Goal: Task Accomplishment & Management: Use online tool/utility

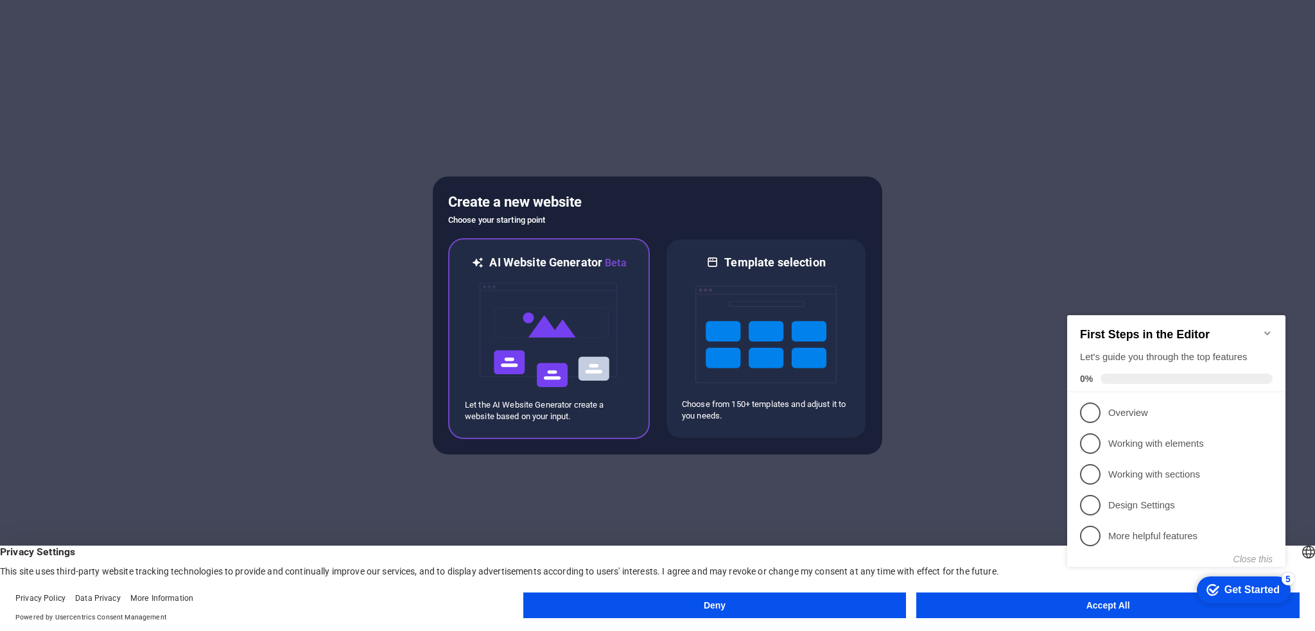
click at [520, 351] on img at bounding box center [548, 335] width 141 height 128
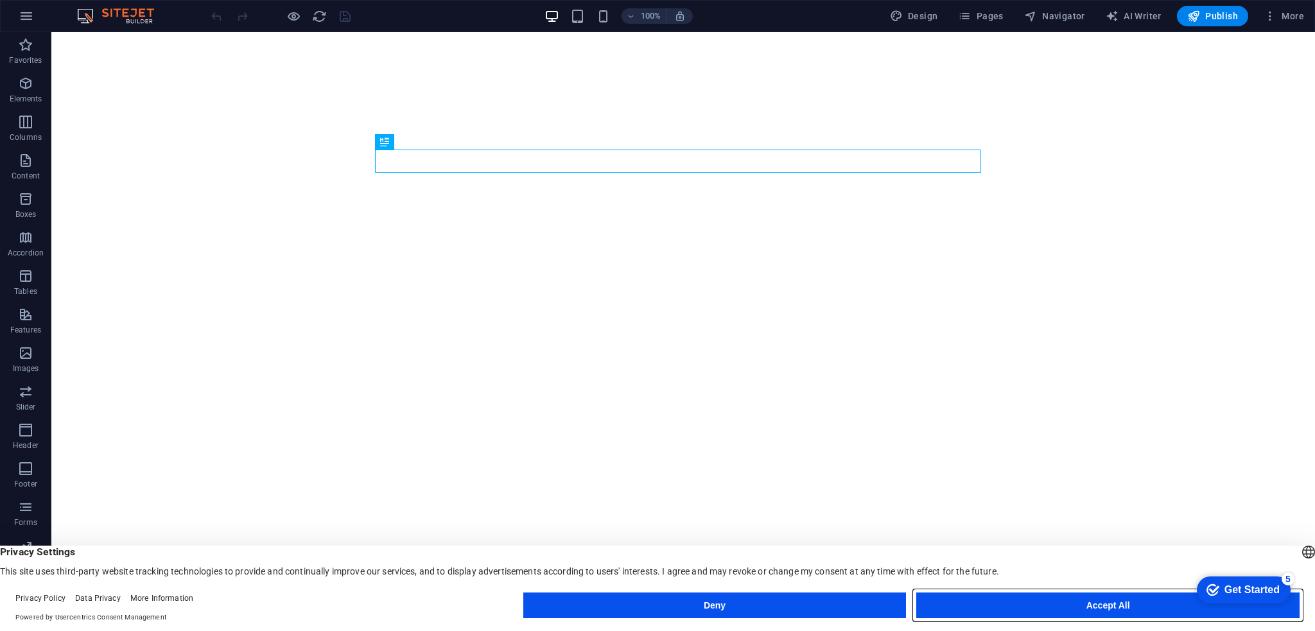
click at [1082, 606] on button "Accept All" at bounding box center [1108, 606] width 383 height 26
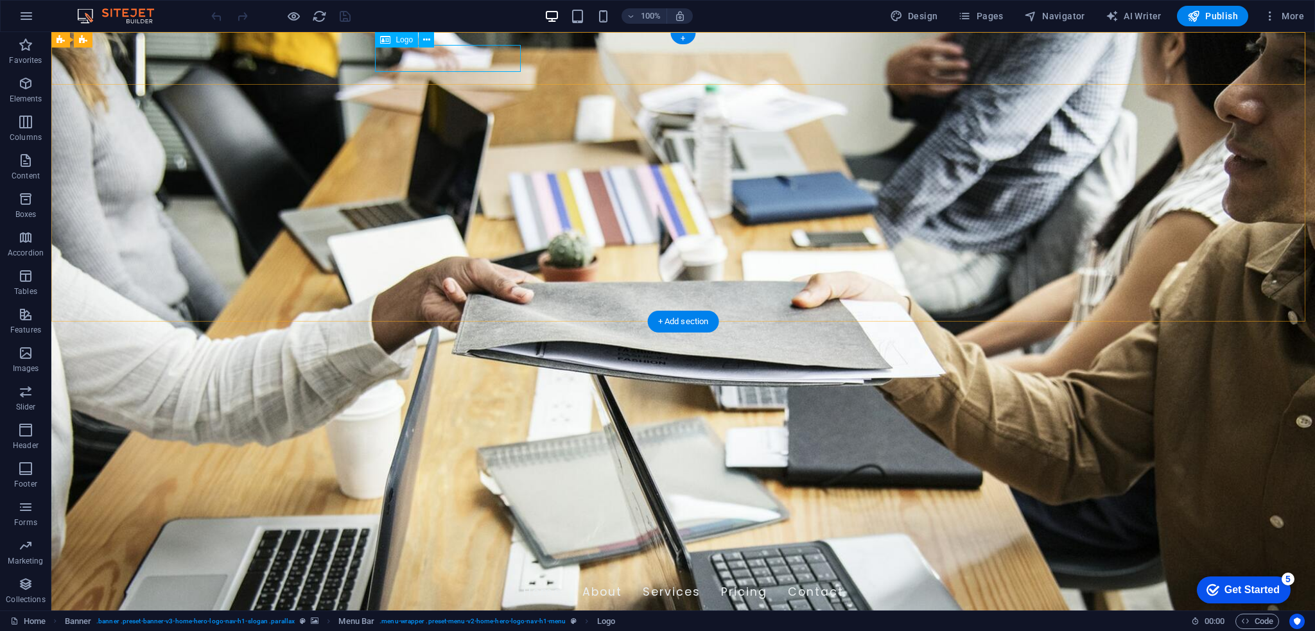
click at [466, 550] on div "[DOMAIN_NAME]" at bounding box center [683, 563] width 606 height 27
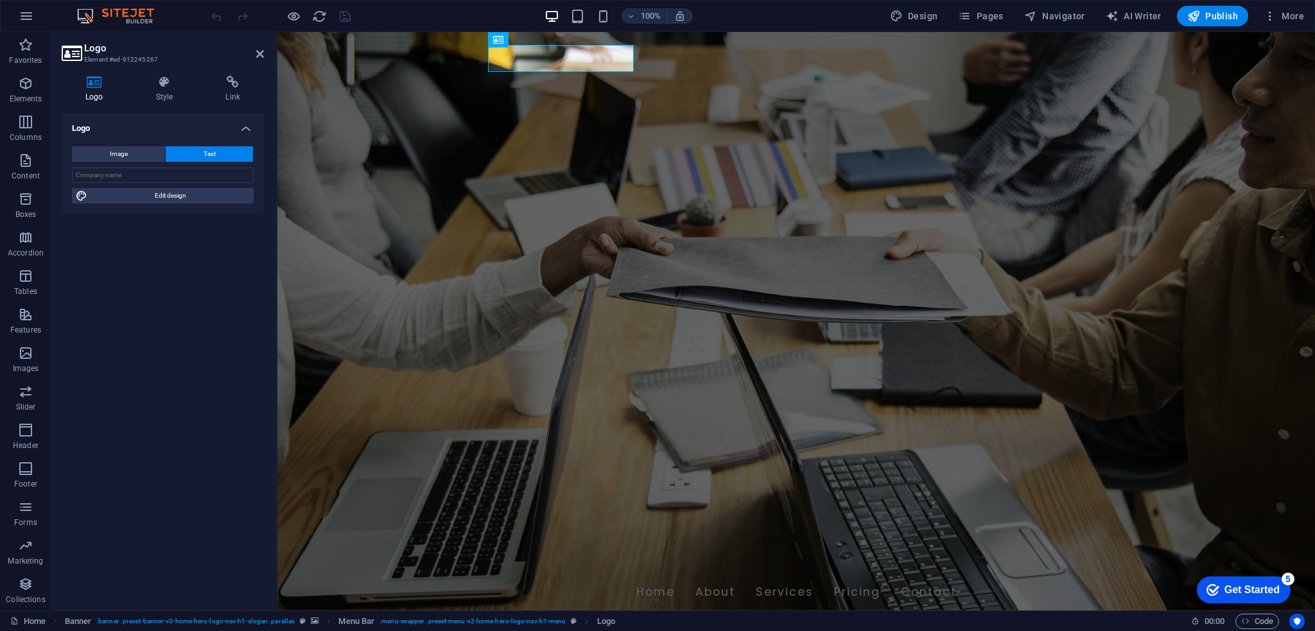
click at [94, 88] on icon at bounding box center [95, 82] width 66 height 13
click at [136, 152] on button "Image" at bounding box center [118, 153] width 93 height 15
select select "DISABLED_OPTION_VALUE"
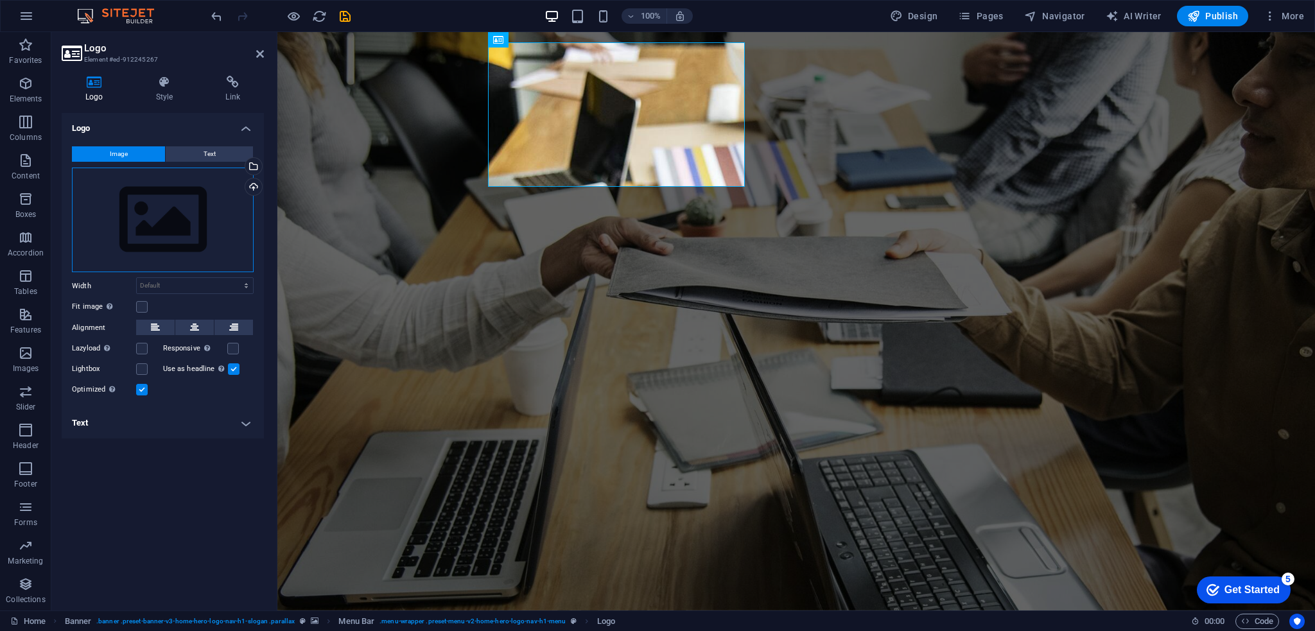
click at [146, 213] on div "Drag files here, click to choose files or select files from Files or our free s…" at bounding box center [163, 220] width 182 height 105
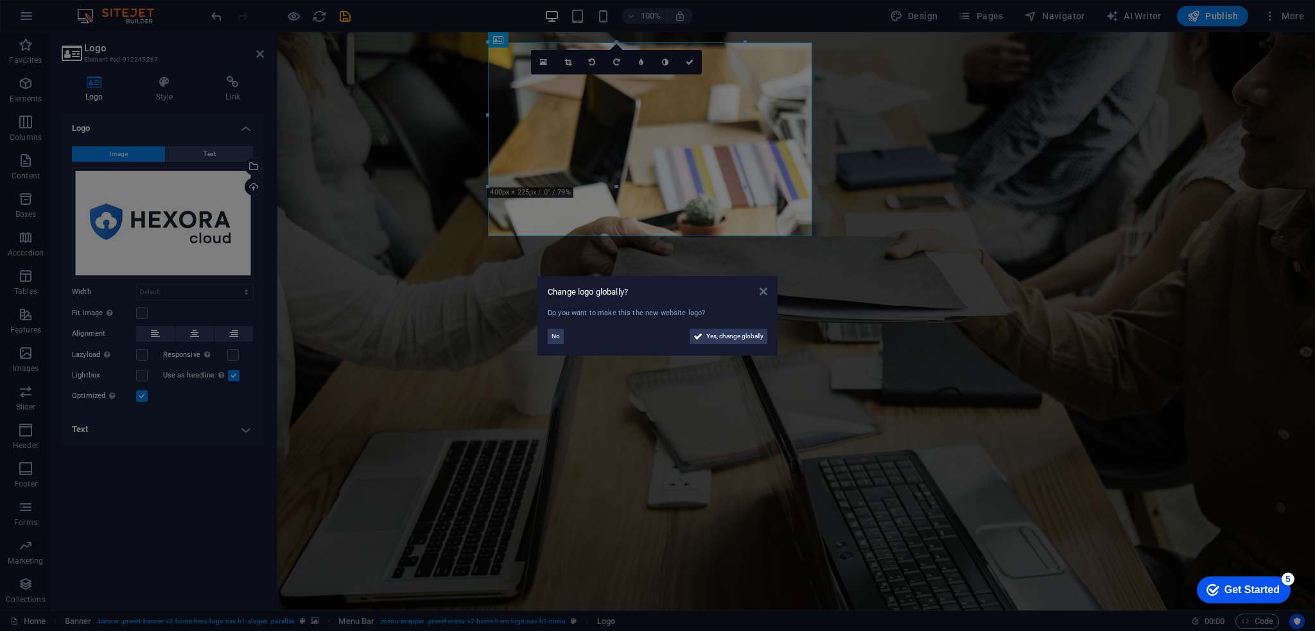
click at [763, 288] on icon at bounding box center [764, 291] width 8 height 10
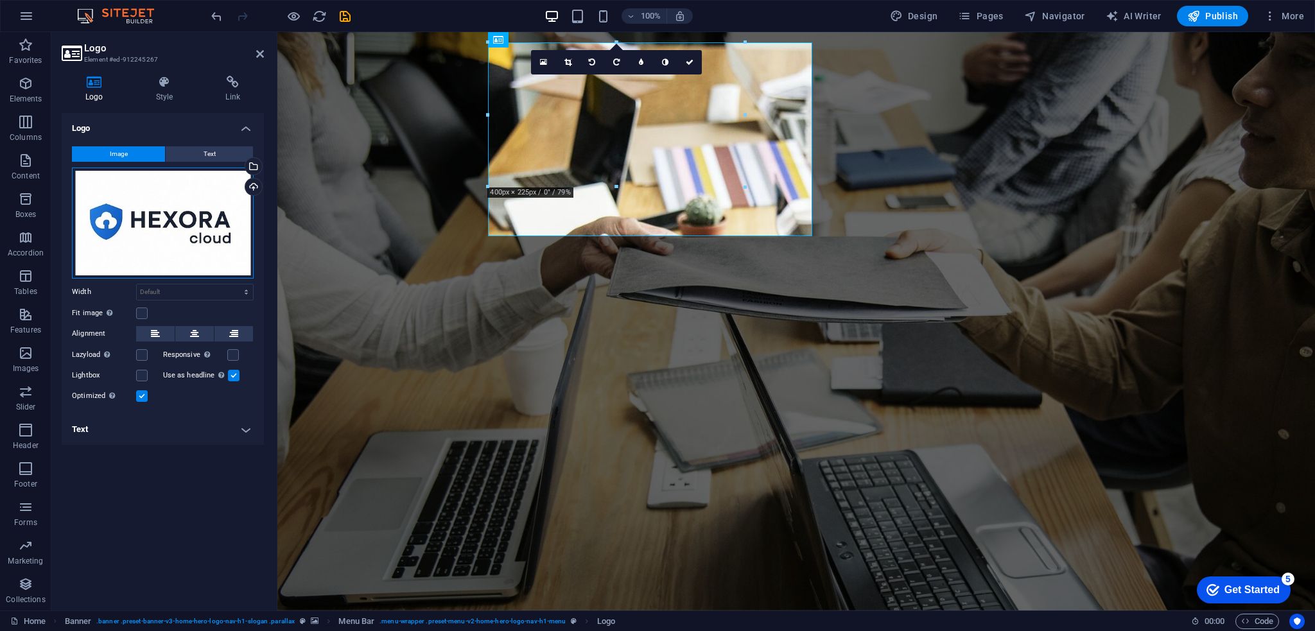
click at [182, 225] on div "Drag files here, click to choose files or select files from Files or our free s…" at bounding box center [163, 223] width 182 height 111
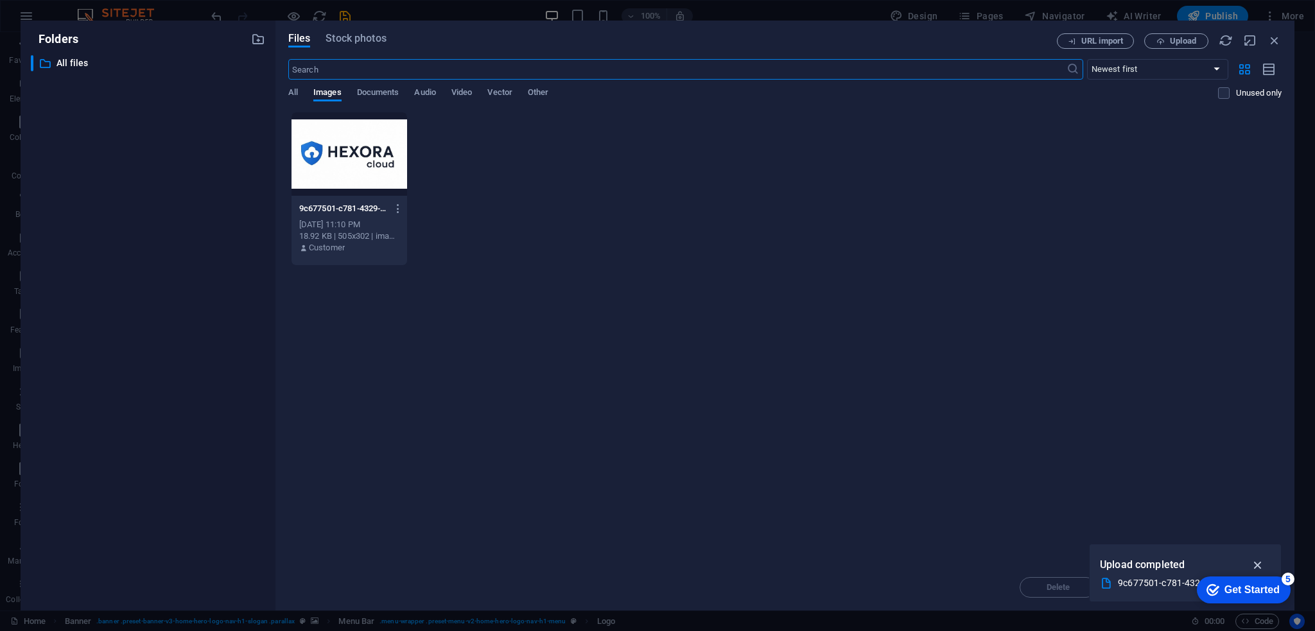
click at [1262, 563] on icon "button" at bounding box center [1258, 565] width 15 height 14
click at [396, 211] on icon "button" at bounding box center [398, 209] width 12 height 12
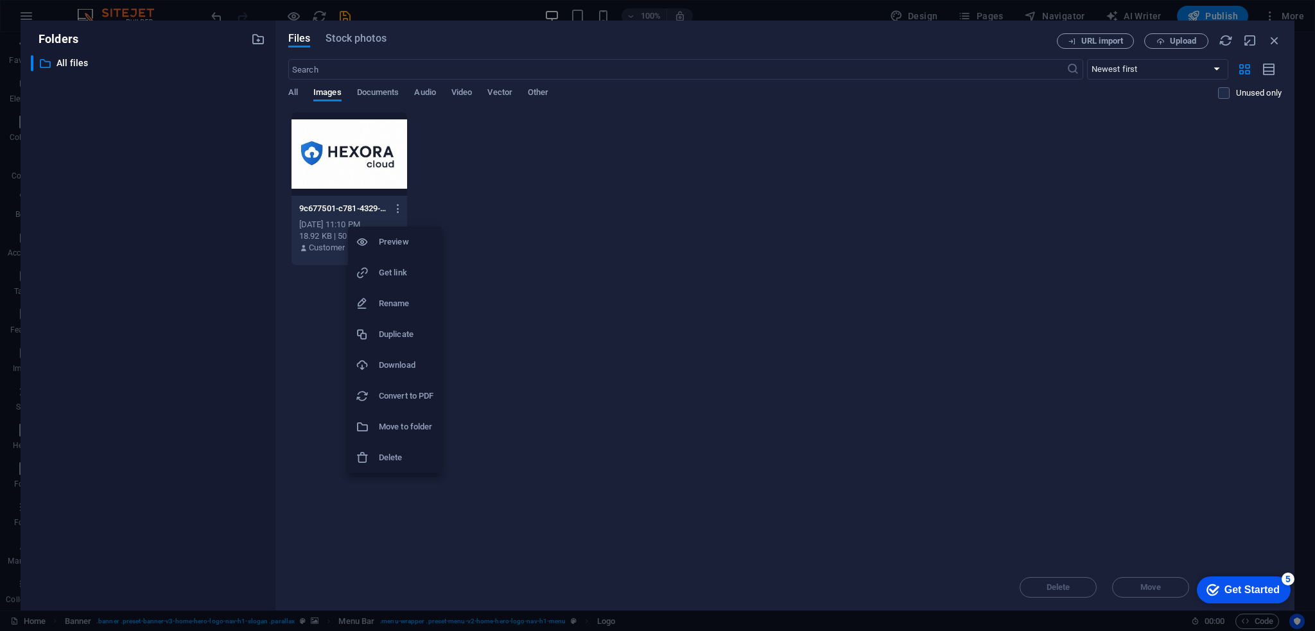
click at [400, 450] on h6 "Delete" at bounding box center [406, 457] width 55 height 15
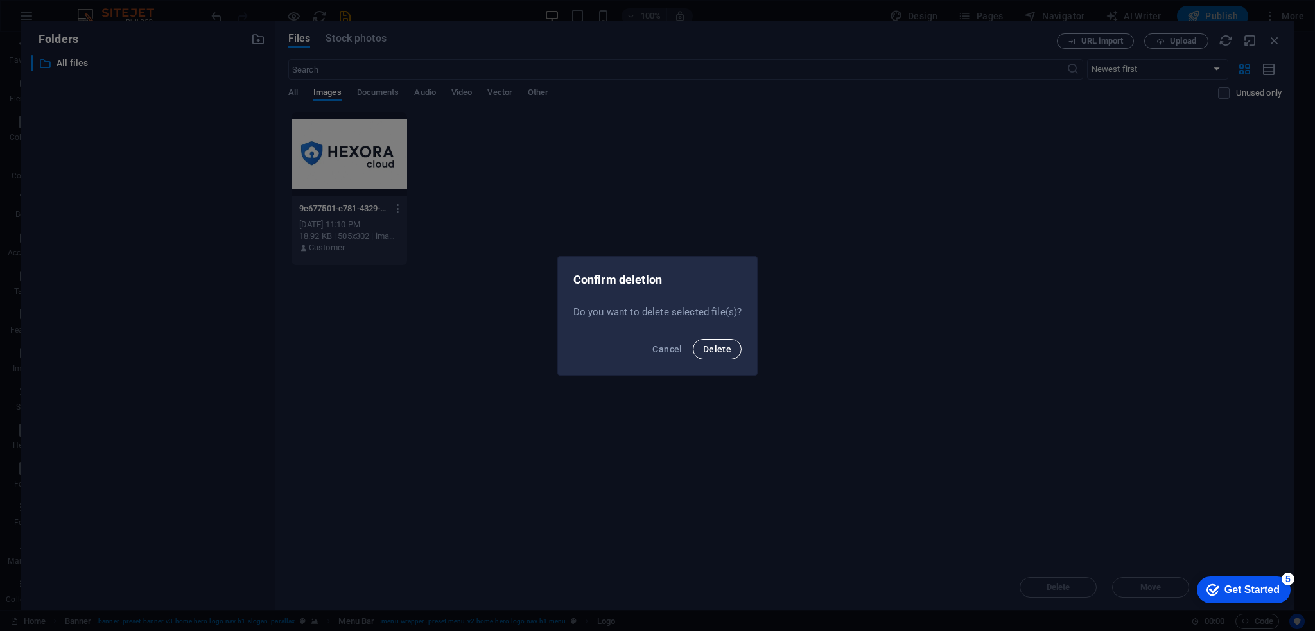
click at [711, 352] on span "Delete" at bounding box center [717, 349] width 28 height 10
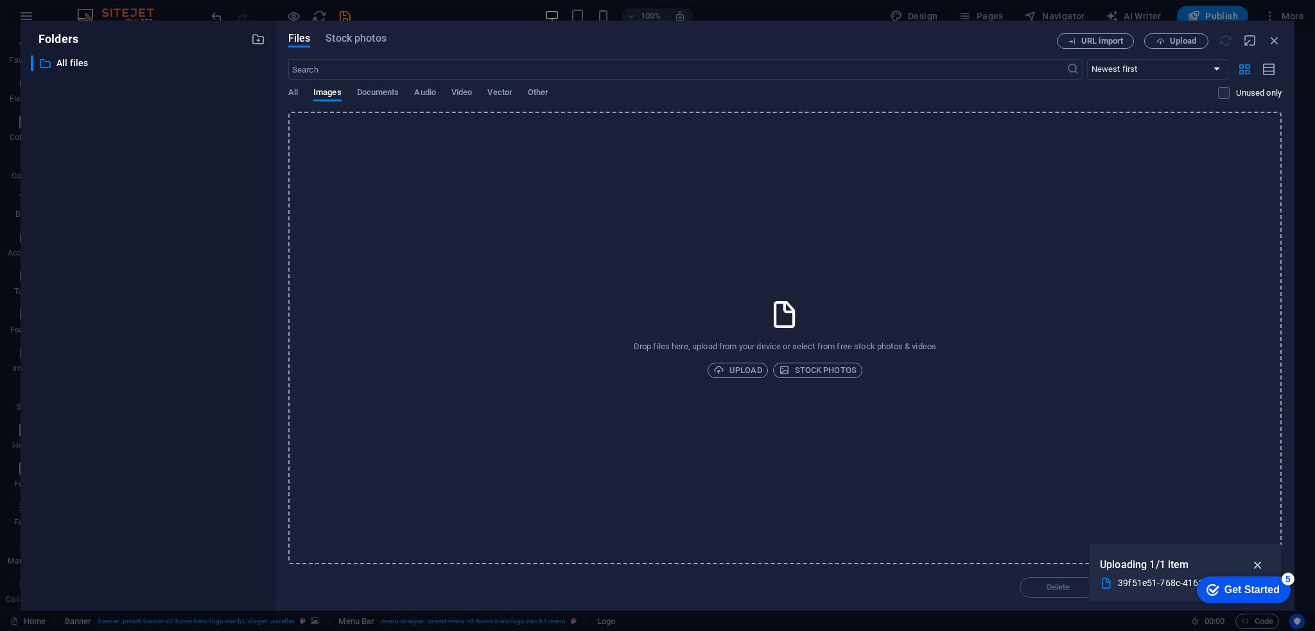
click at [1257, 566] on icon "button" at bounding box center [1258, 565] width 15 height 14
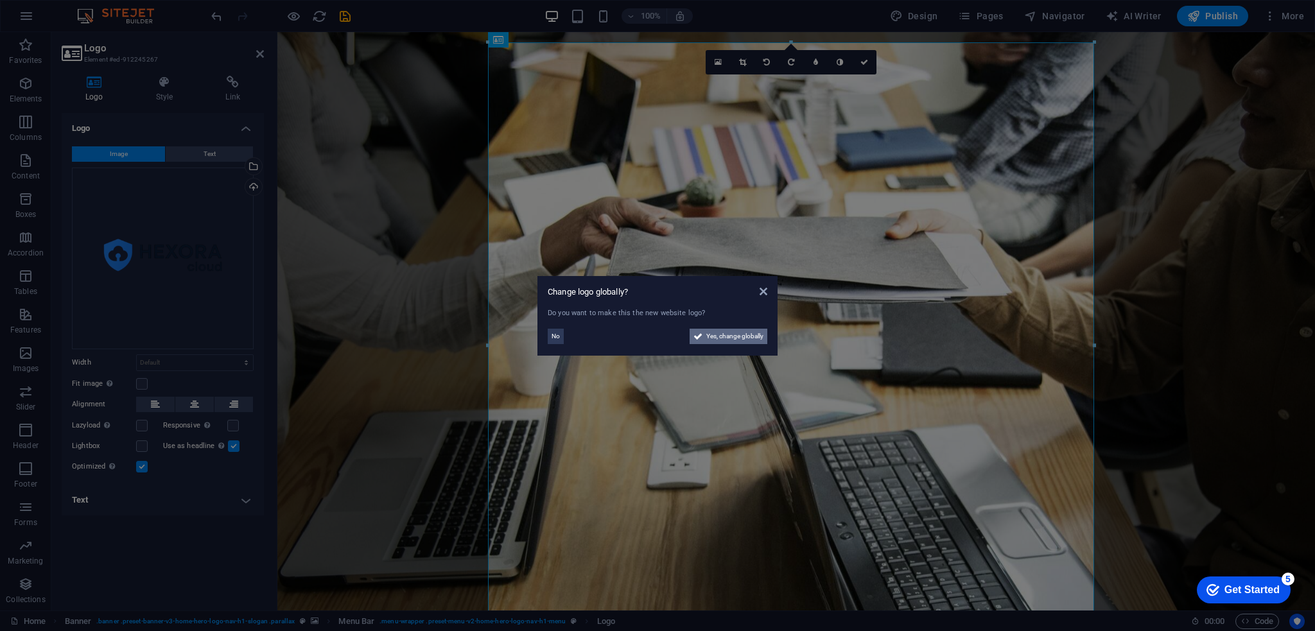
click at [748, 331] on span "Yes, change globally" at bounding box center [734, 336] width 57 height 15
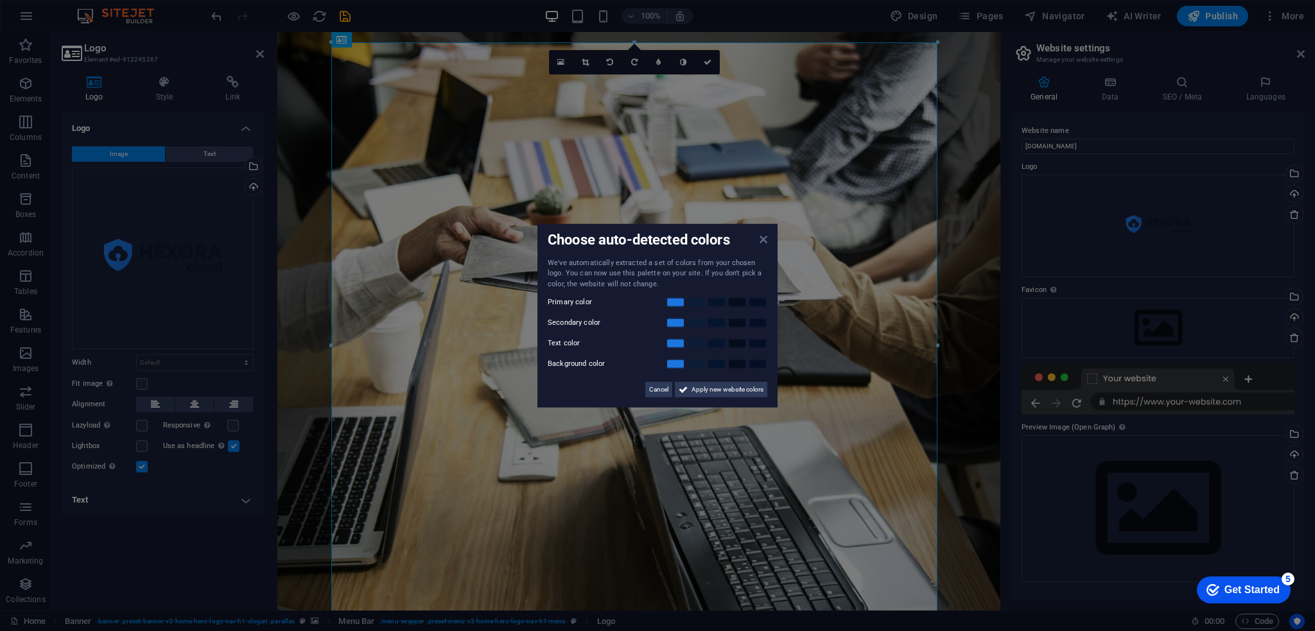
click at [760, 241] on icon at bounding box center [764, 239] width 8 height 10
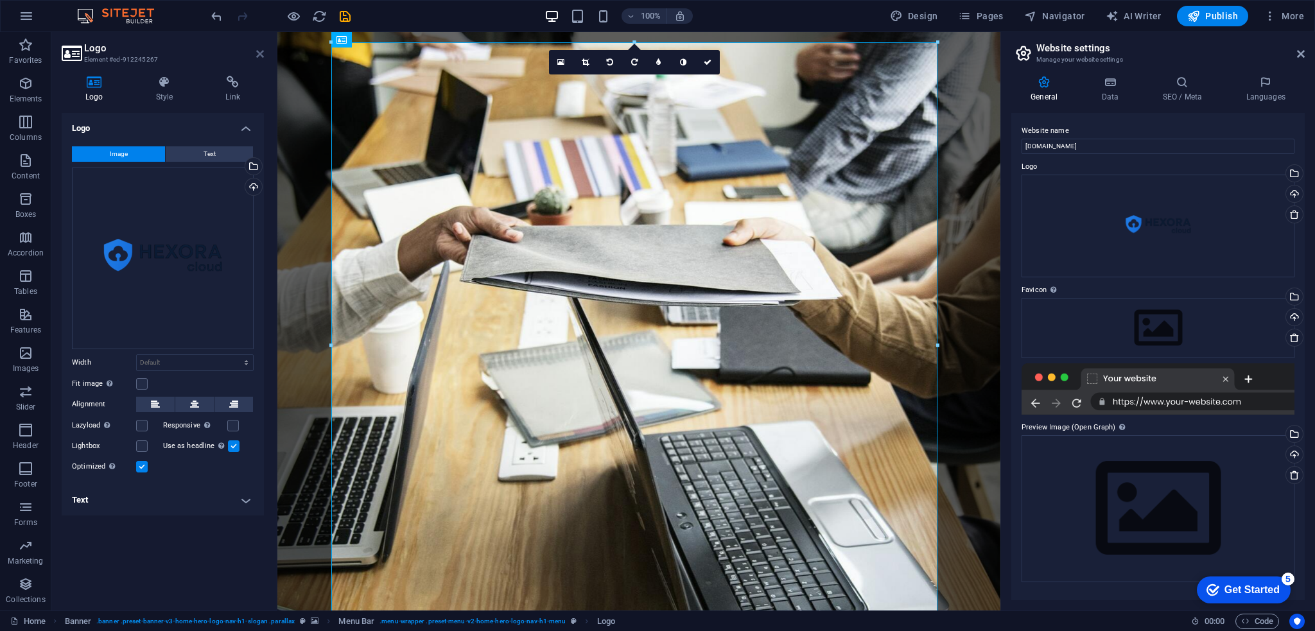
click at [257, 55] on icon at bounding box center [260, 54] width 8 height 10
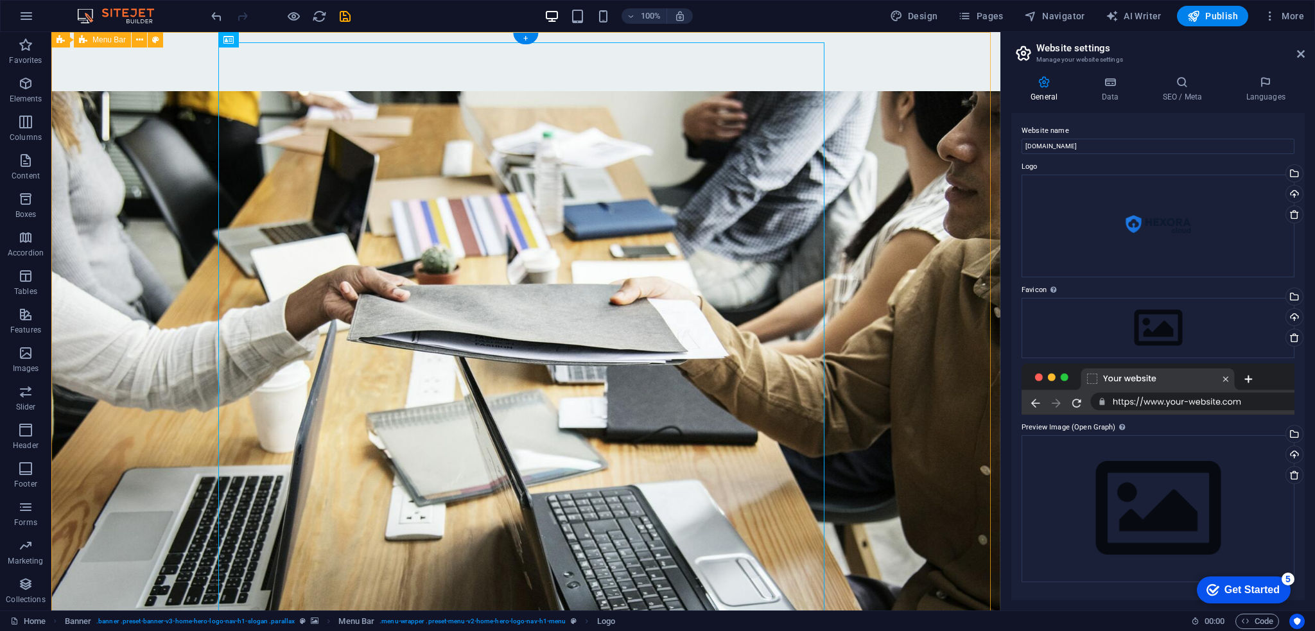
scroll to position [321, 0]
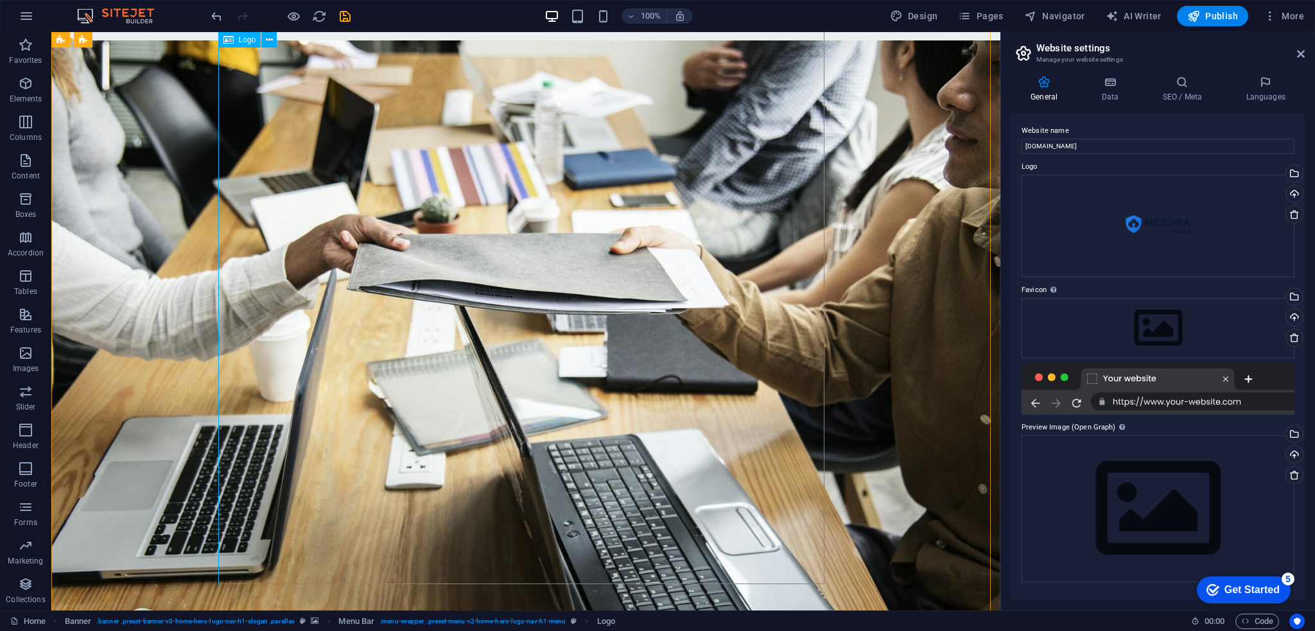
scroll to position [0, 0]
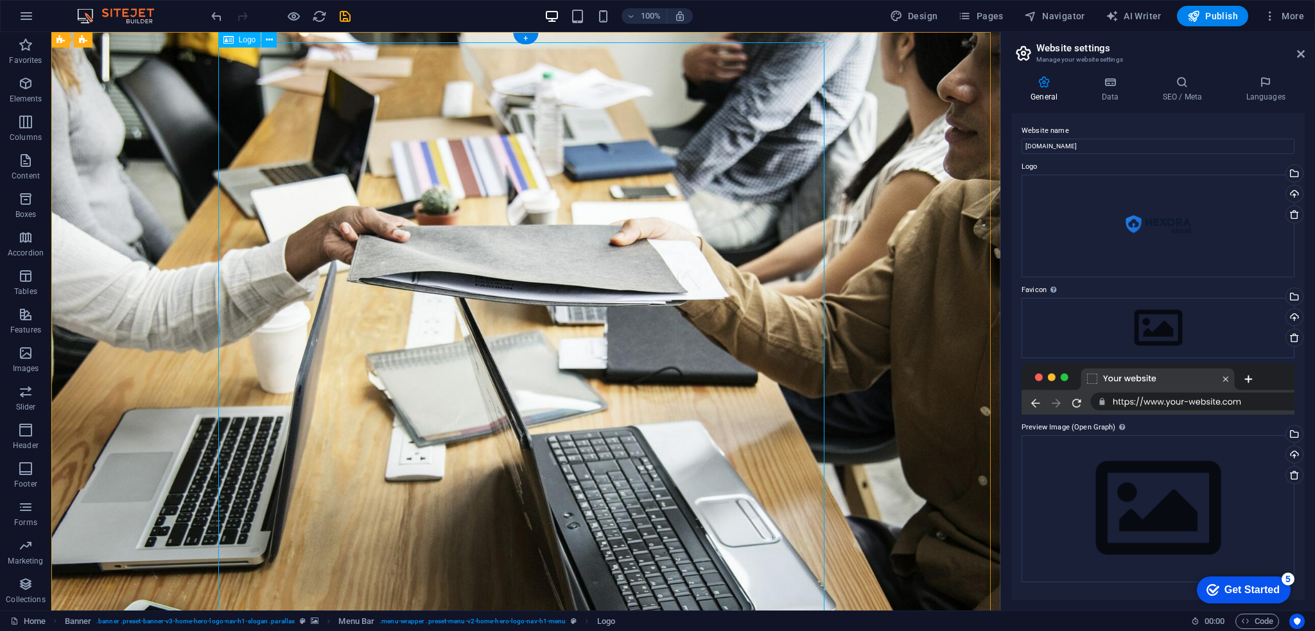
click at [261, 43] on div "Logo" at bounding box center [251, 40] width 67 height 16
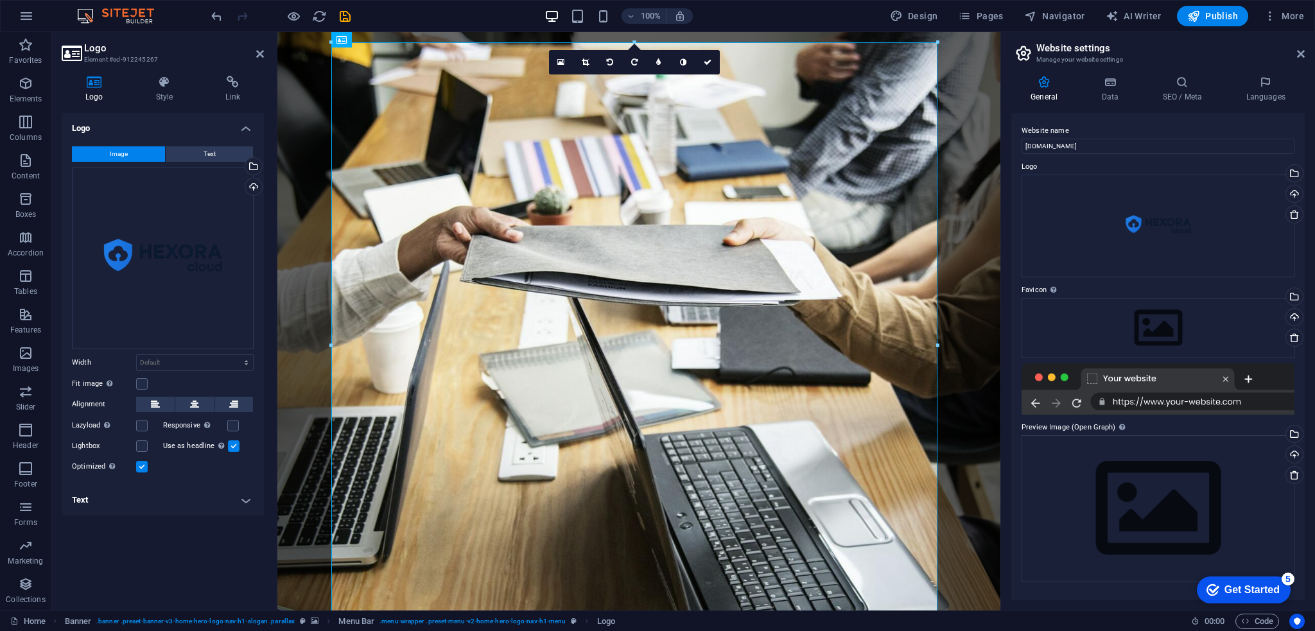
click at [247, 43] on h2 "Logo" at bounding box center [174, 48] width 180 height 12
click at [182, 407] on button at bounding box center [194, 404] width 39 height 15
click at [938, 42] on div at bounding box center [937, 43] width 6 height 6
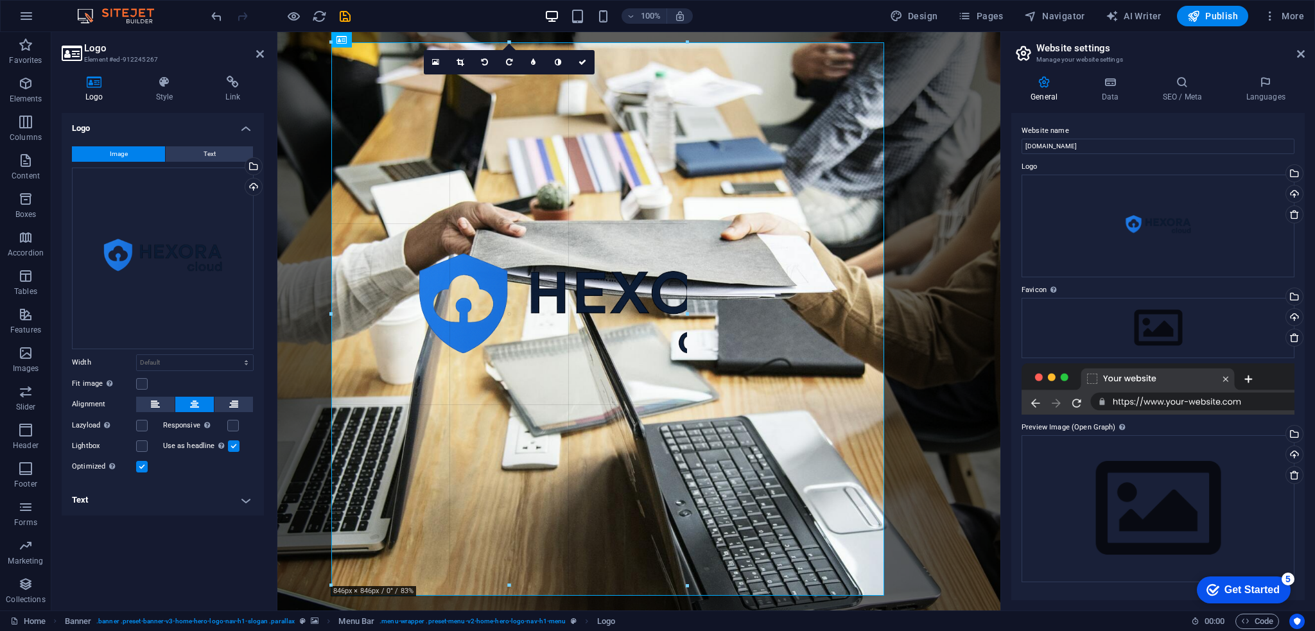
drag, startPoint x: 633, startPoint y: 42, endPoint x: 535, endPoint y: 296, distance: 272.4
type input "674"
select select "px"
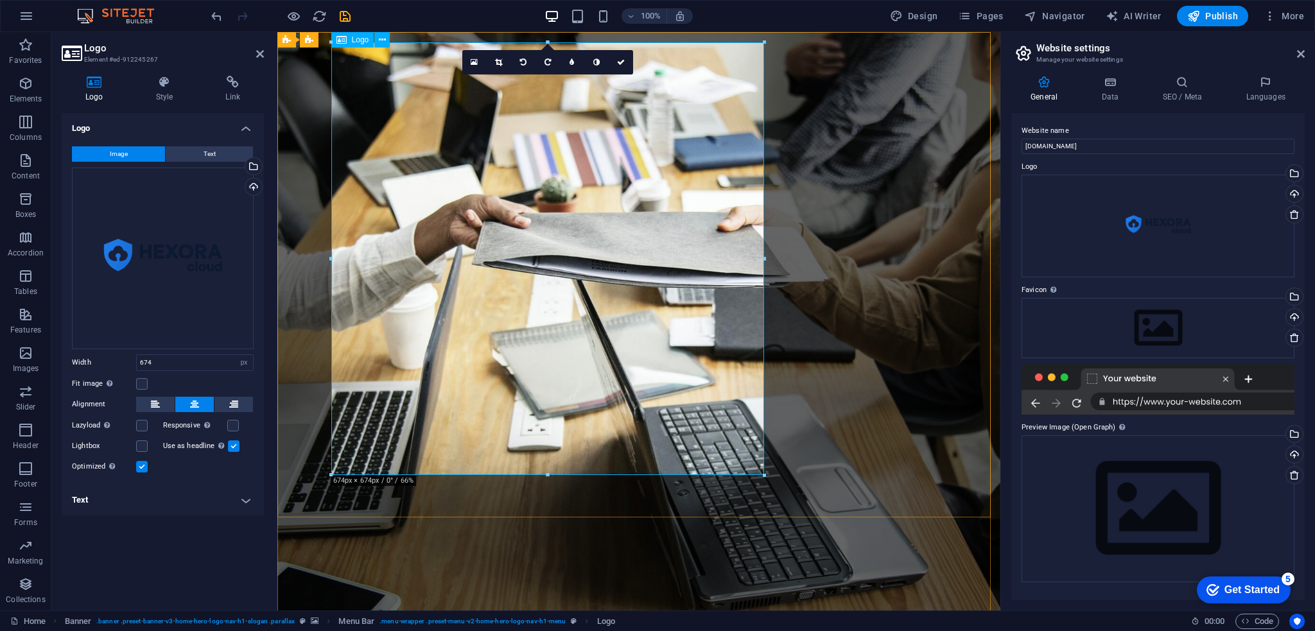
drag, startPoint x: 827, startPoint y: 506, endPoint x: 632, endPoint y: 181, distance: 379.1
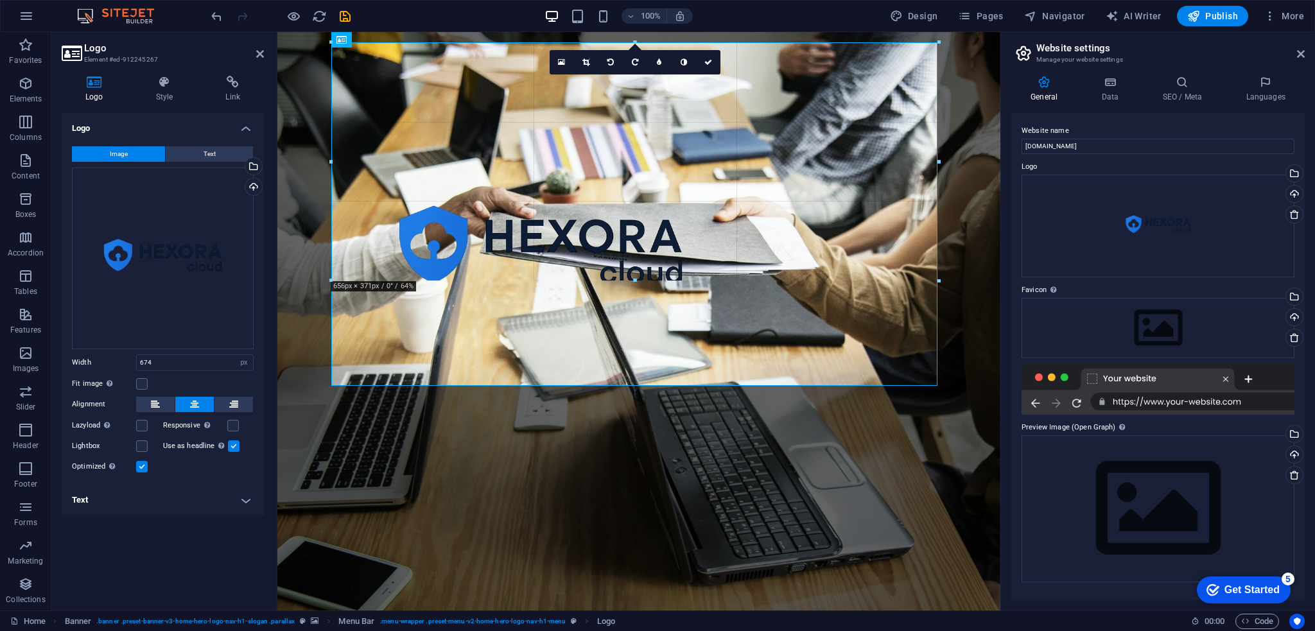
drag, startPoint x: 779, startPoint y: 487, endPoint x: 515, endPoint y: 385, distance: 283.3
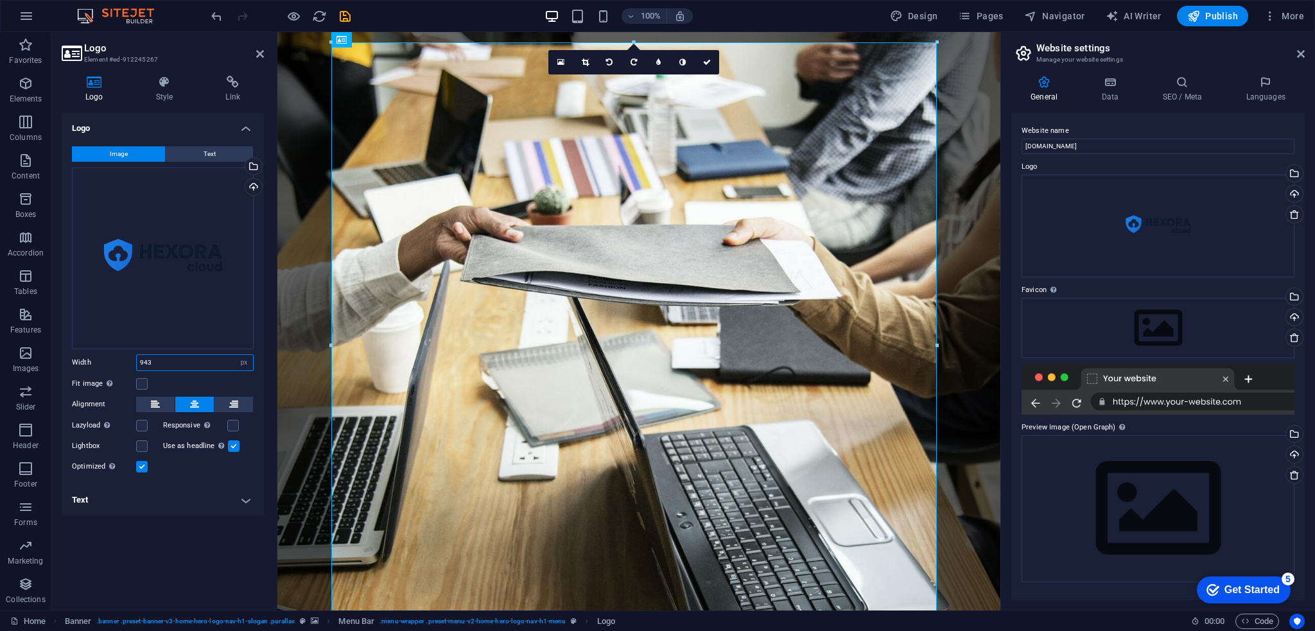
drag, startPoint x: 167, startPoint y: 362, endPoint x: 118, endPoint y: 362, distance: 48.8
click at [118, 362] on div "Width 943 Default auto px rem % em vh vw" at bounding box center [163, 363] width 182 height 17
click at [144, 383] on label at bounding box center [142, 384] width 12 height 12
click at [0, 0] on input "Fit image Automatically fit image to a fixed width and height" at bounding box center [0, 0] width 0 height 0
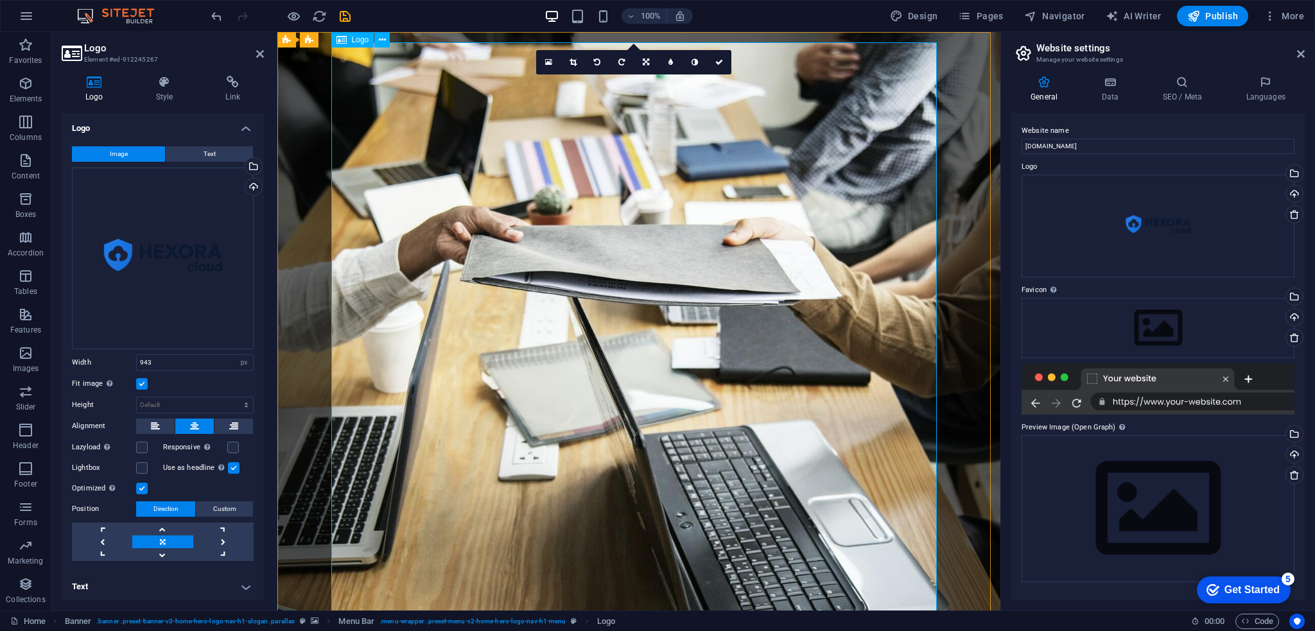
click at [145, 381] on label at bounding box center [142, 384] width 12 height 12
click at [0, 0] on input "Fit image Automatically fit image to a fixed width and height" at bounding box center [0, 0] width 0 height 0
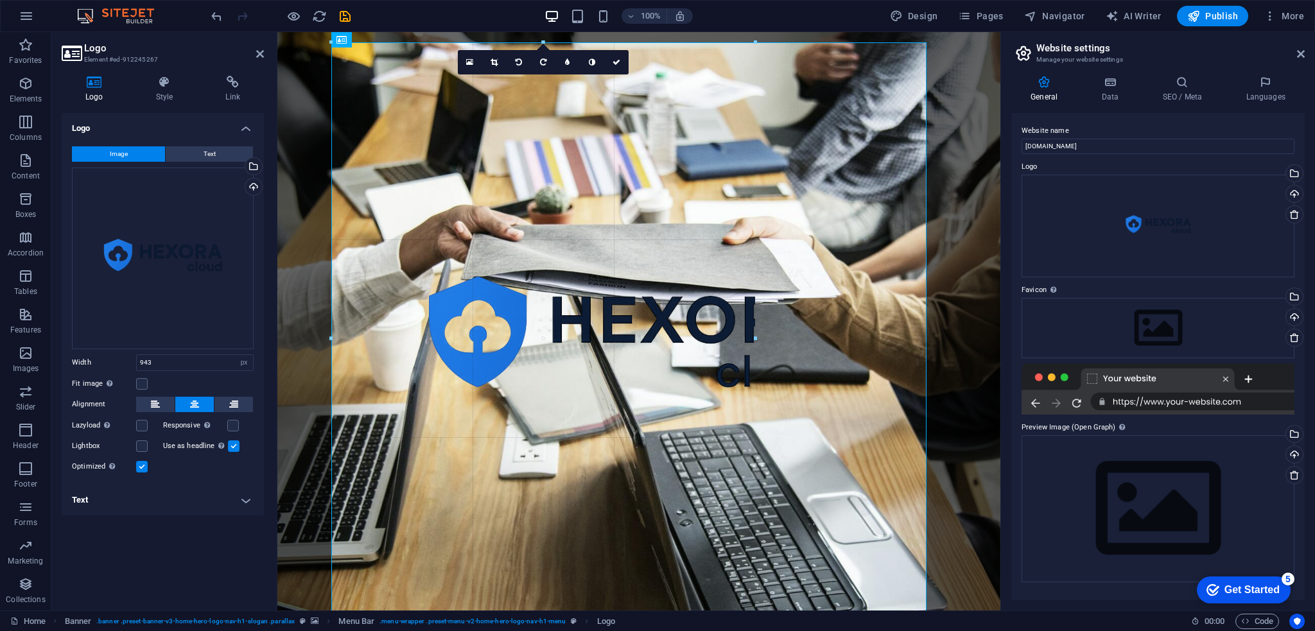
drag, startPoint x: 645, startPoint y: 76, endPoint x: 371, endPoint y: 197, distance: 299.9
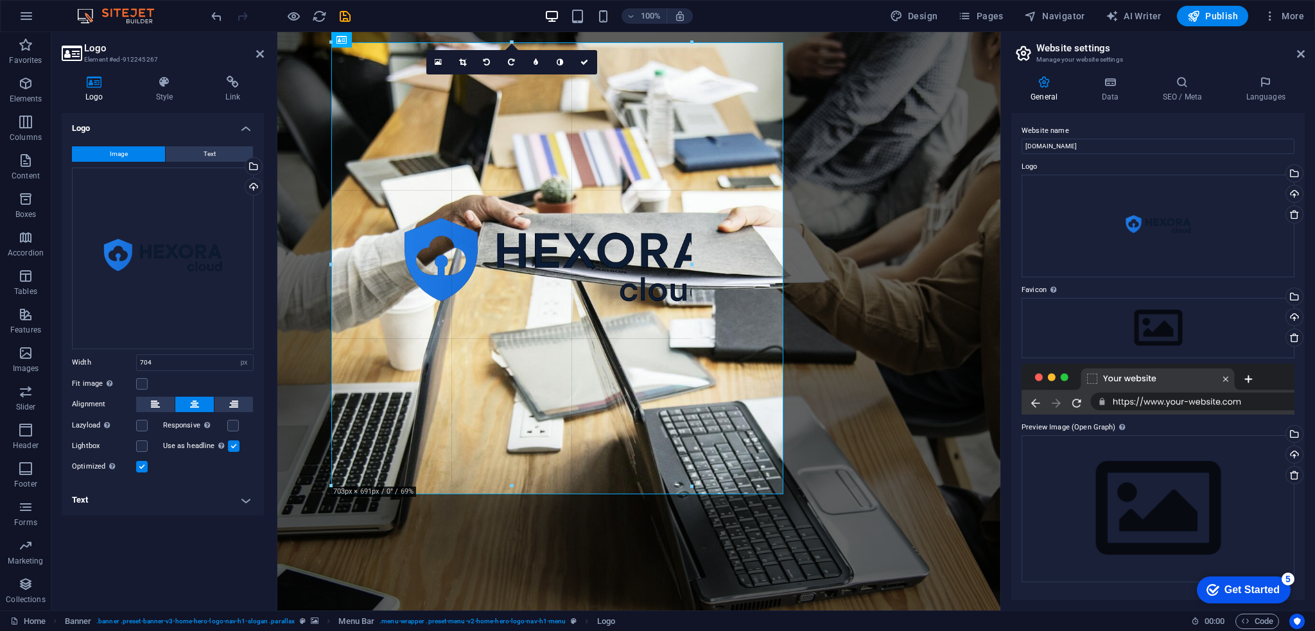
drag, startPoint x: 557, startPoint y: 40, endPoint x: 572, endPoint y: 157, distance: 117.8
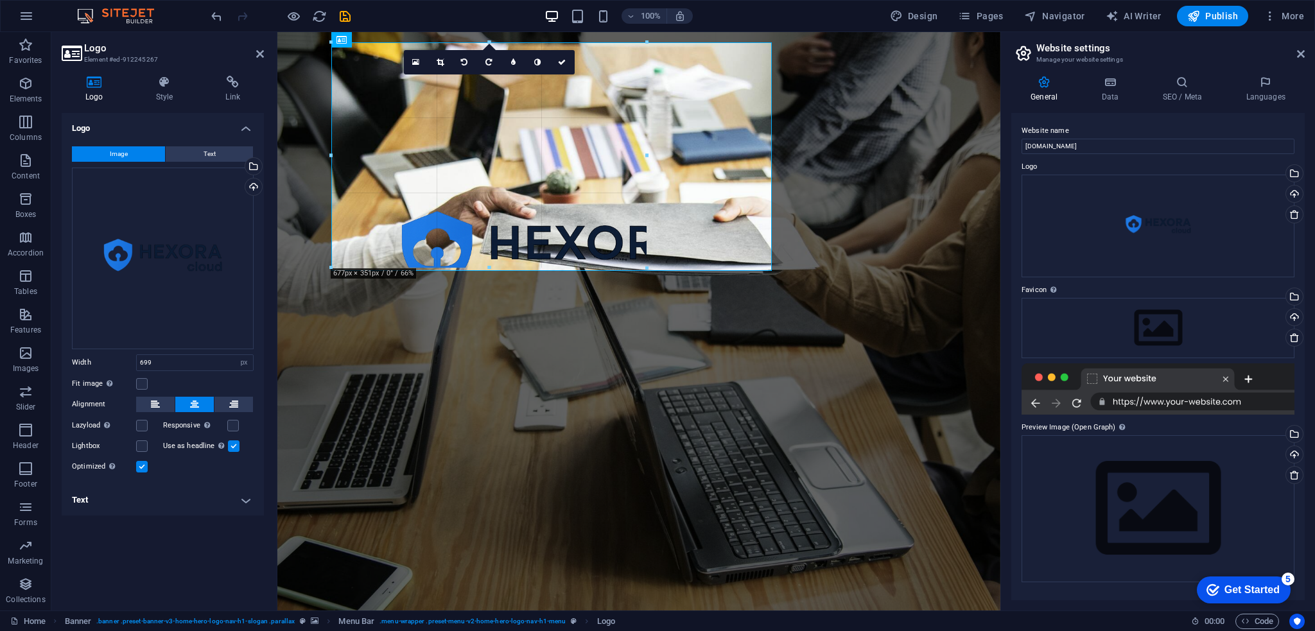
drag, startPoint x: 556, startPoint y: 42, endPoint x: 281, endPoint y: 178, distance: 305.9
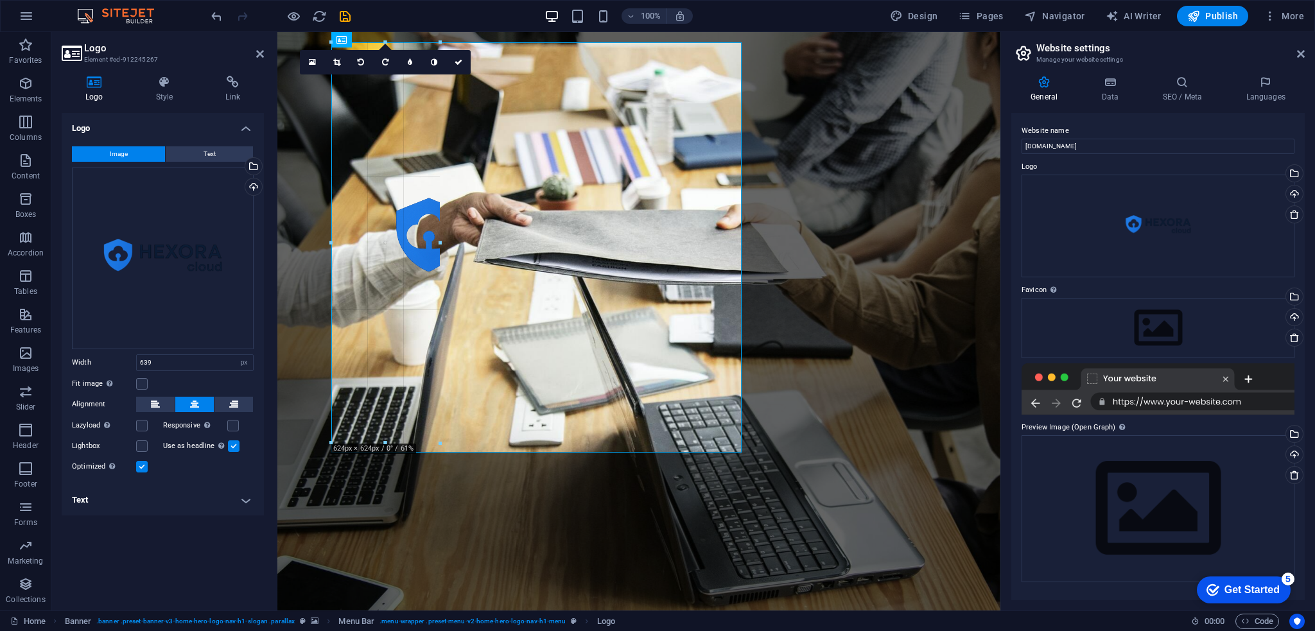
drag, startPoint x: 537, startPoint y: 40, endPoint x: 242, endPoint y: 310, distance: 399.6
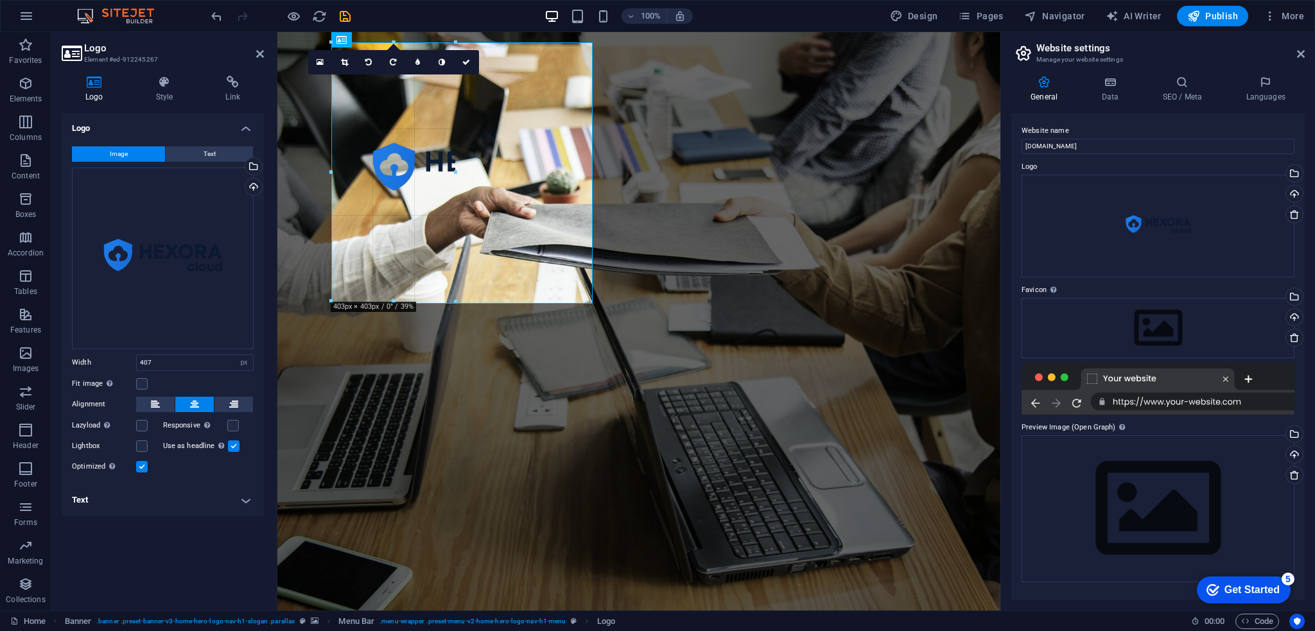
drag, startPoint x: 461, startPoint y: 40, endPoint x: 473, endPoint y: 180, distance: 140.5
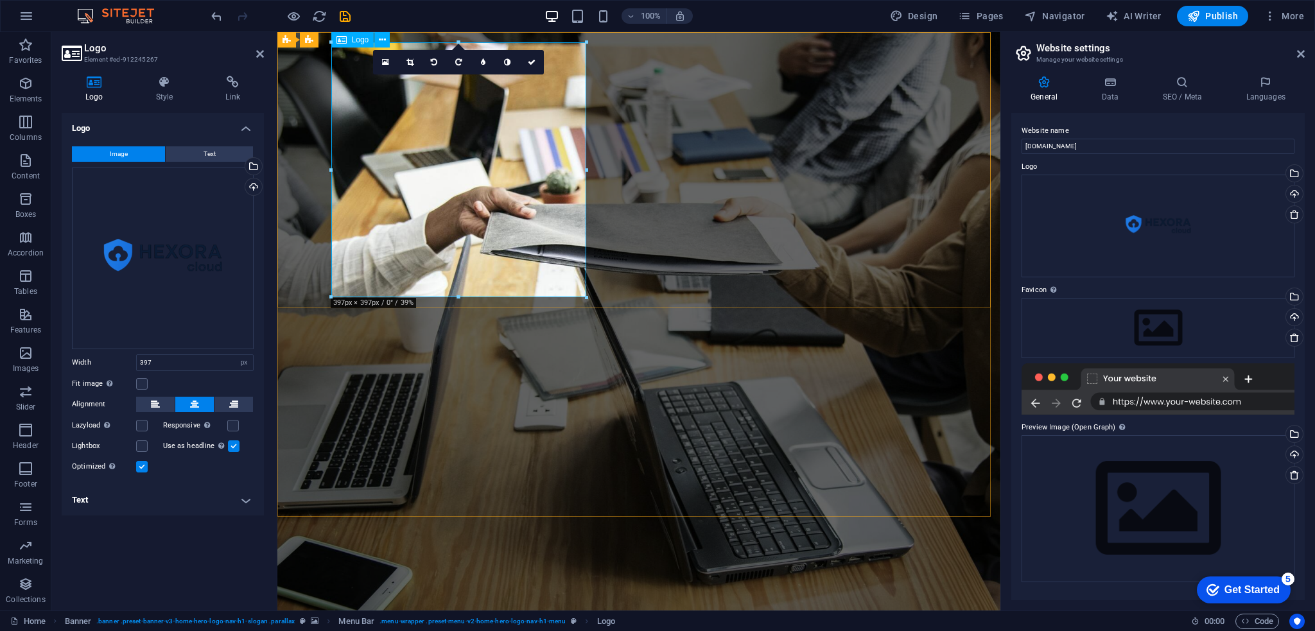
drag, startPoint x: 736, startPoint y: 328, endPoint x: 448, endPoint y: 206, distance: 312.5
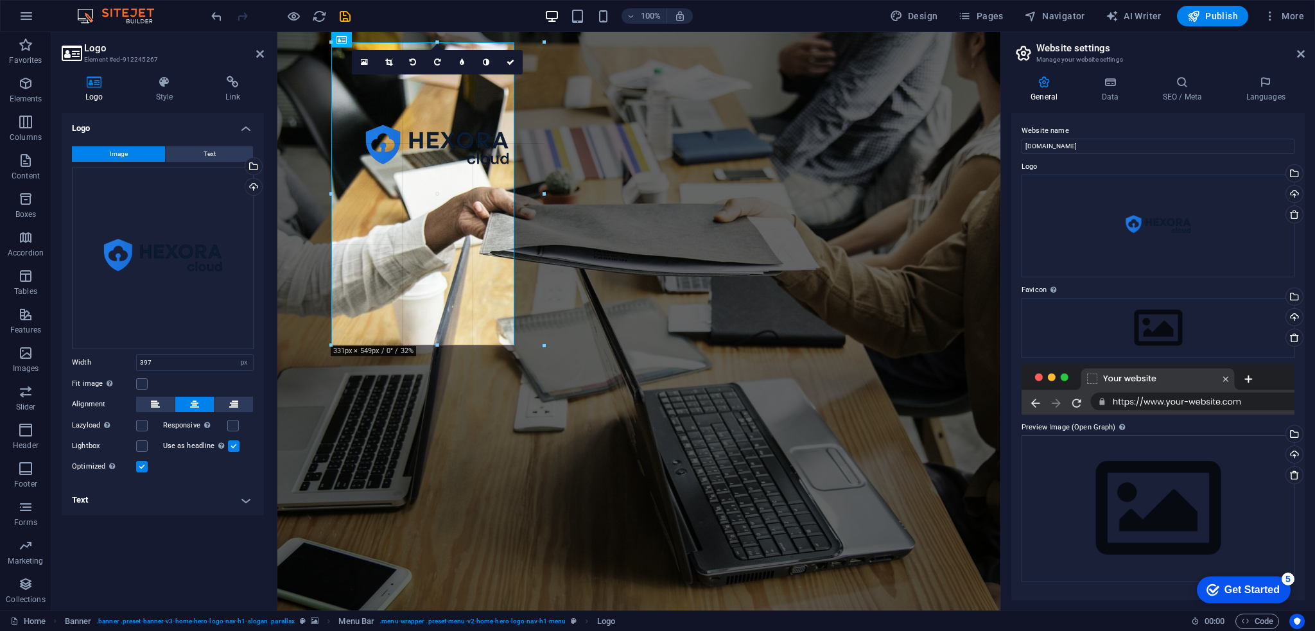
click at [387, 35] on div at bounding box center [634, 194] width 714 height 324
type input "285"
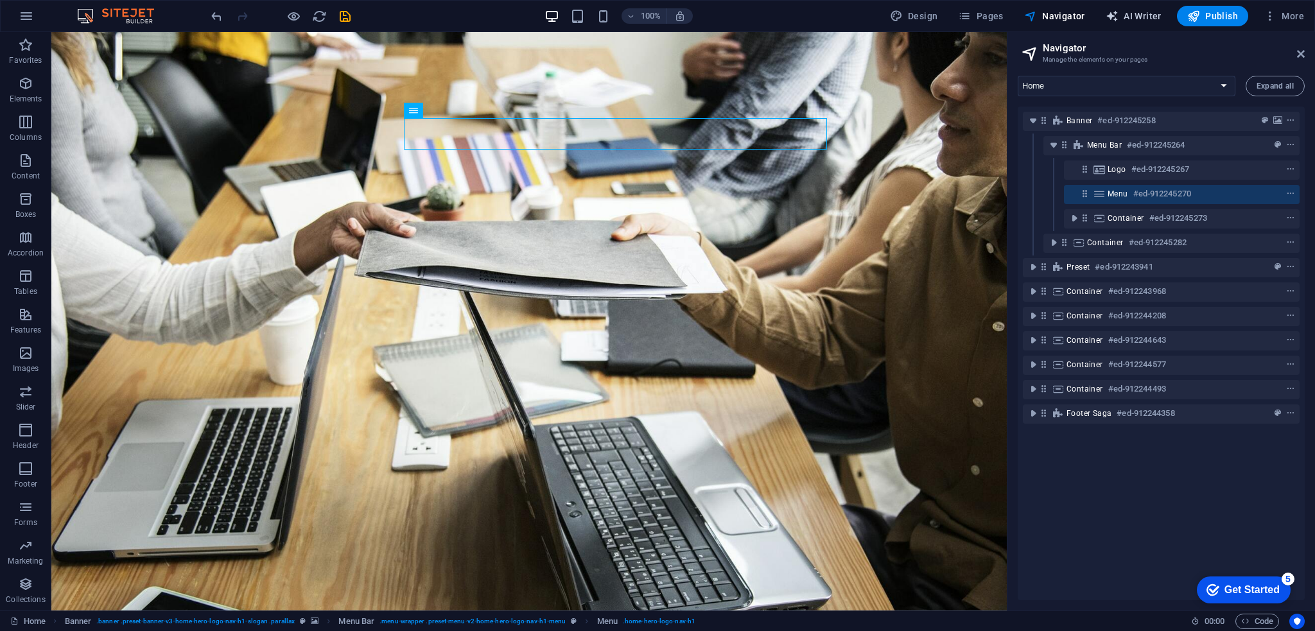
select select "English"
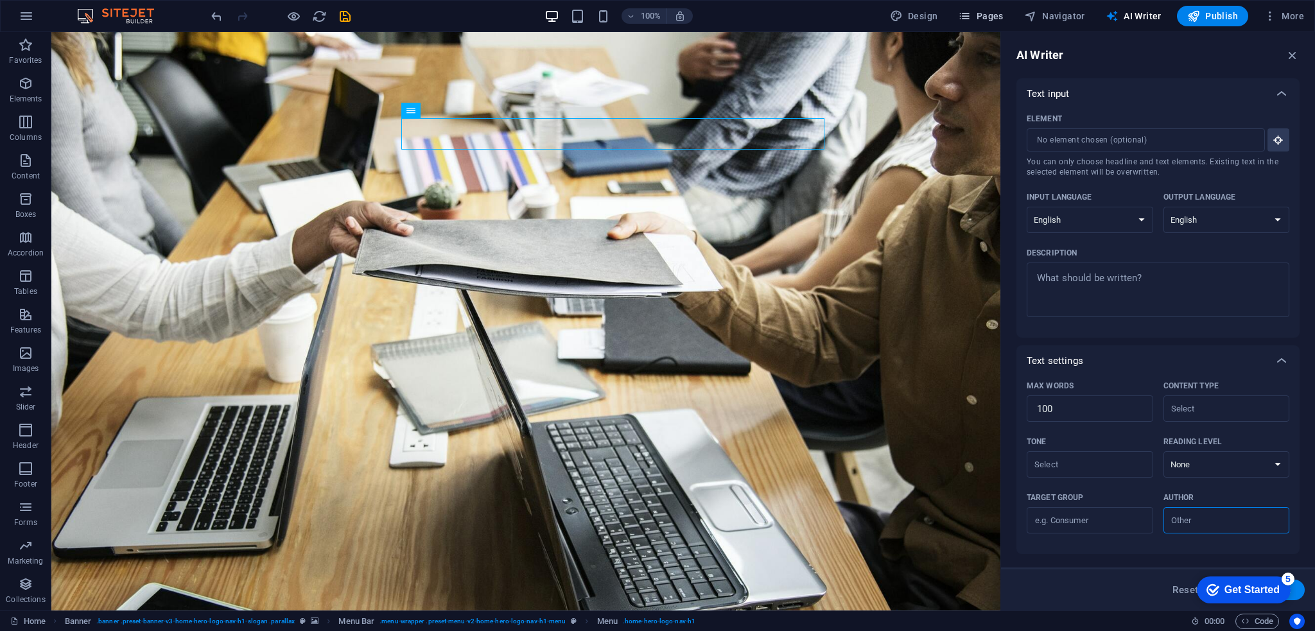
click at [984, 14] on span "Pages" at bounding box center [980, 16] width 45 height 13
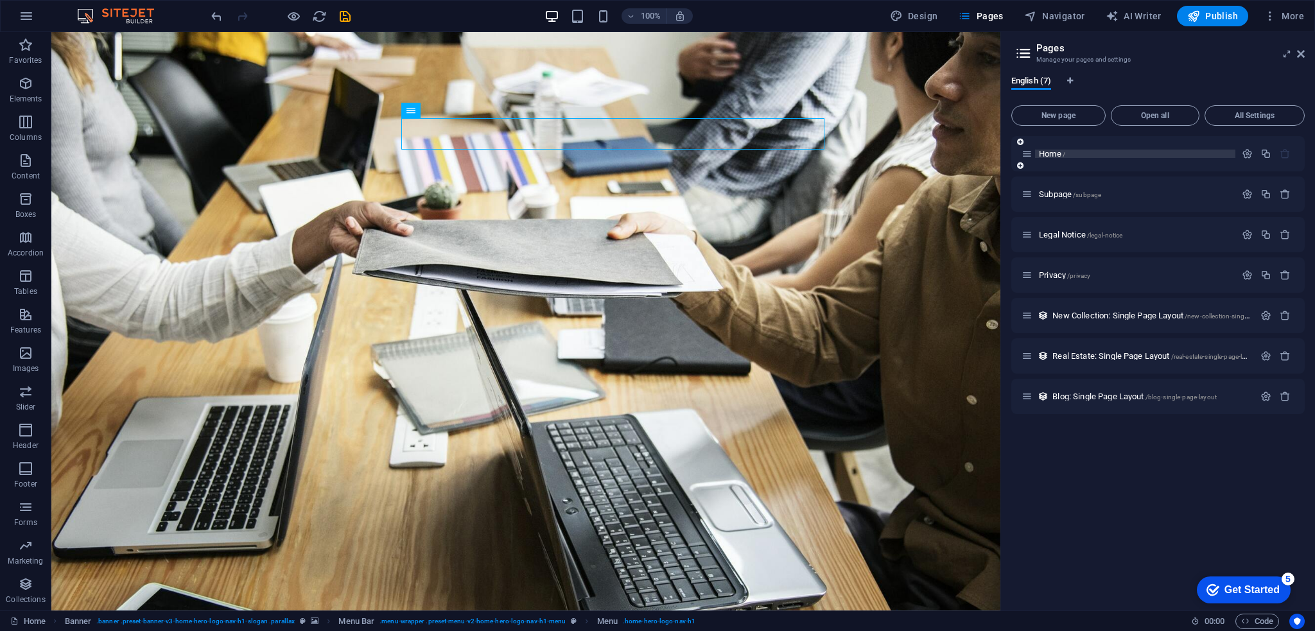
click at [1126, 157] on p "Home /" at bounding box center [1135, 154] width 193 height 8
click at [1053, 153] on span "Home /" at bounding box center [1052, 154] width 26 height 10
click at [1249, 148] on icon "button" at bounding box center [1247, 153] width 11 height 11
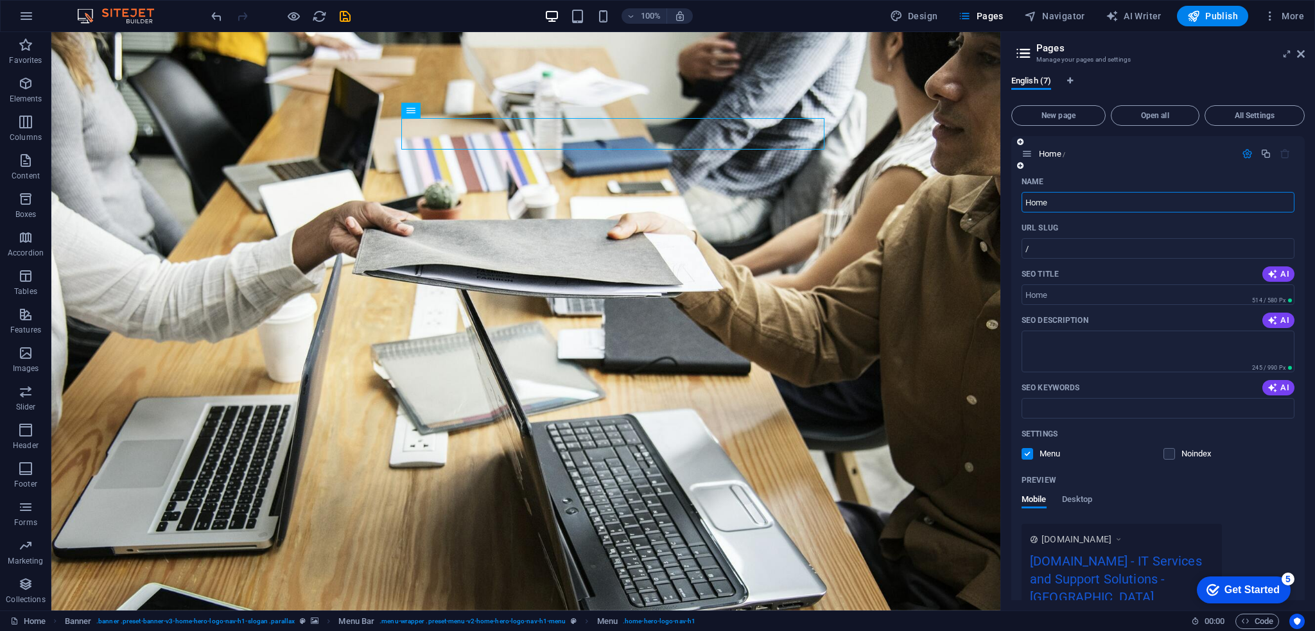
click at [1249, 157] on icon "button" at bounding box center [1247, 153] width 11 height 11
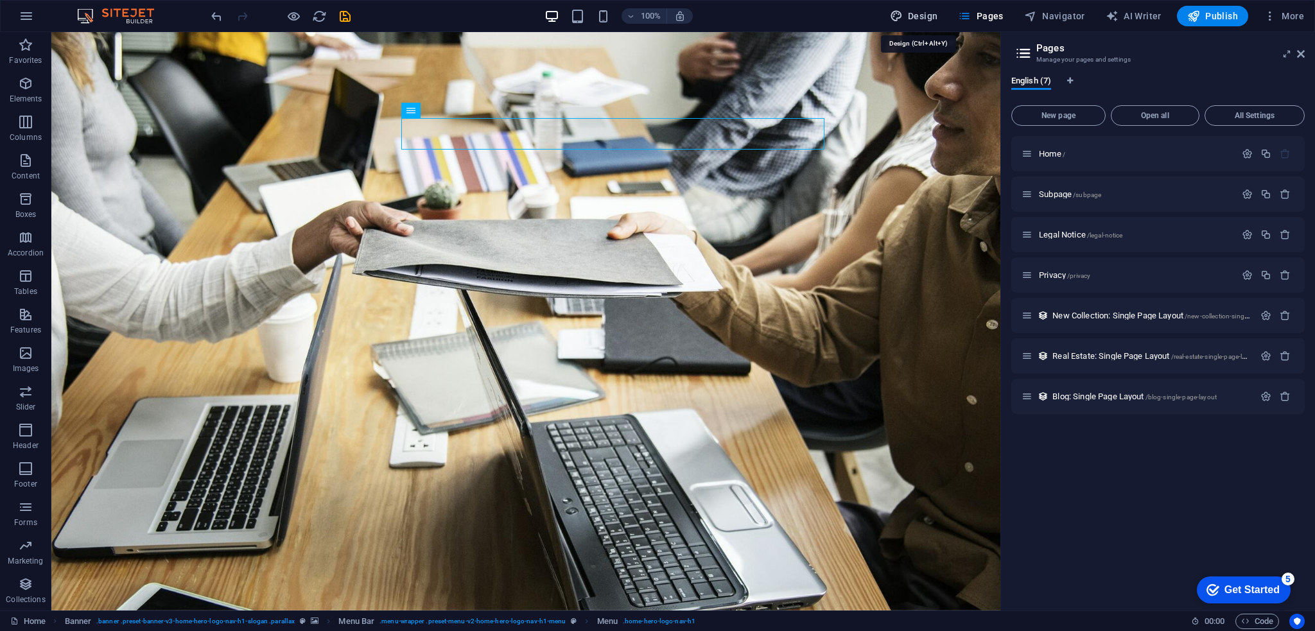
click at [922, 10] on span "Design" at bounding box center [914, 16] width 48 height 13
select select "px"
select select "200"
select select "px"
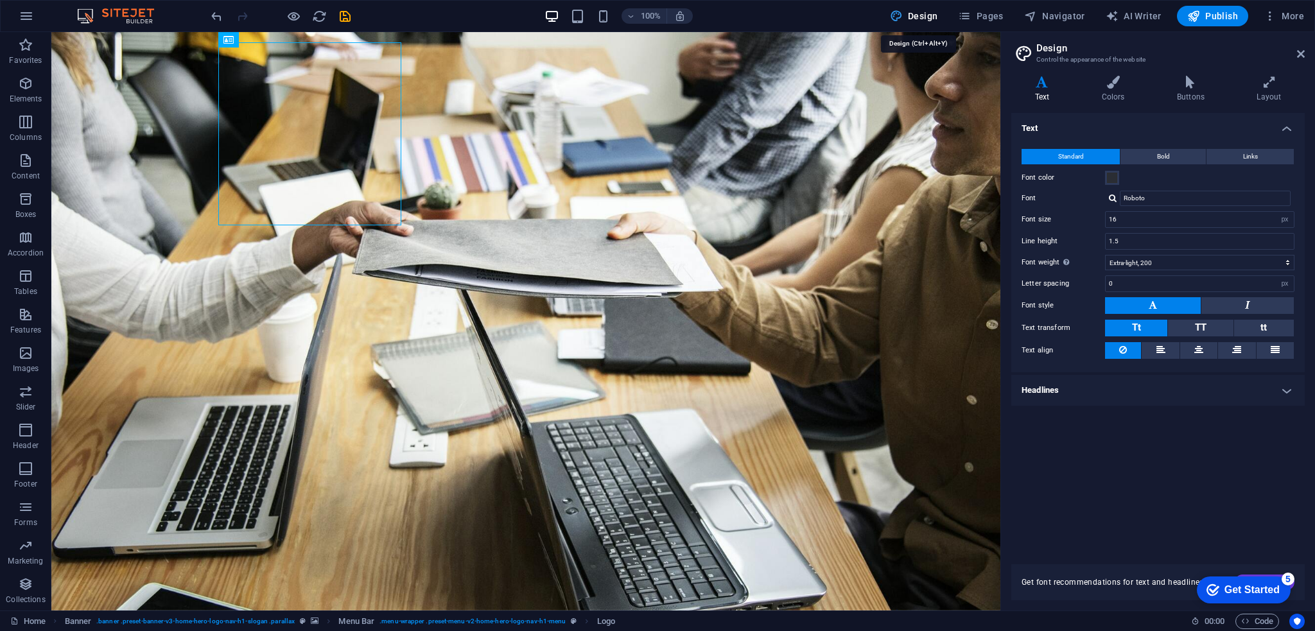
click at [922, 18] on span "Design" at bounding box center [914, 16] width 48 height 13
click at [28, 161] on icon "button" at bounding box center [25, 160] width 15 height 15
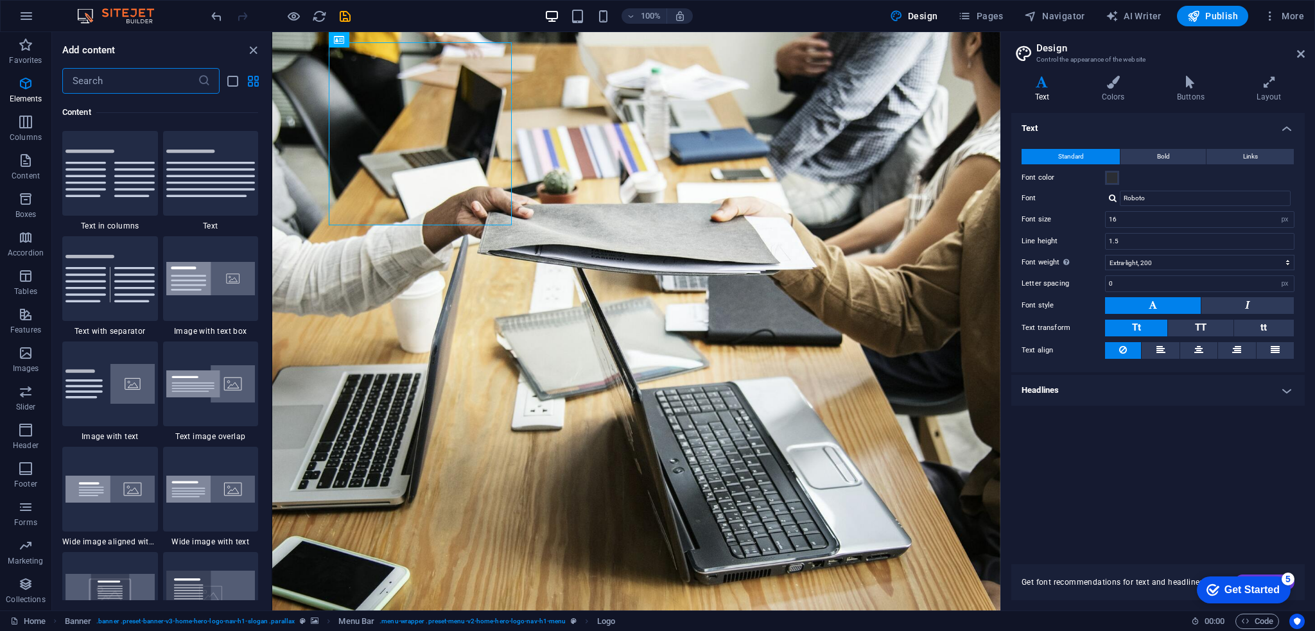
scroll to position [2247, 0]
click at [33, 83] on span "Elements" at bounding box center [25, 91] width 51 height 31
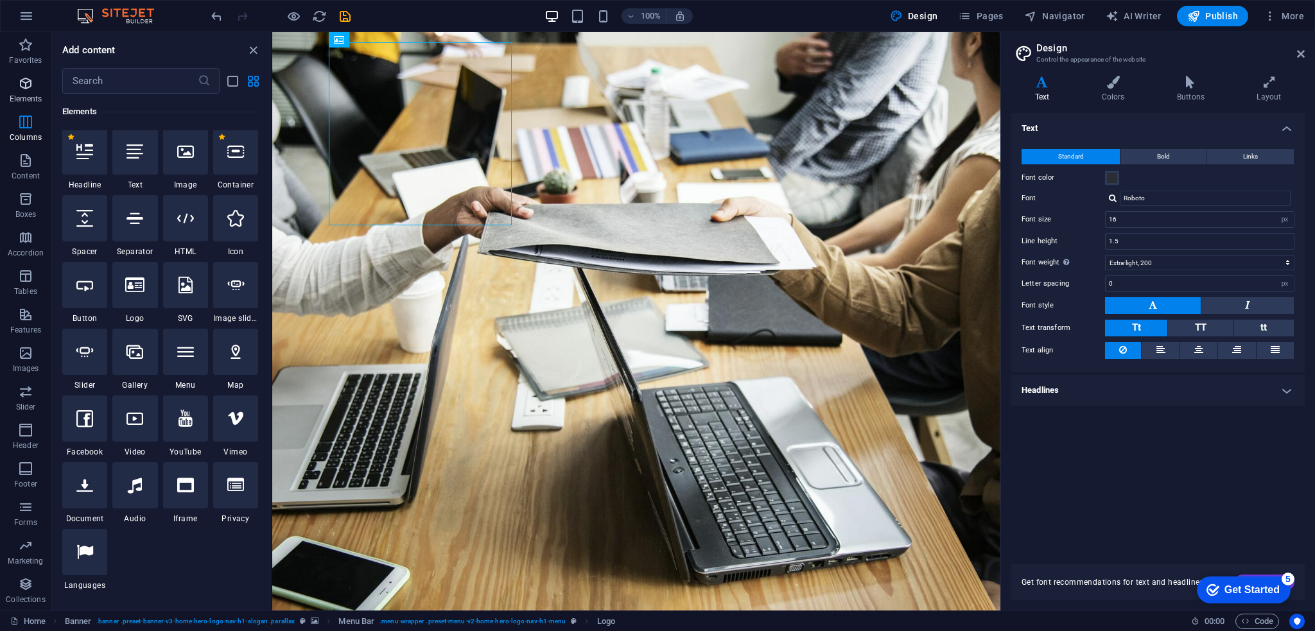
scroll to position [136, 0]
click at [23, 53] on span "Favorites" at bounding box center [25, 52] width 51 height 31
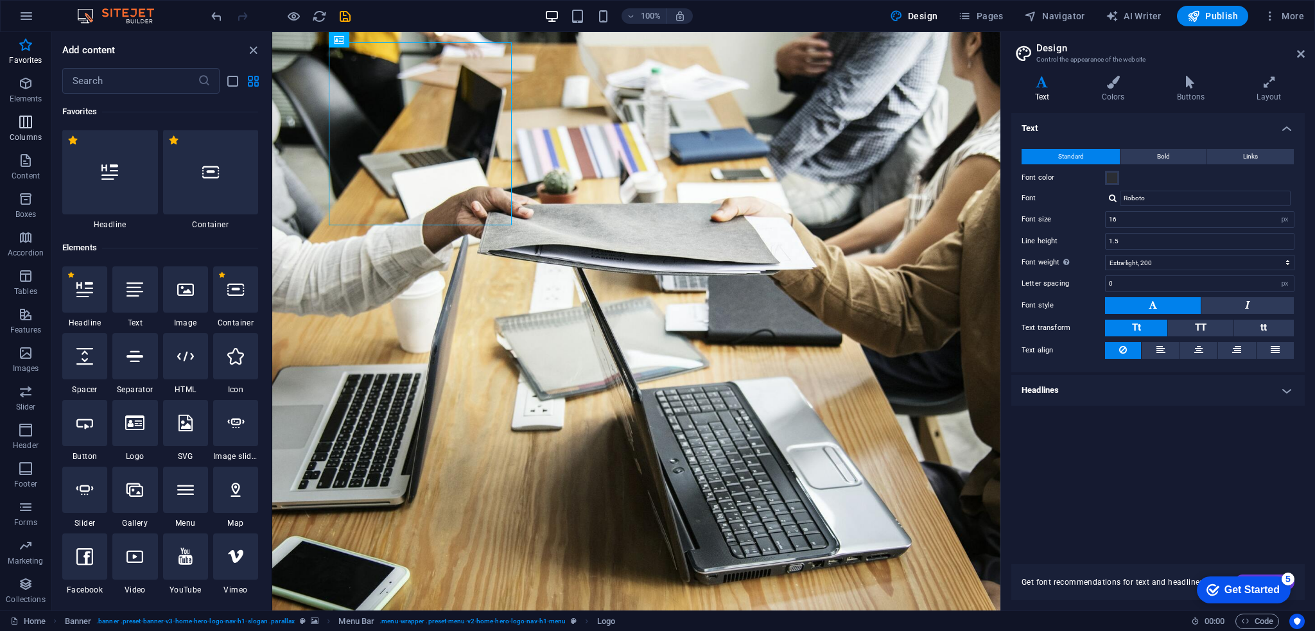
scroll to position [0, 0]
click at [26, 321] on icon "button" at bounding box center [25, 314] width 15 height 15
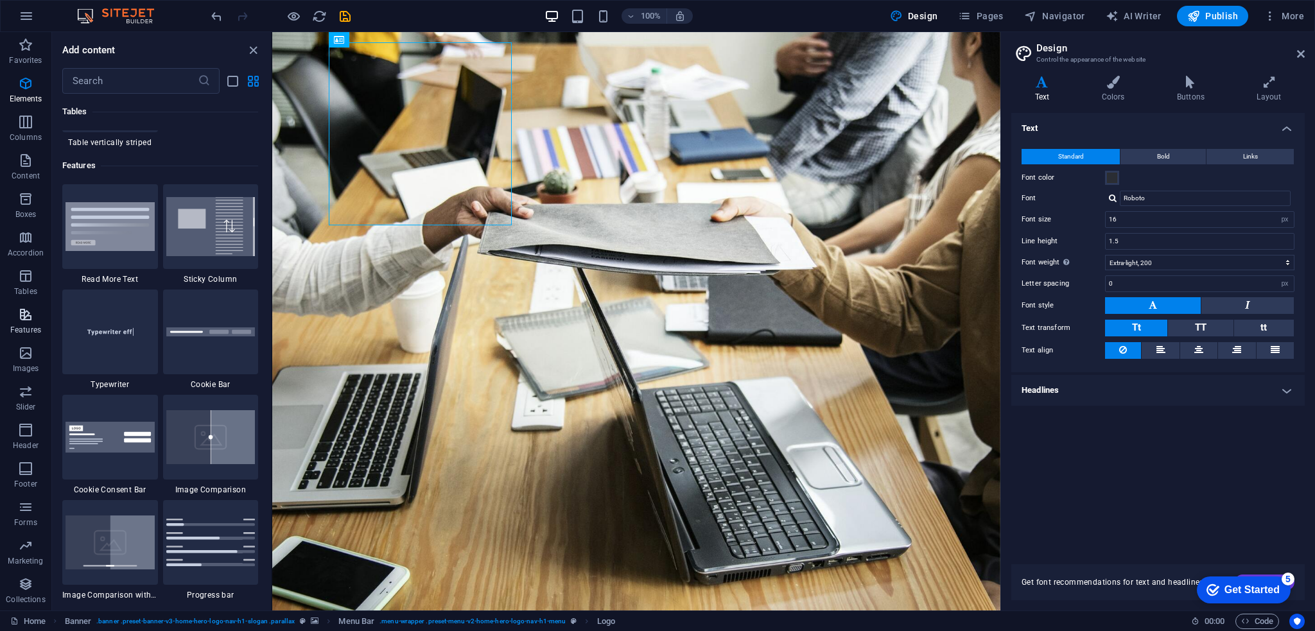
scroll to position [5006, 0]
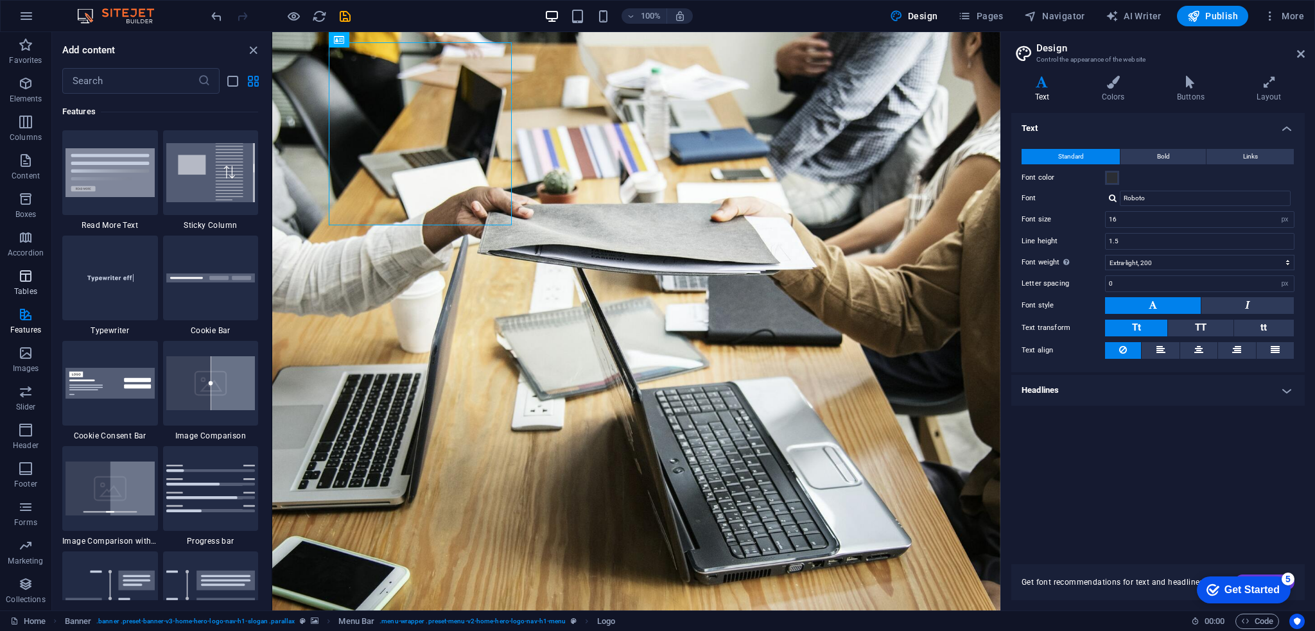
click at [26, 290] on p "Tables" at bounding box center [25, 291] width 23 height 10
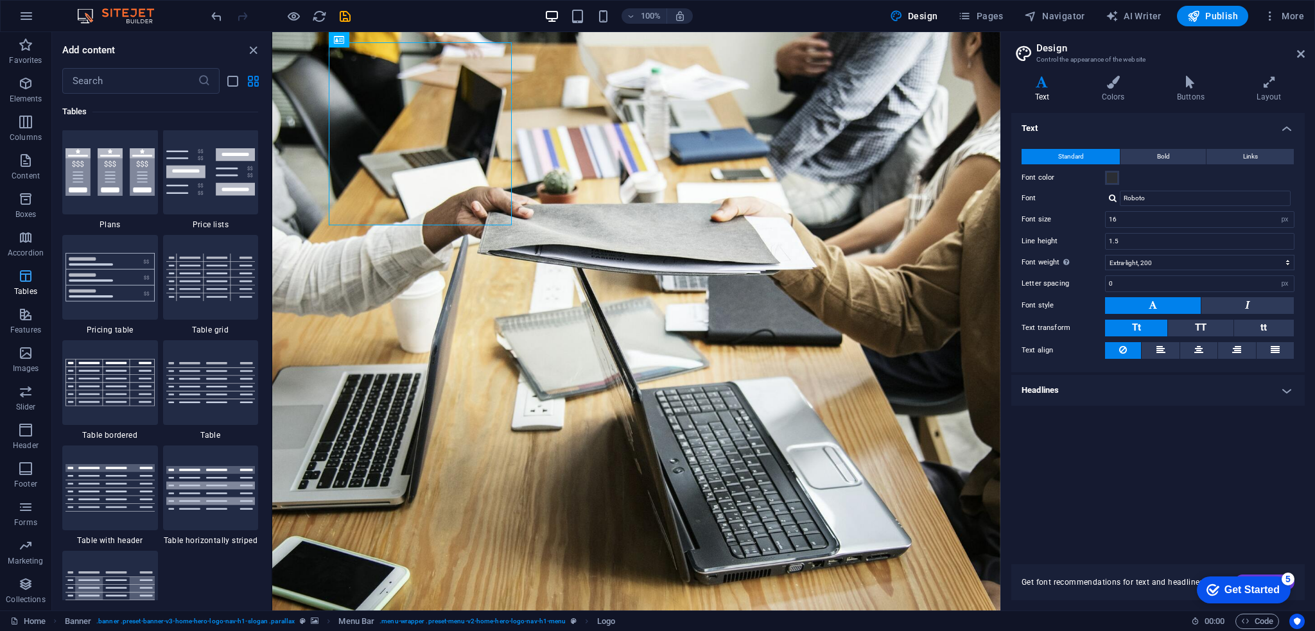
scroll to position [4448, 0]
select select "English"
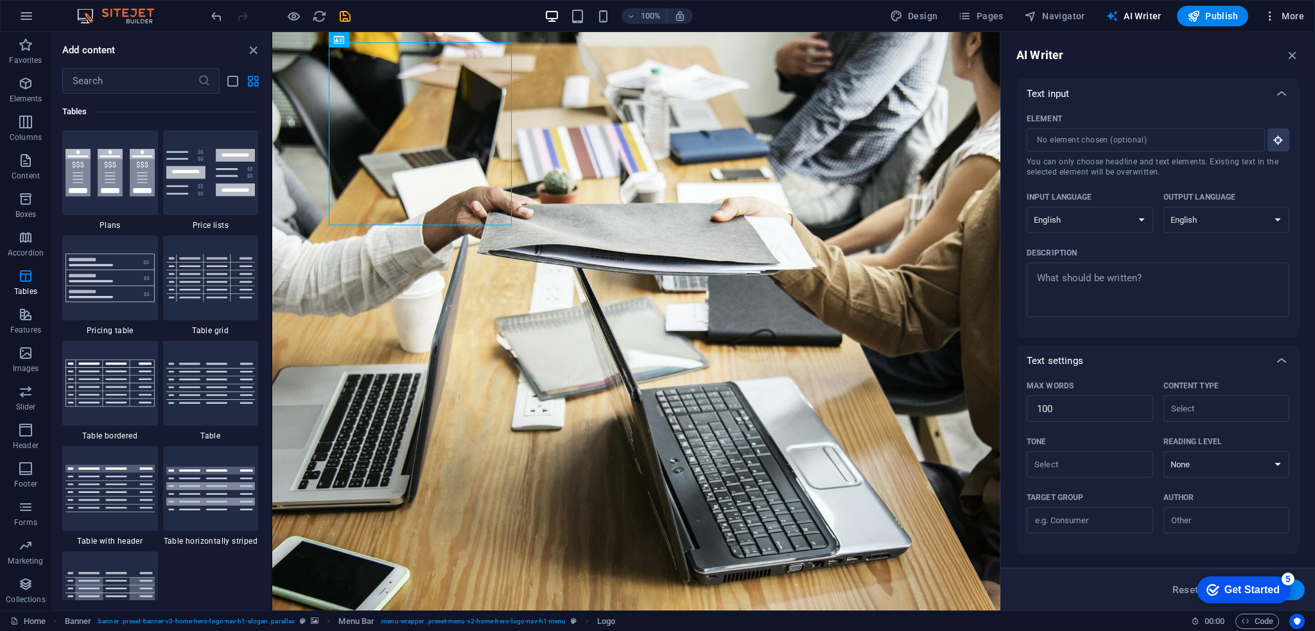
click at [1058, 12] on div at bounding box center [657, 315] width 1315 height 631
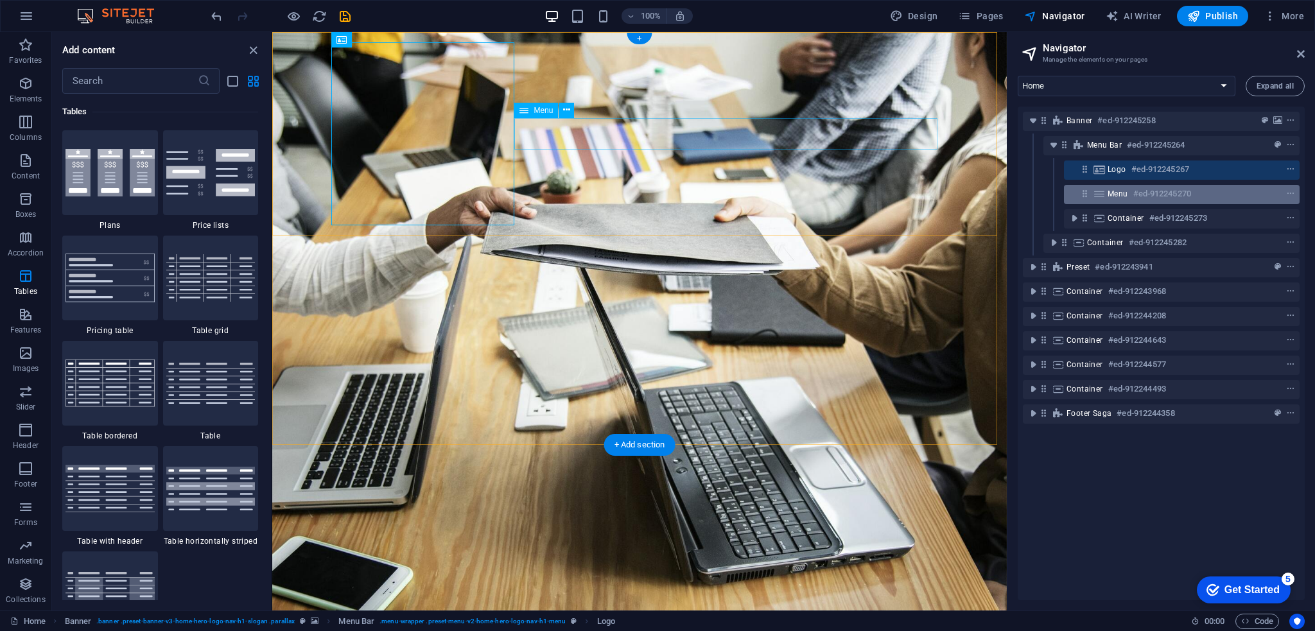
click at [1118, 189] on span "Menu" at bounding box center [1118, 194] width 21 height 10
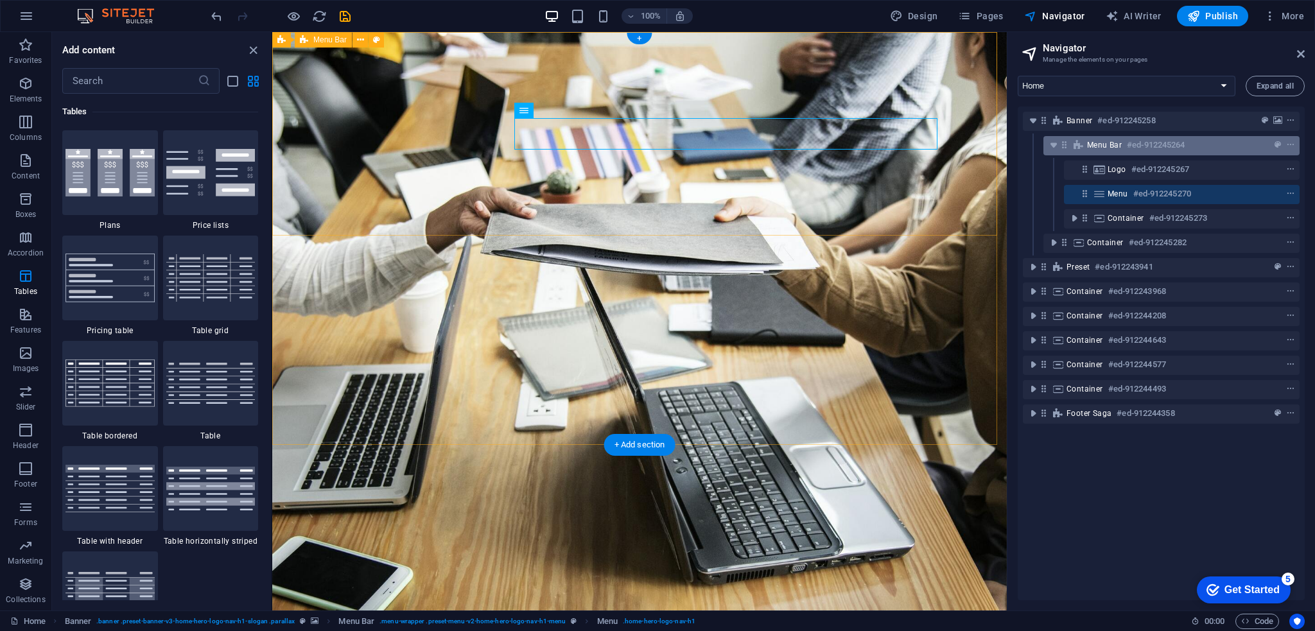
click at [1120, 143] on span "Menu Bar" at bounding box center [1104, 145] width 35 height 10
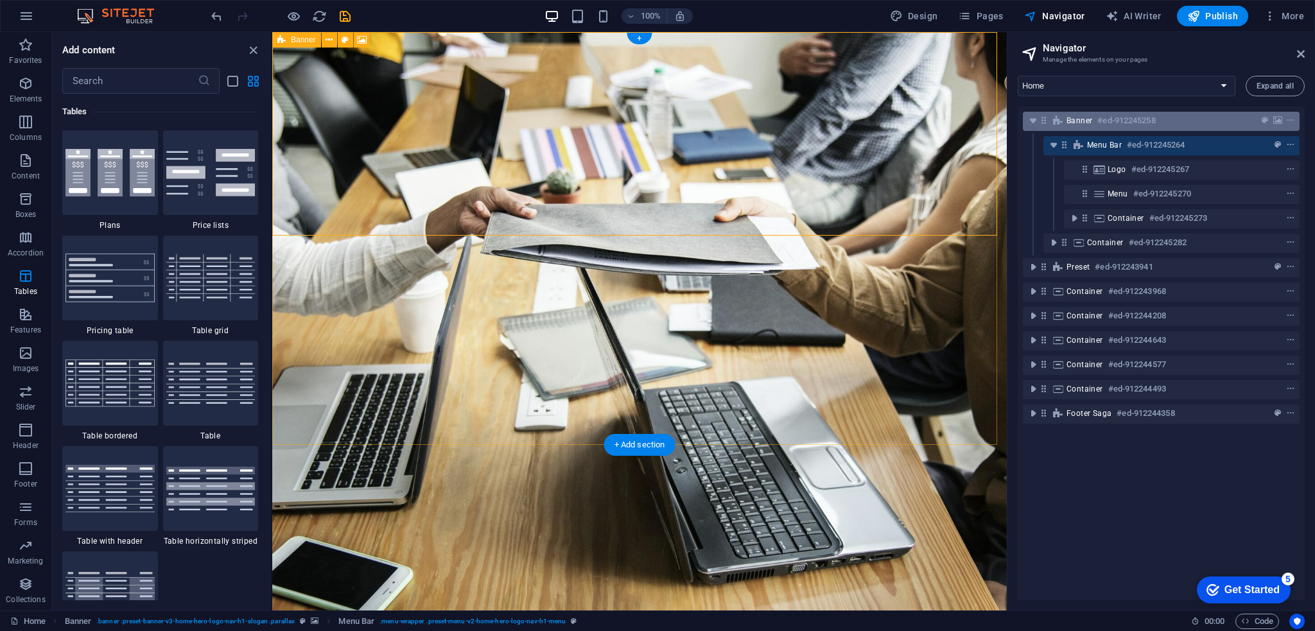
click at [1118, 117] on h6 "#ed-912245258" at bounding box center [1127, 120] width 58 height 15
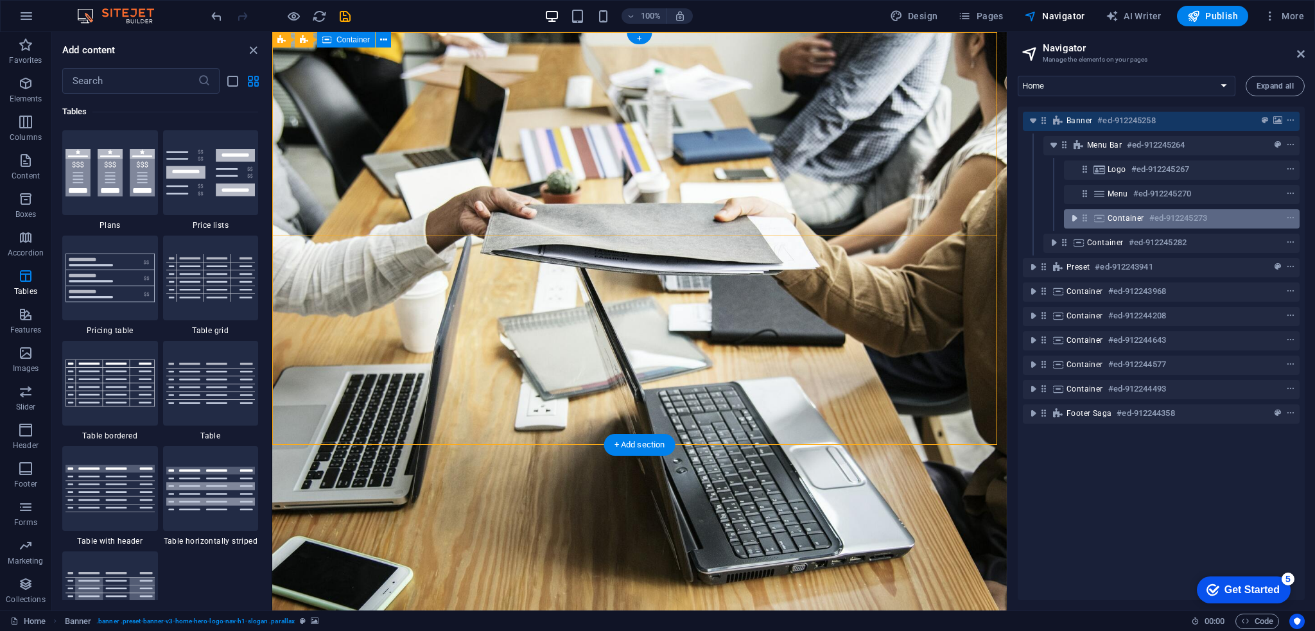
click at [1072, 218] on icon "toggle-expand" at bounding box center [1074, 218] width 13 height 13
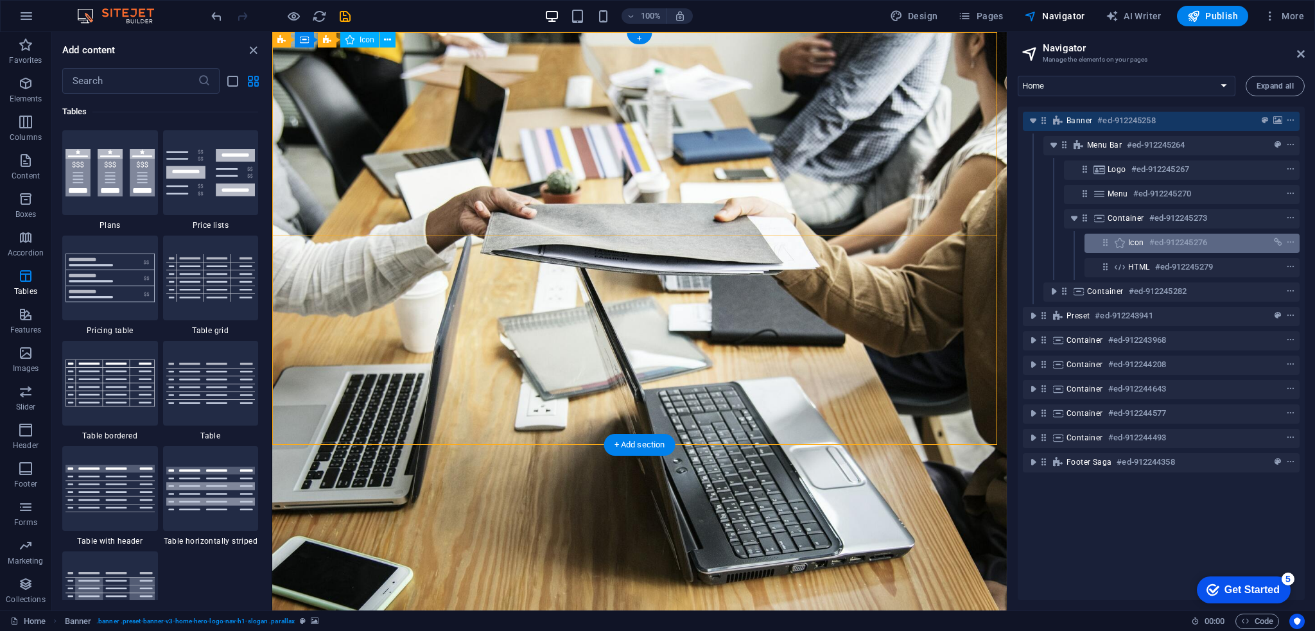
click at [1115, 241] on icon at bounding box center [1120, 243] width 14 height 10
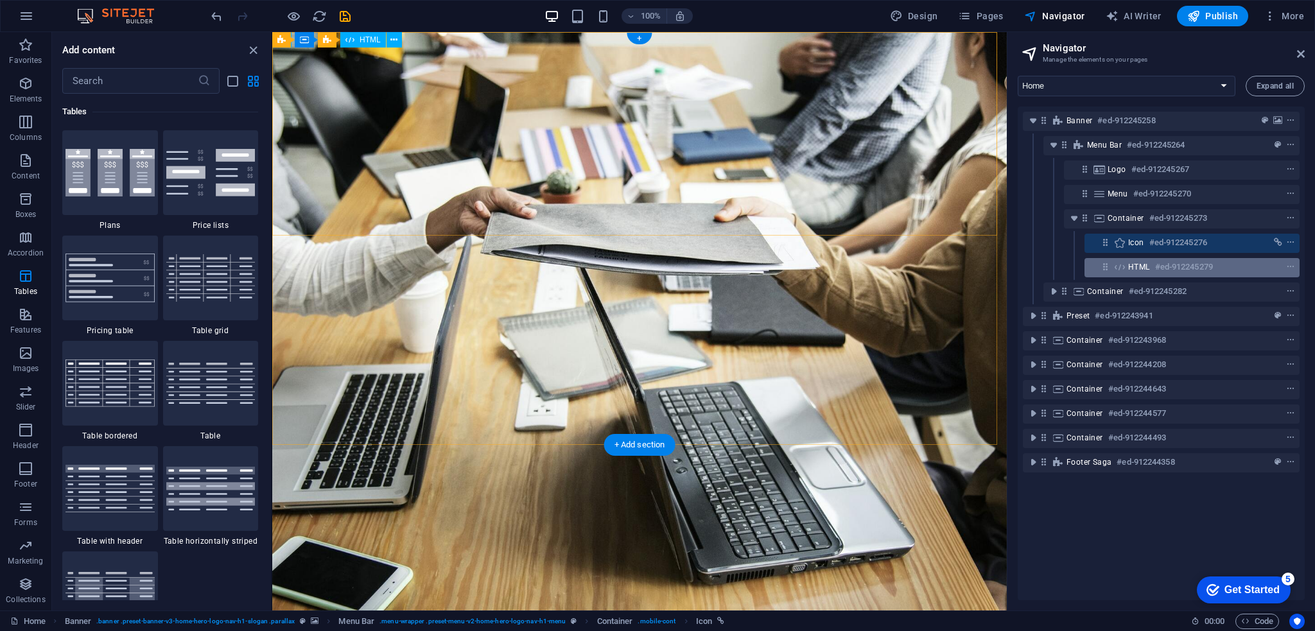
click at [1125, 265] on icon at bounding box center [1120, 267] width 14 height 10
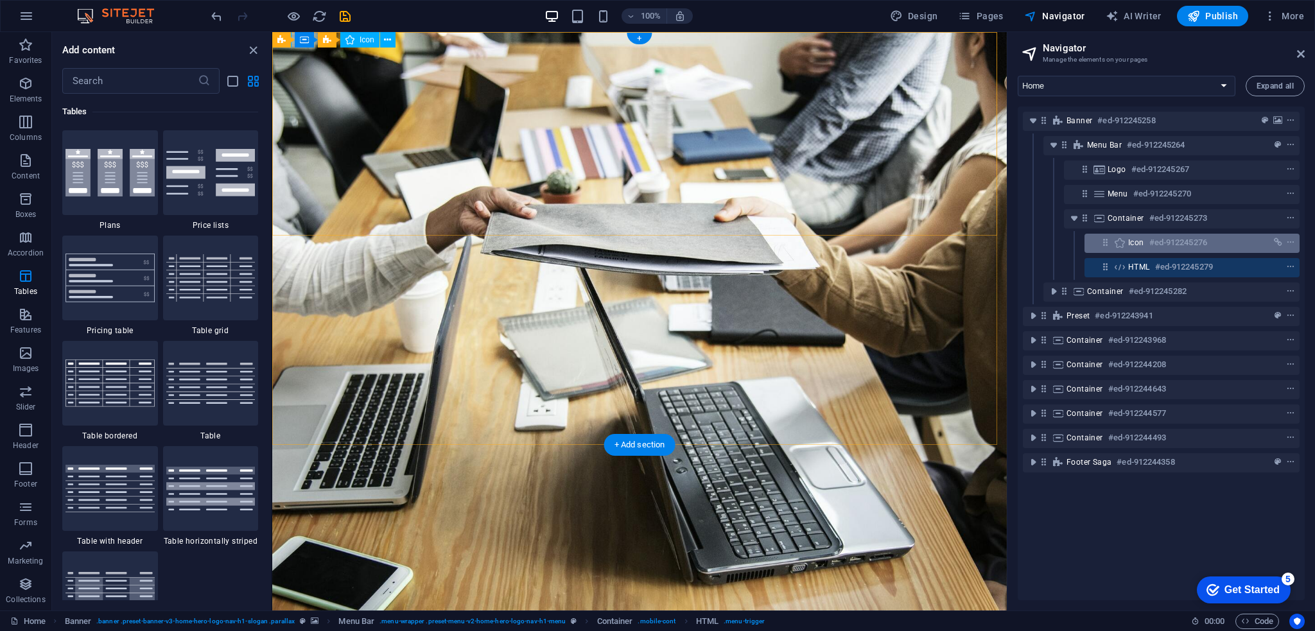
click at [1124, 234] on div "Icon #ed-912245276" at bounding box center [1192, 243] width 215 height 19
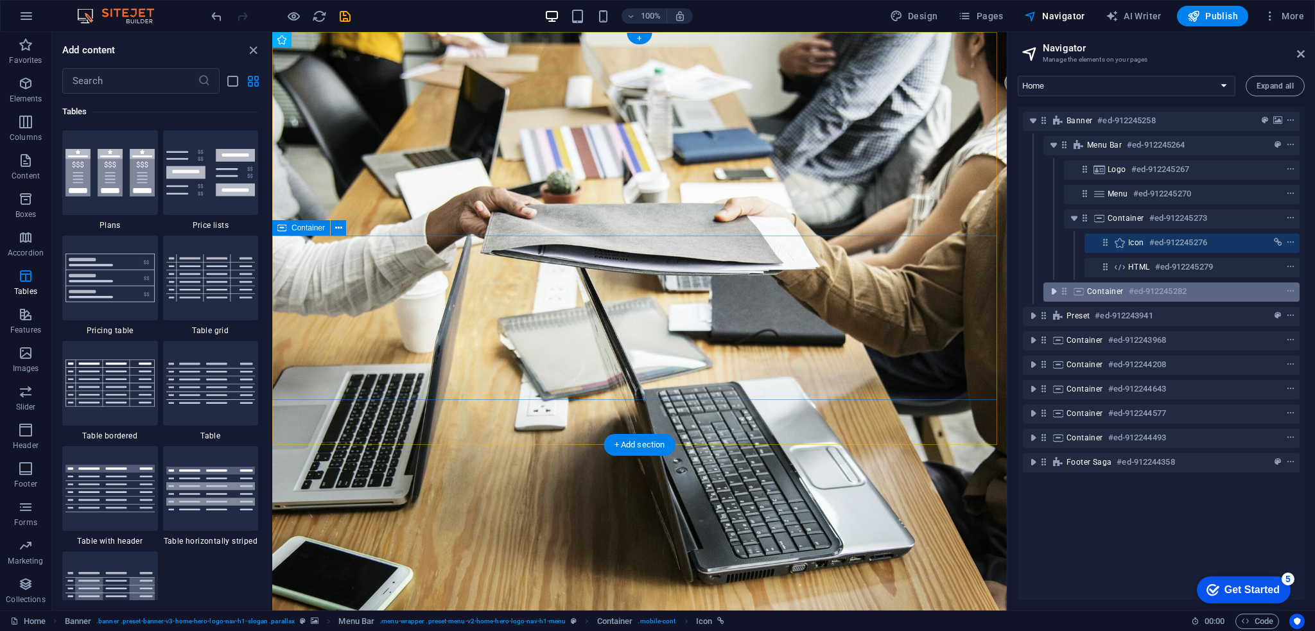
click at [1056, 292] on icon "toggle-expand" at bounding box center [1054, 291] width 13 height 13
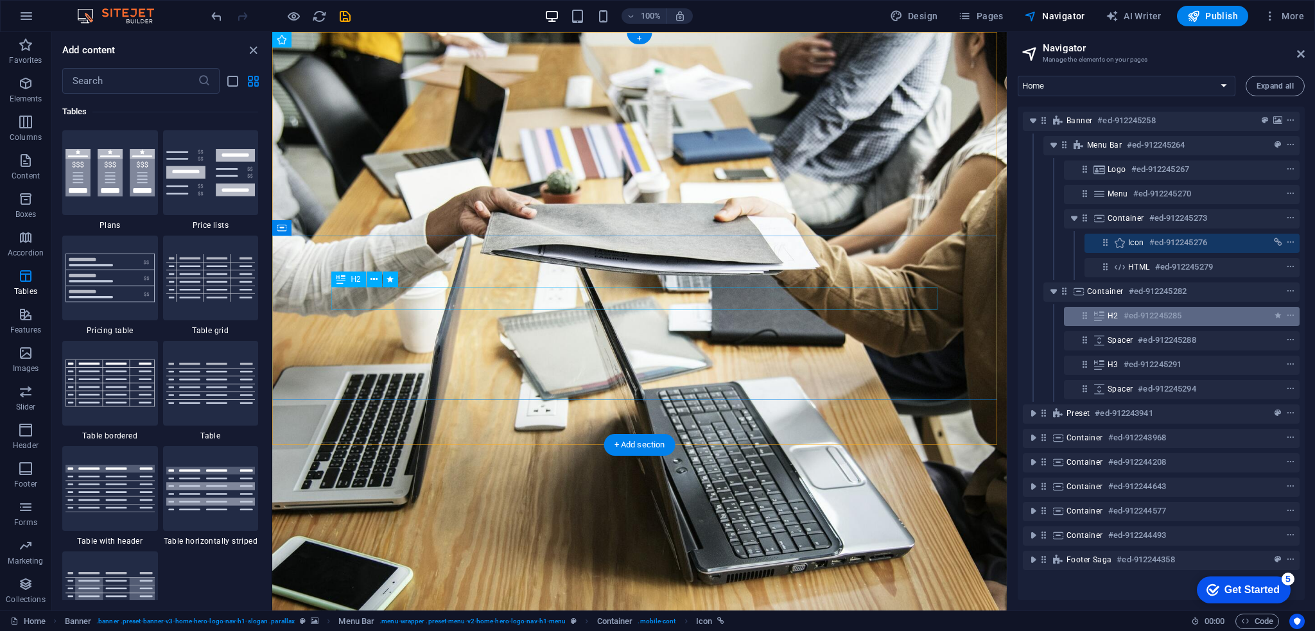
click at [1107, 318] on div "H2 #ed-912245285" at bounding box center [1182, 316] width 236 height 19
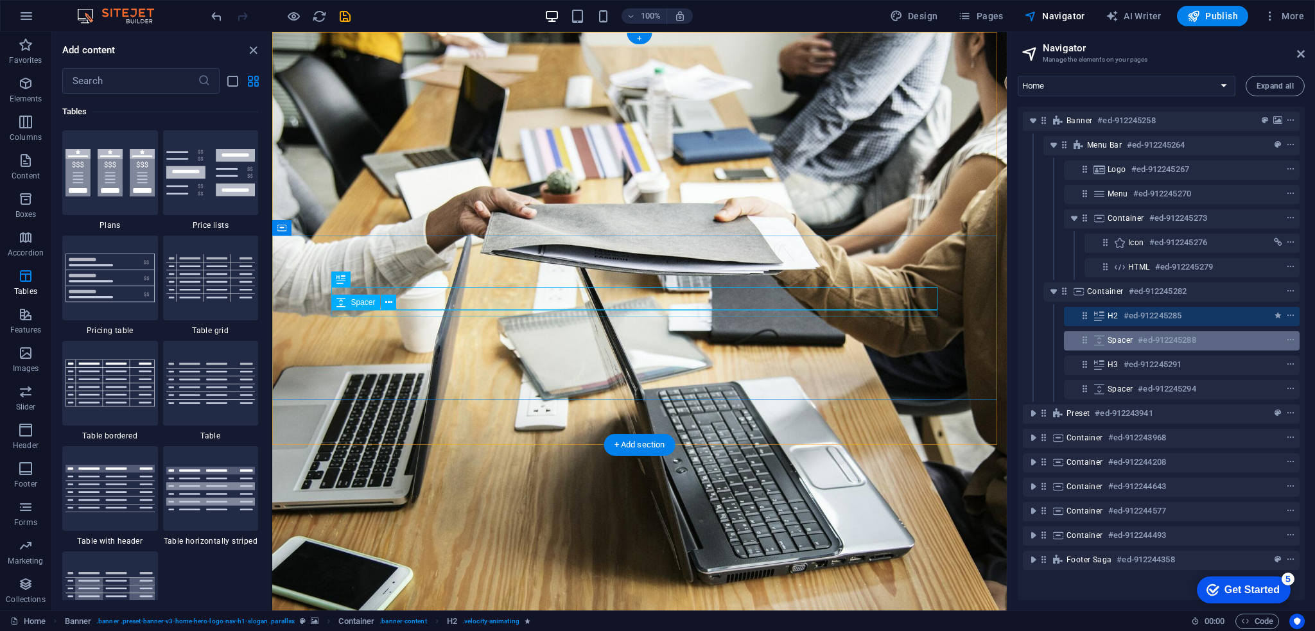
click at [1128, 337] on span "Spacer" at bounding box center [1120, 340] width 25 height 10
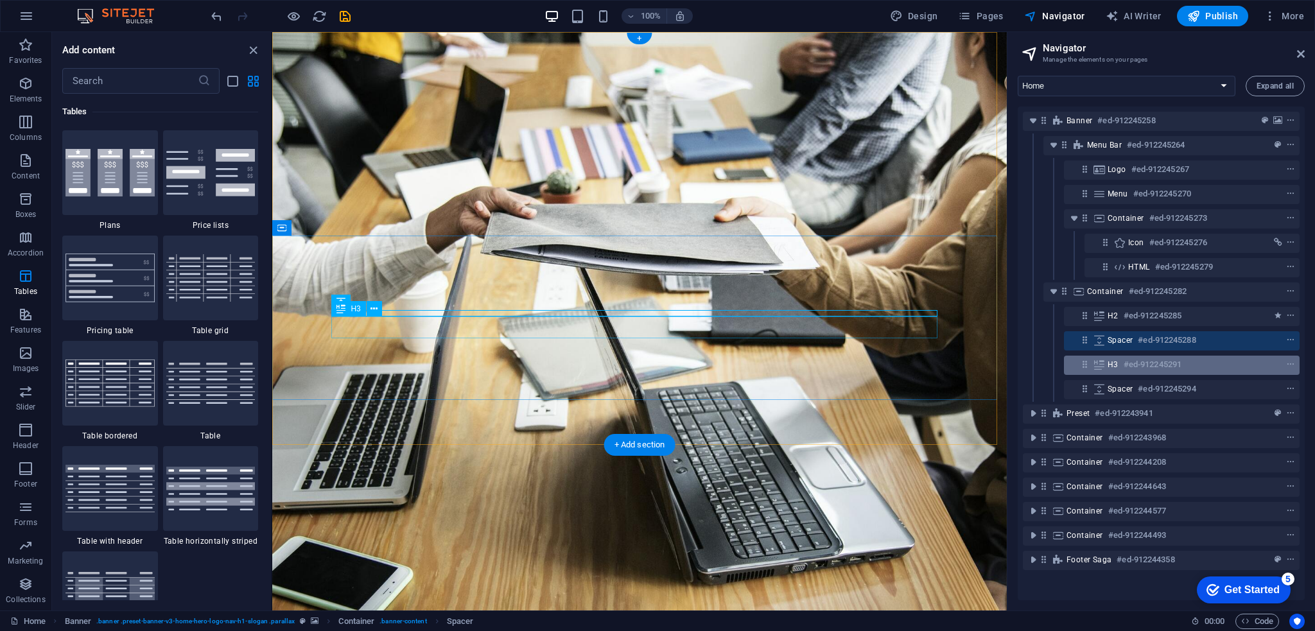
click at [1148, 357] on h6 "#ed-912245291" at bounding box center [1153, 364] width 58 height 15
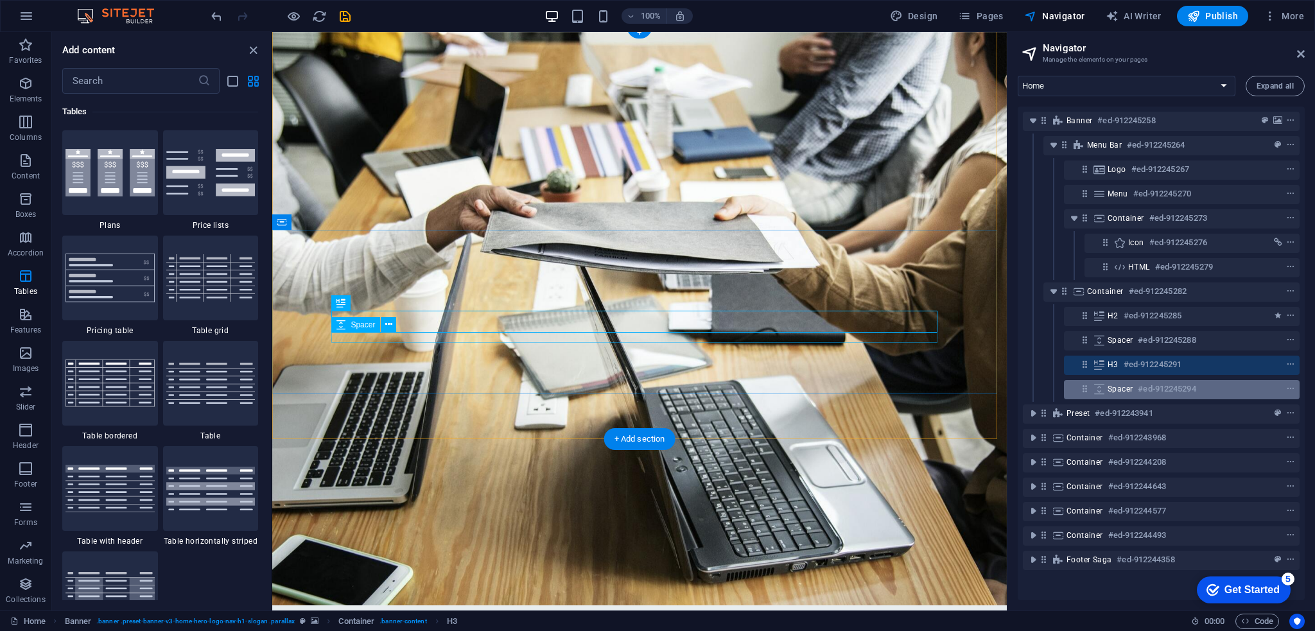
click at [1148, 382] on h6 "#ed-912245294" at bounding box center [1167, 389] width 58 height 15
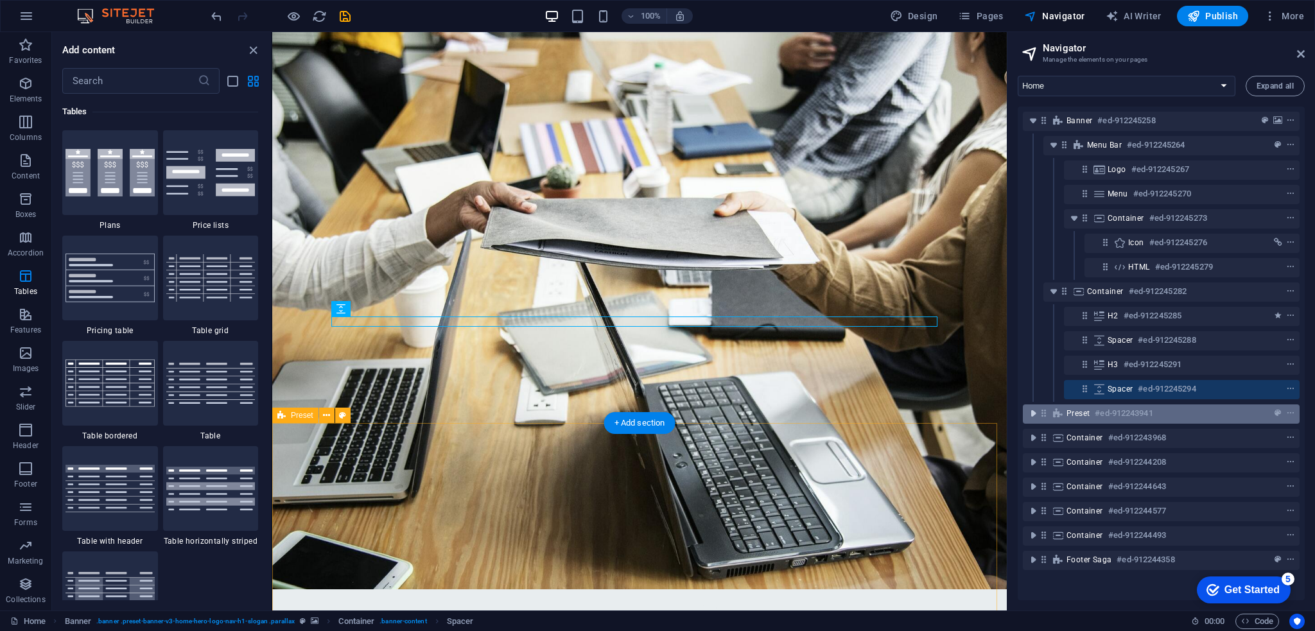
click at [1035, 414] on icon "toggle-expand" at bounding box center [1033, 413] width 13 height 13
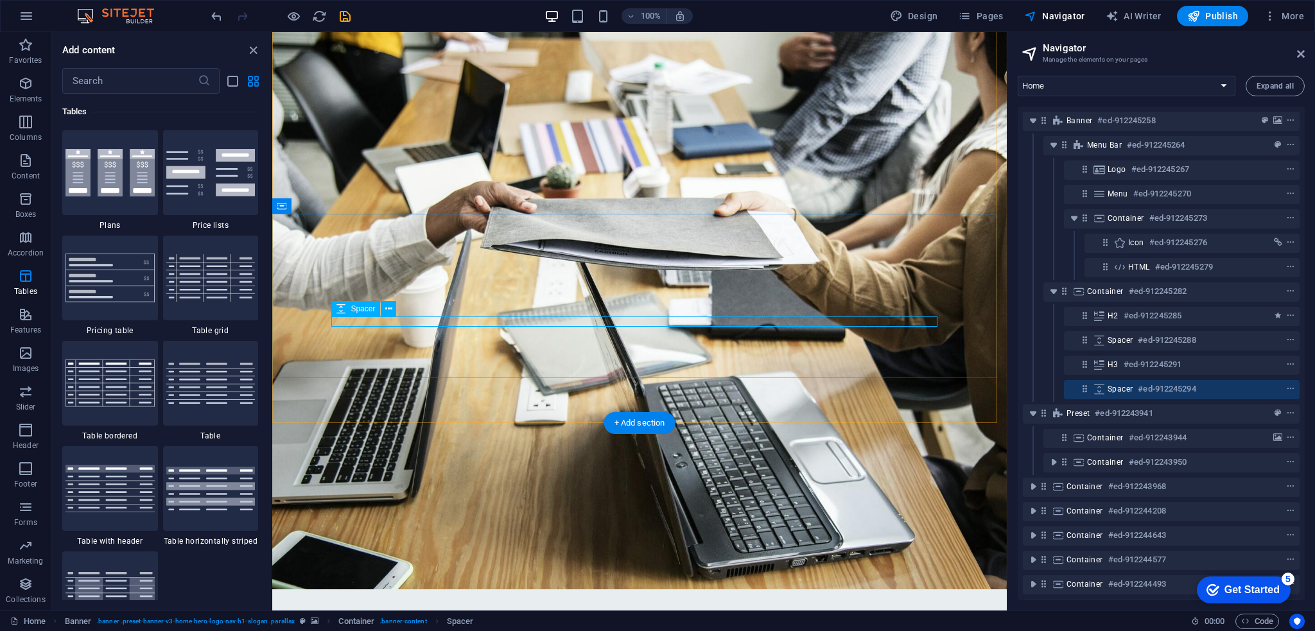
scroll to position [33, 0]
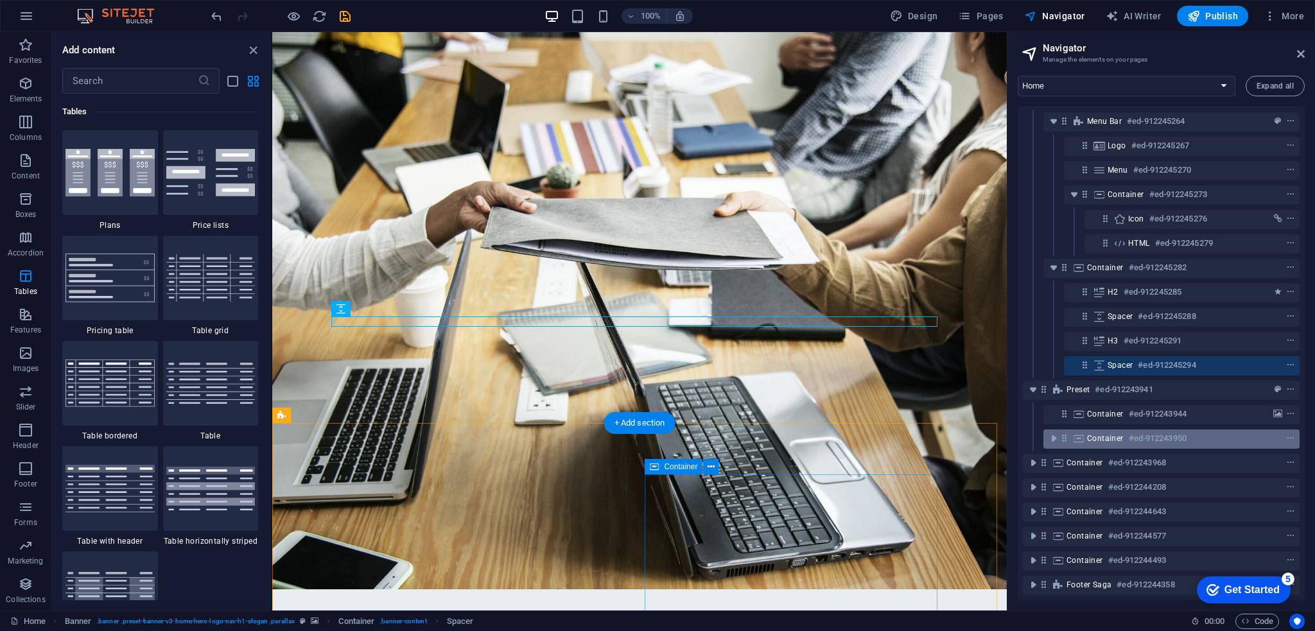
click at [1125, 431] on div "Container #ed-912243950" at bounding box center [1161, 438] width 148 height 15
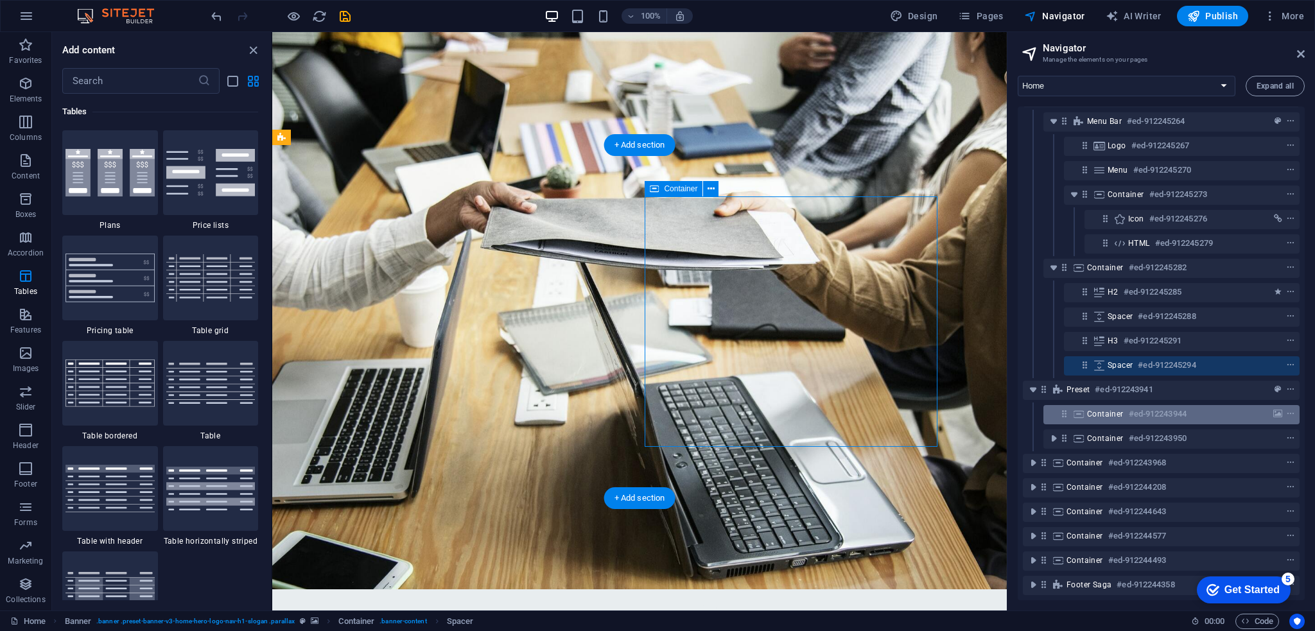
scroll to position [299, 0]
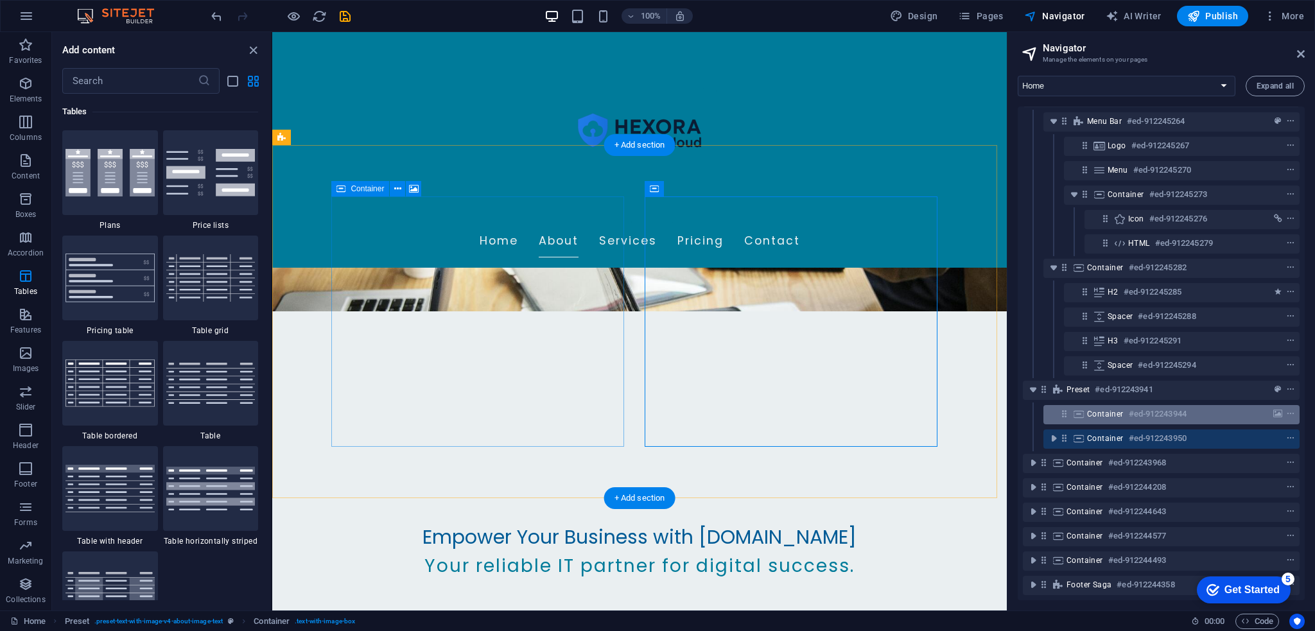
click at [1129, 407] on h6 "#ed-912243944" at bounding box center [1158, 414] width 58 height 15
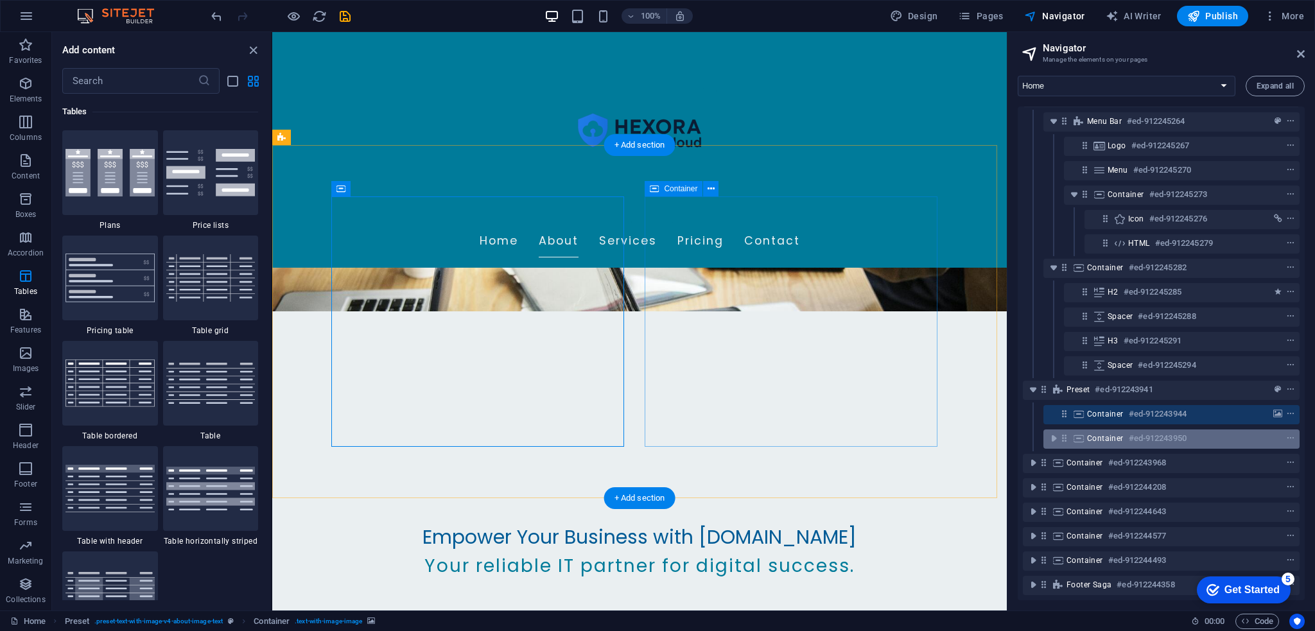
click at [1133, 431] on h6 "#ed-912243950" at bounding box center [1158, 438] width 58 height 15
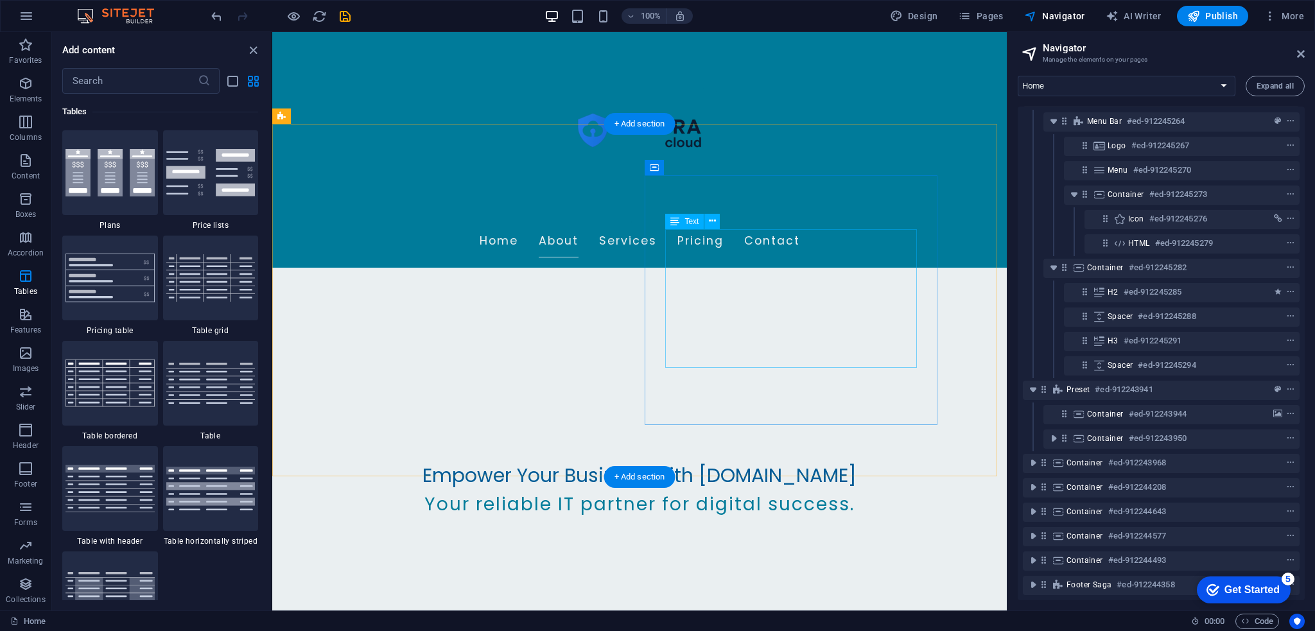
scroll to position [514, 0]
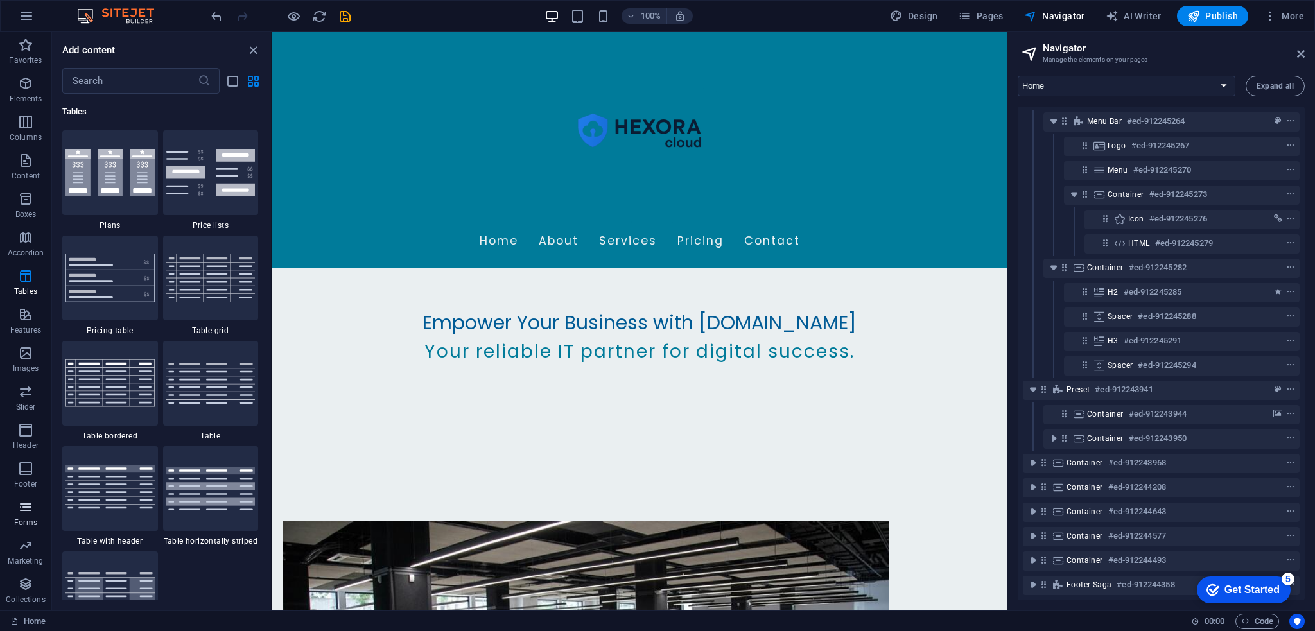
click at [31, 520] on p "Forms" at bounding box center [25, 523] width 23 height 10
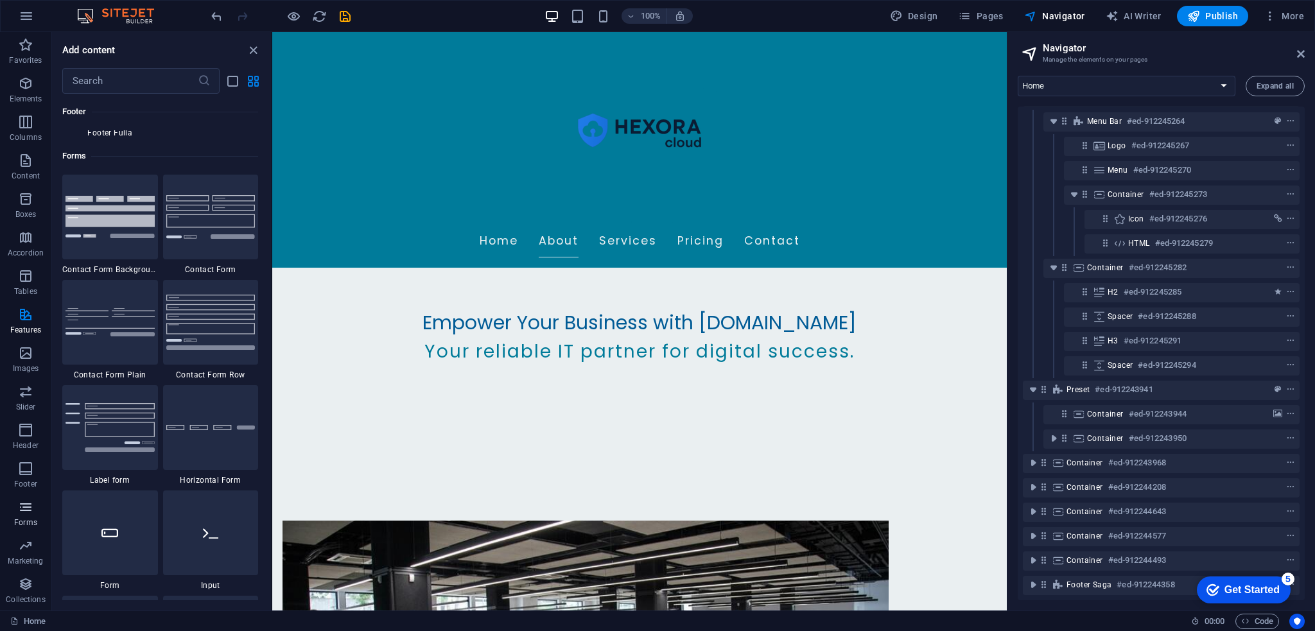
scroll to position [9377, 0]
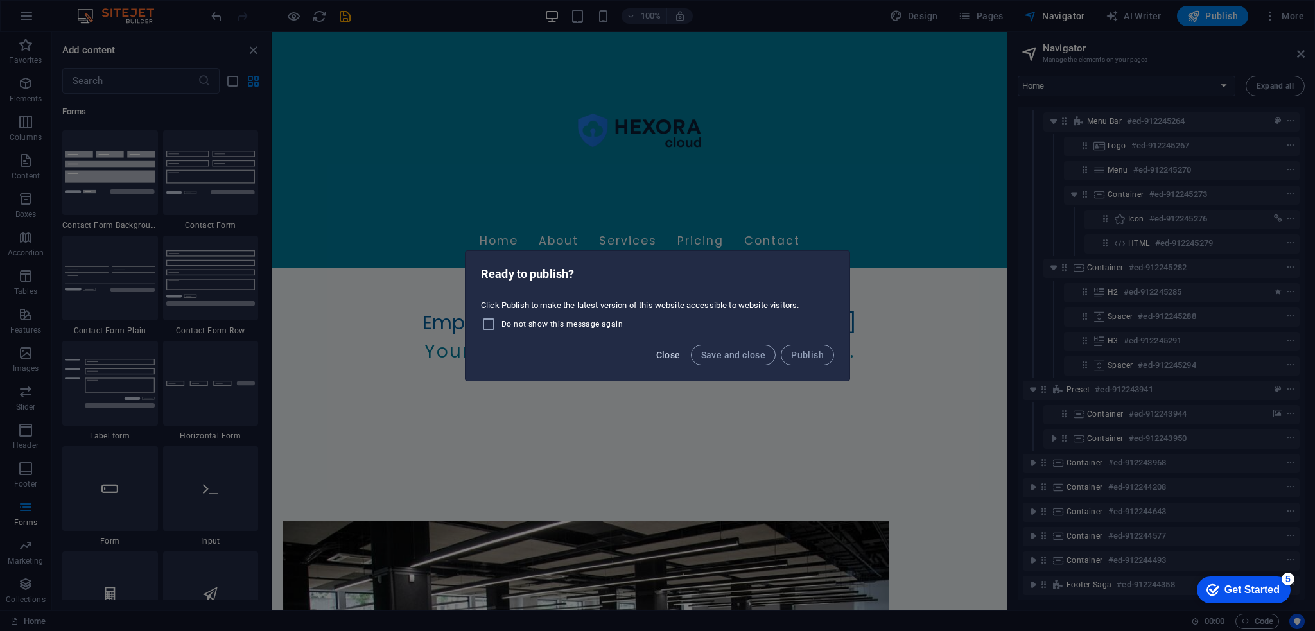
click at [679, 354] on span "Close" at bounding box center [668, 355] width 24 height 10
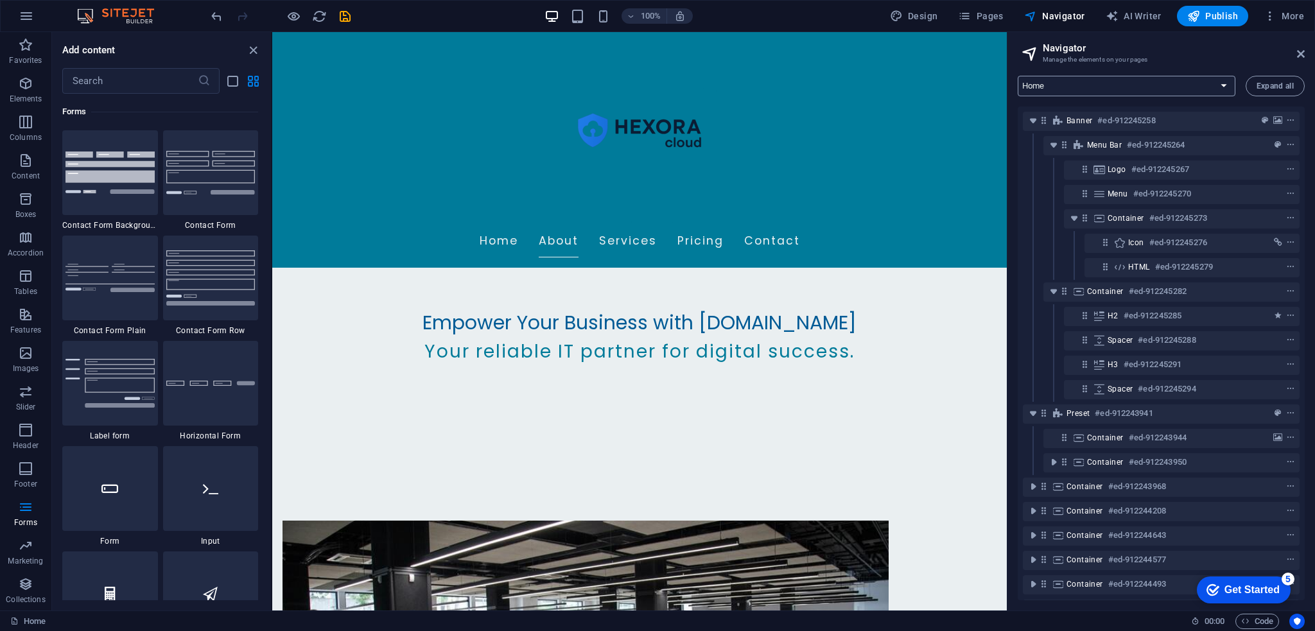
click at [1085, 89] on select "Home Subpage Legal Notice Privacy New Collection: Single Page Layout Real Estat…" at bounding box center [1127, 86] width 218 height 21
click at [1018, 76] on select "Home Subpage Legal Notice Privacy New Collection: Single Page Layout Real Estat…" at bounding box center [1127, 86] width 218 height 21
click at [1272, 104] on div "Home Subpage Legal Notice Privacy New Collection: Single Page Layout Real Estat…" at bounding box center [1162, 338] width 308 height 545
click at [1270, 95] on button "Expand all" at bounding box center [1275, 86] width 59 height 21
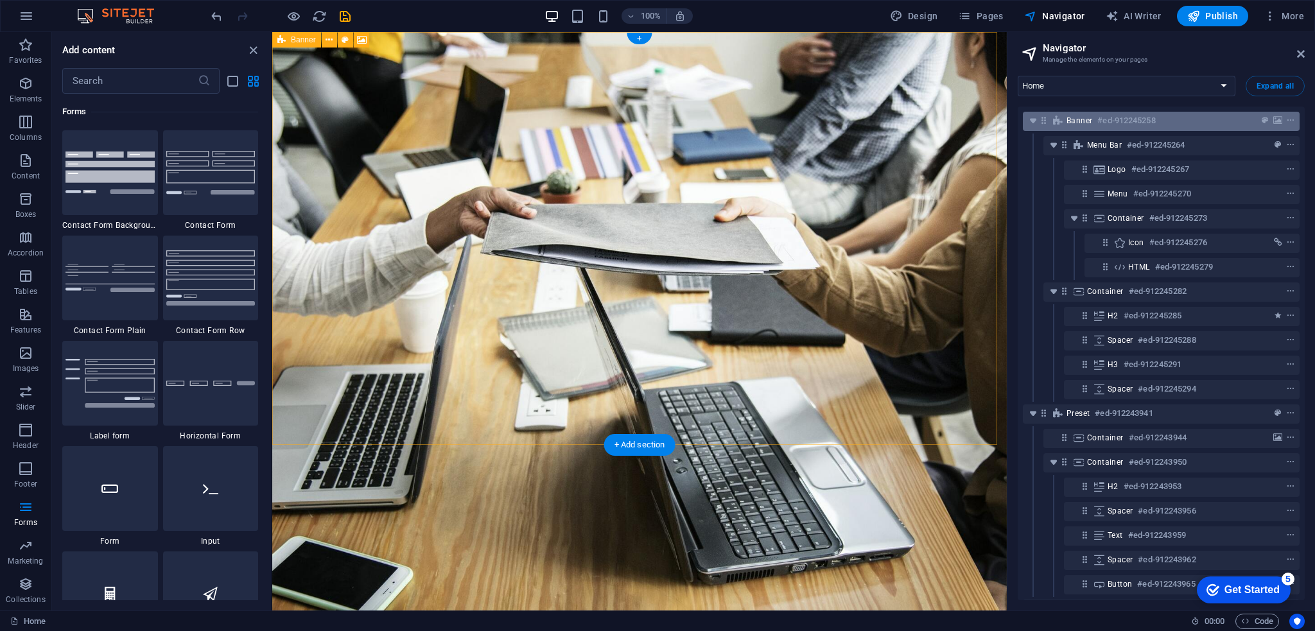
click at [1079, 125] on span "Banner" at bounding box center [1080, 121] width 26 height 10
select select "vh"
select select "header"
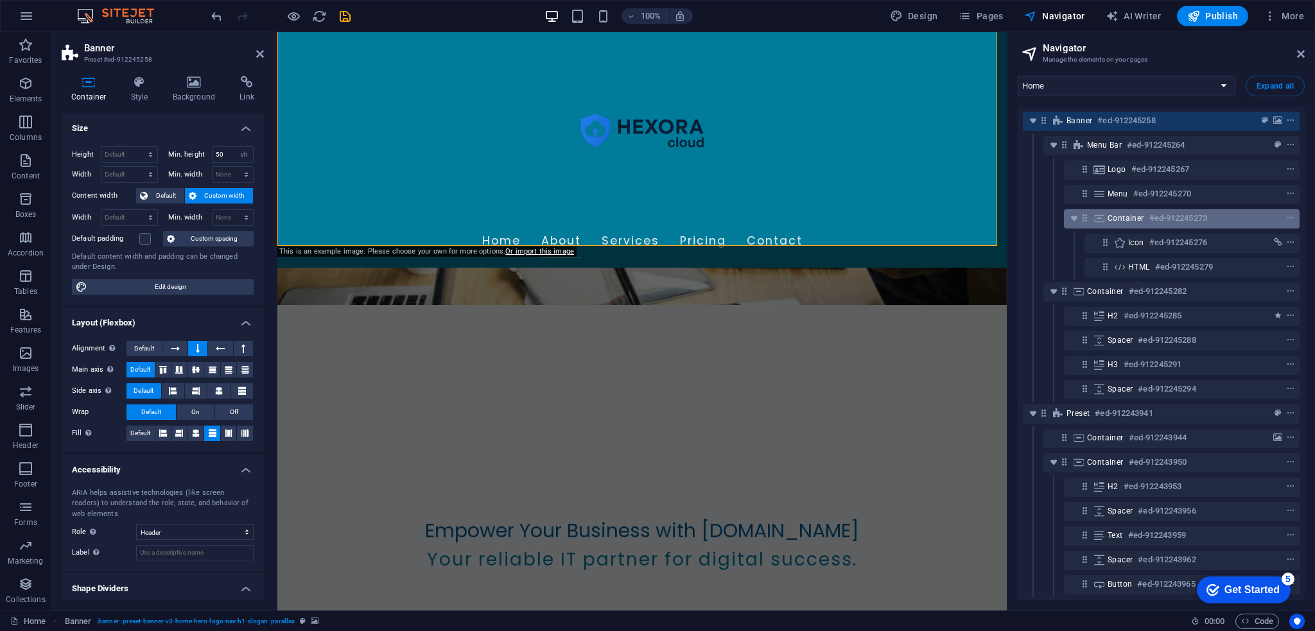
scroll to position [321, 0]
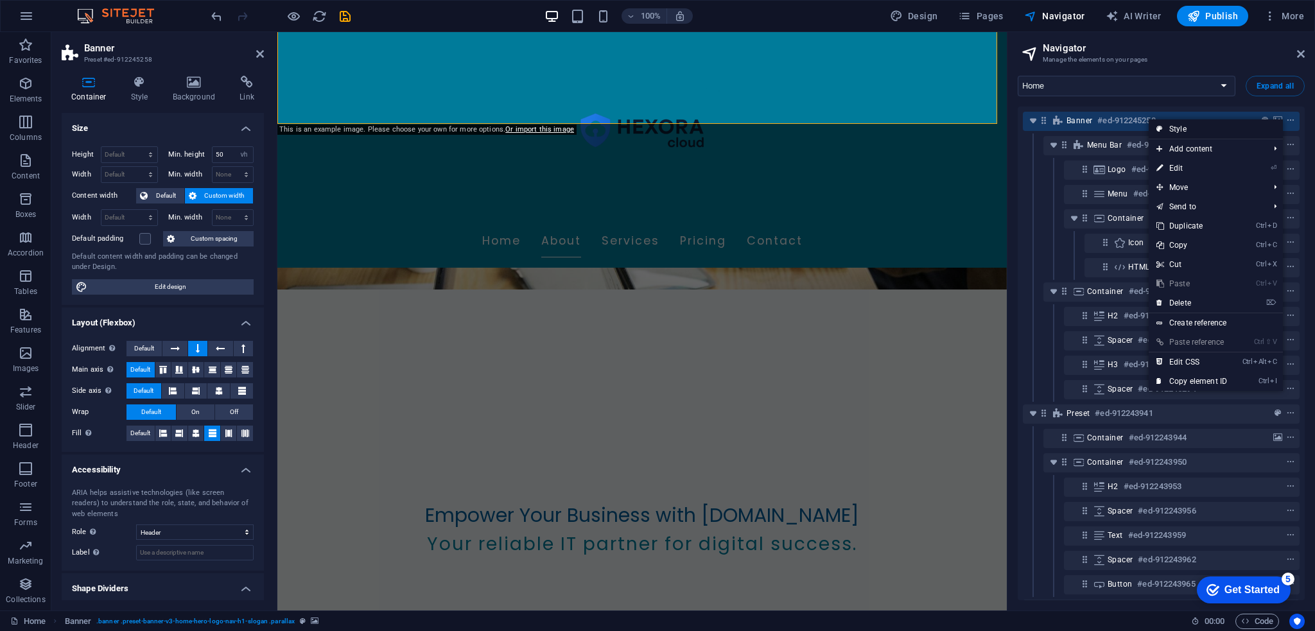
click at [1169, 126] on link "Style" at bounding box center [1216, 128] width 134 height 19
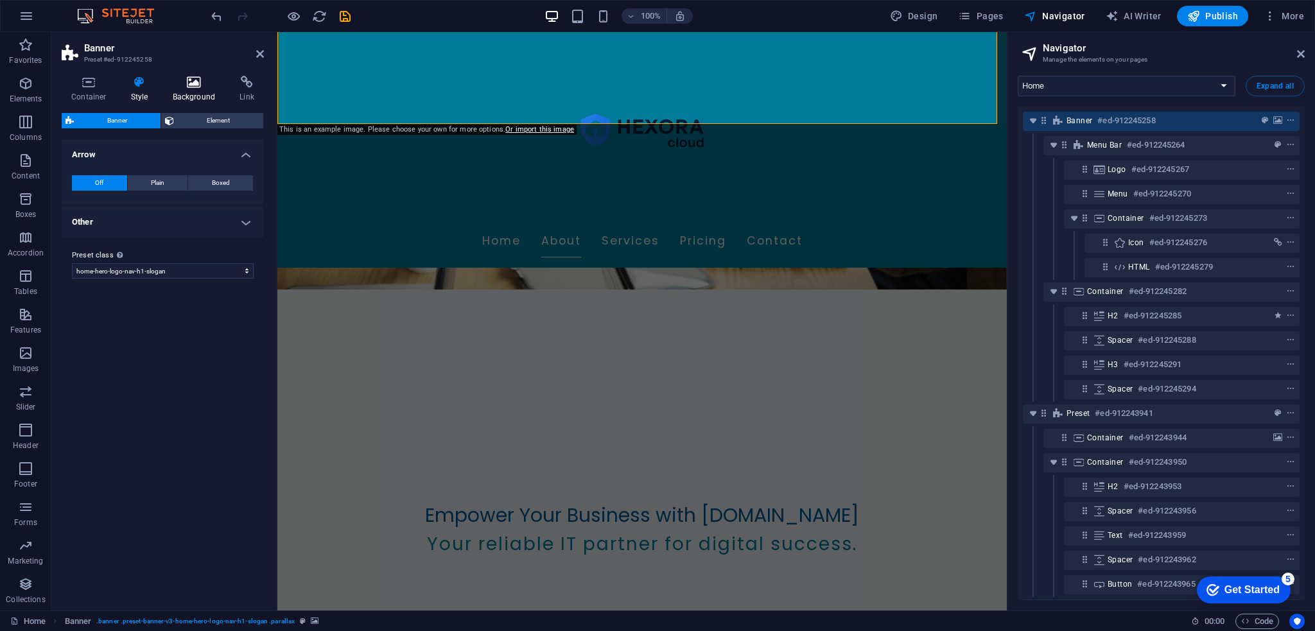
click at [207, 80] on icon at bounding box center [194, 82] width 62 height 13
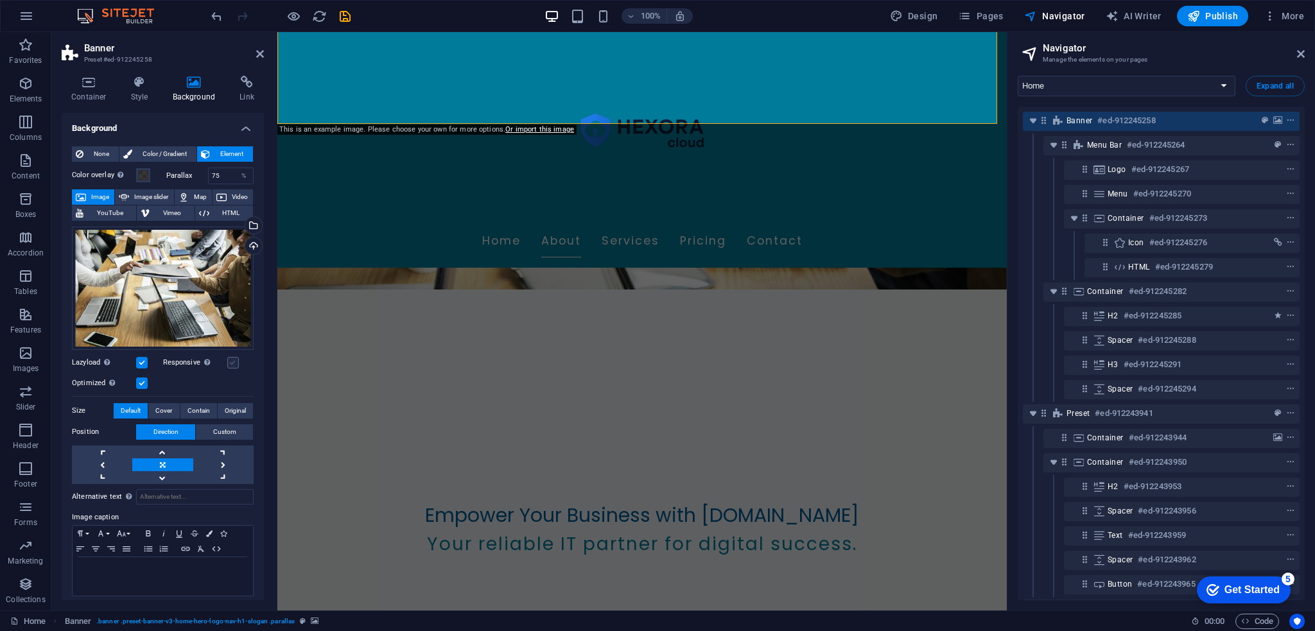
click at [231, 364] on label at bounding box center [233, 363] width 12 height 12
click at [0, 0] on input "Responsive Automatically load retina image and smartphone optimized sizes." at bounding box center [0, 0] width 0 height 0
click at [232, 362] on label at bounding box center [233, 363] width 12 height 12
click at [0, 0] on input "Responsive Automatically load retina image and smartphone optimized sizes." at bounding box center [0, 0] width 0 height 0
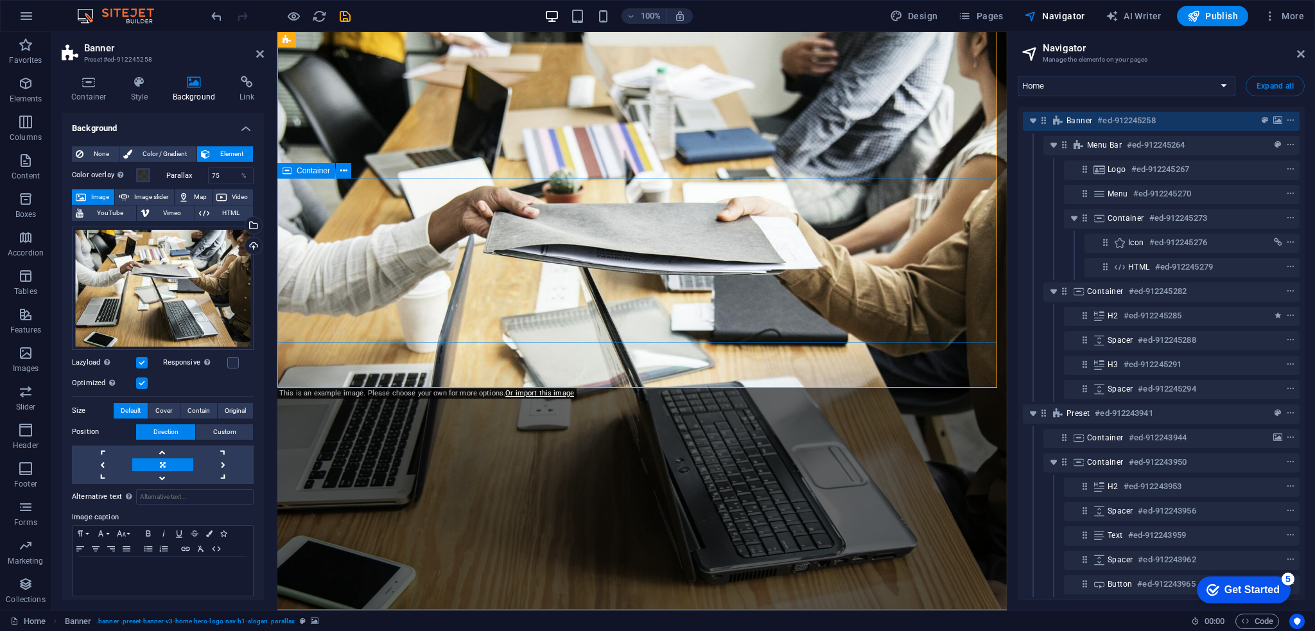
scroll to position [0, 0]
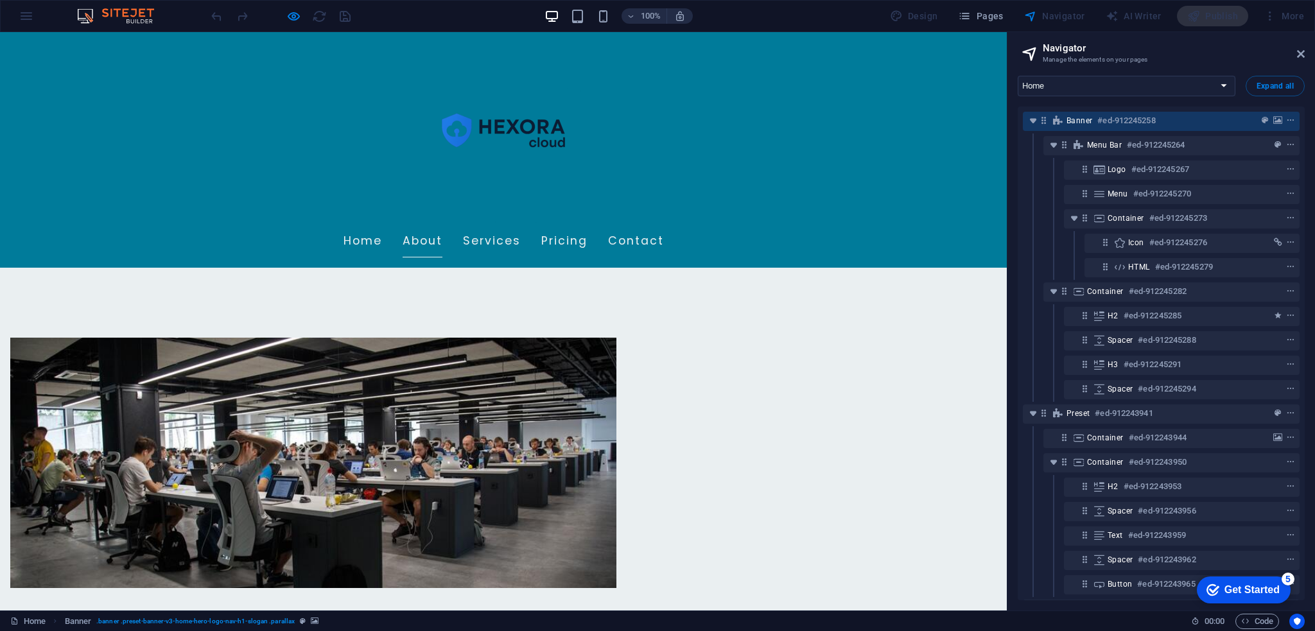
scroll to position [712, 0]
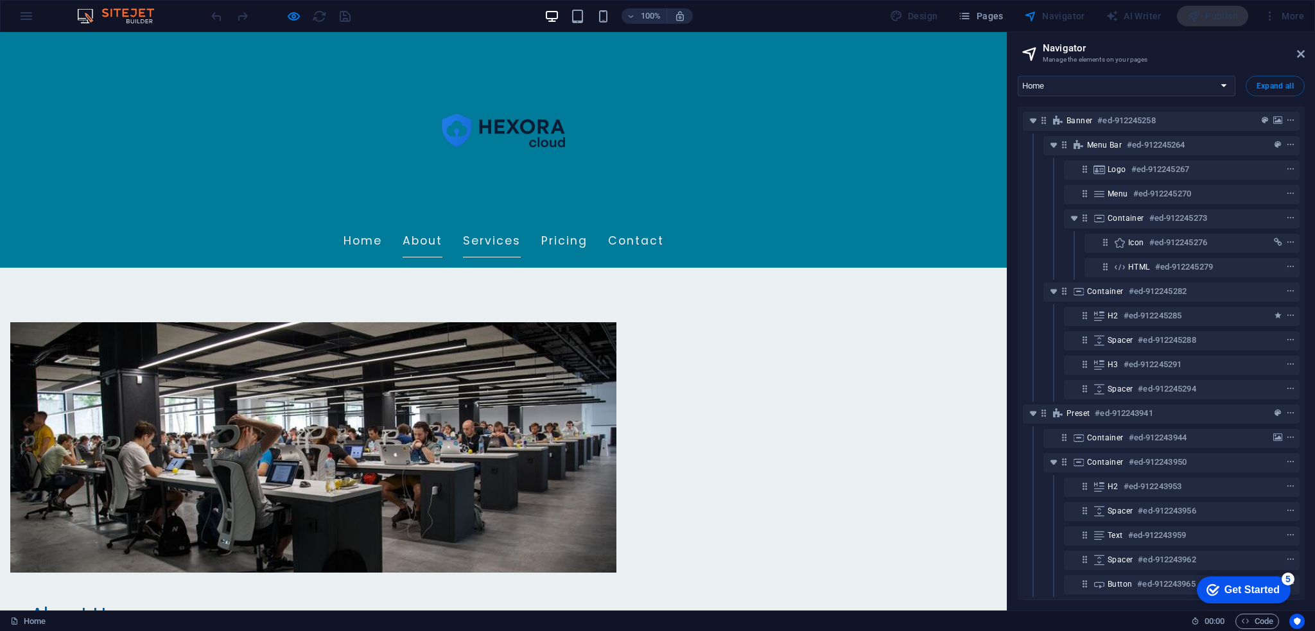
click at [521, 225] on link "Services" at bounding box center [492, 241] width 58 height 32
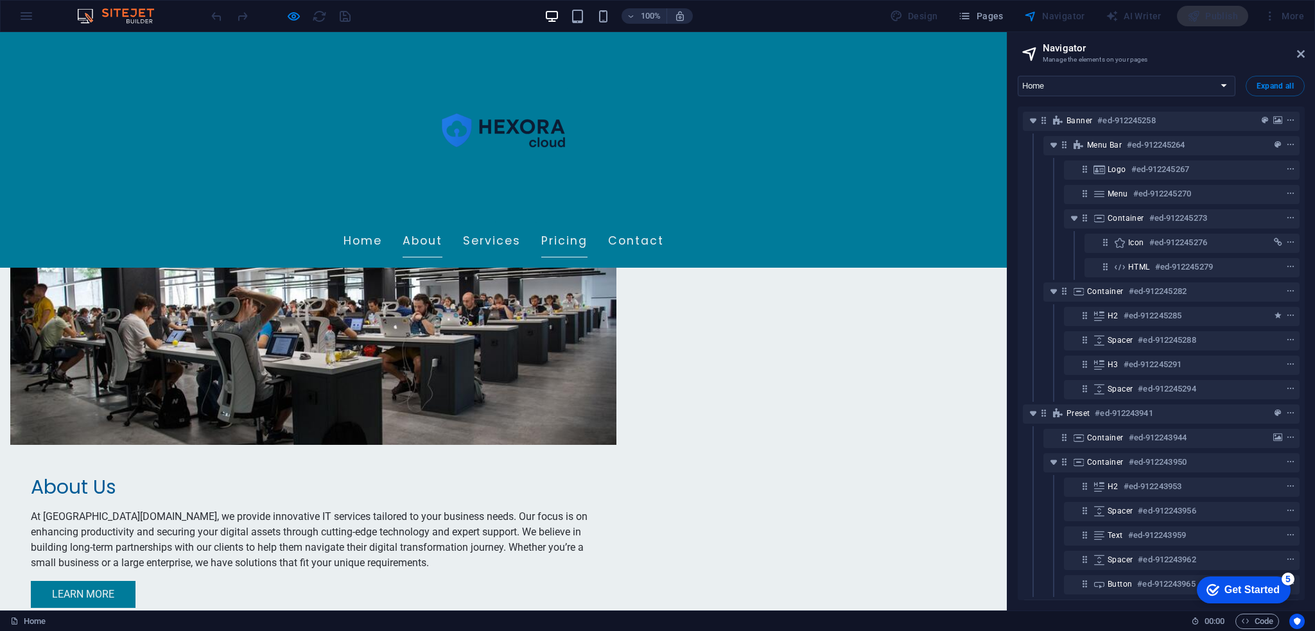
click at [588, 225] on link "Pricing" at bounding box center [564, 241] width 46 height 32
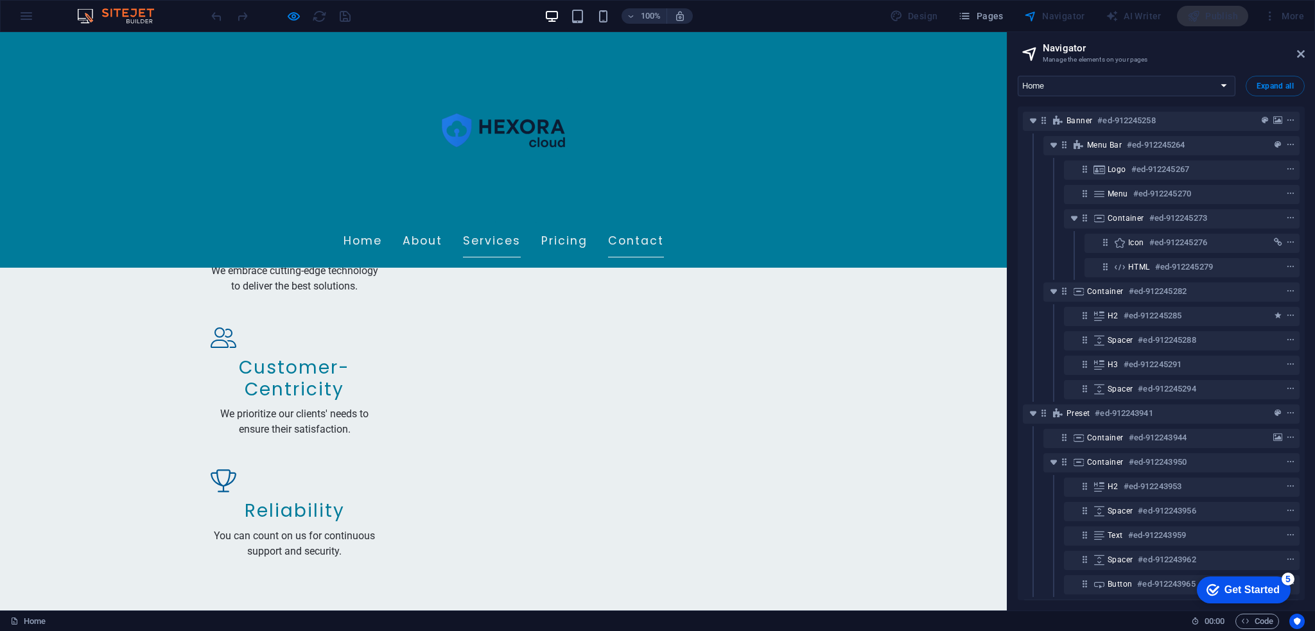
click at [664, 225] on link "Contact" at bounding box center [636, 241] width 56 height 32
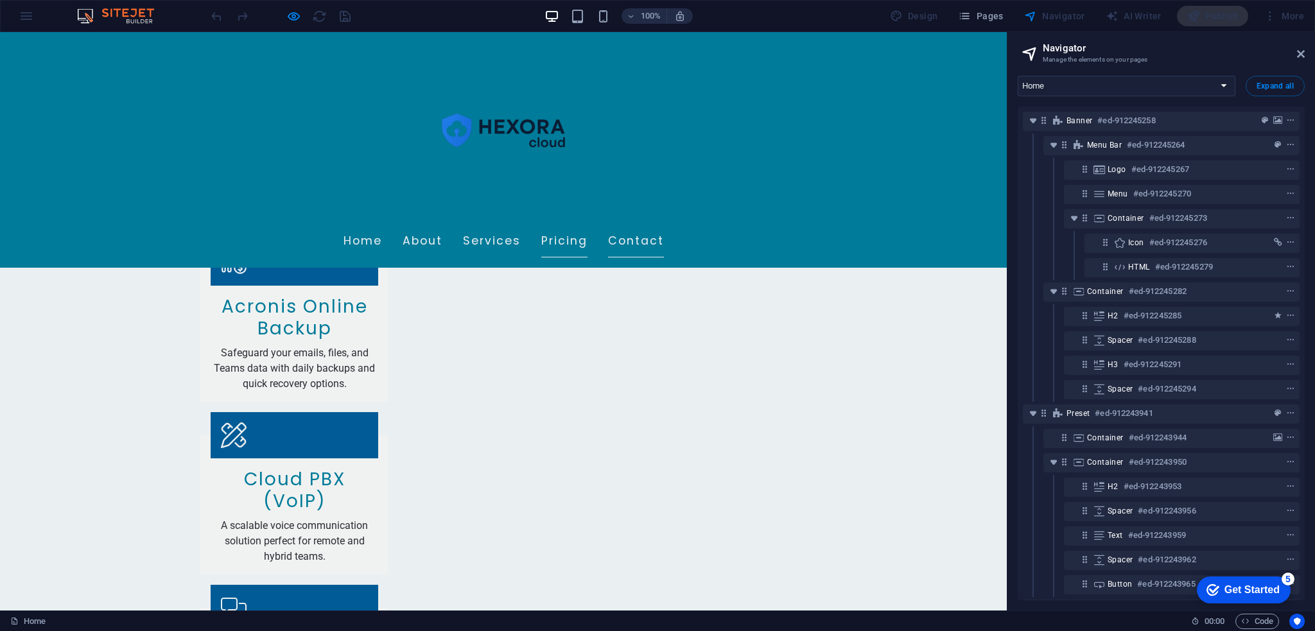
scroll to position [2420, 0]
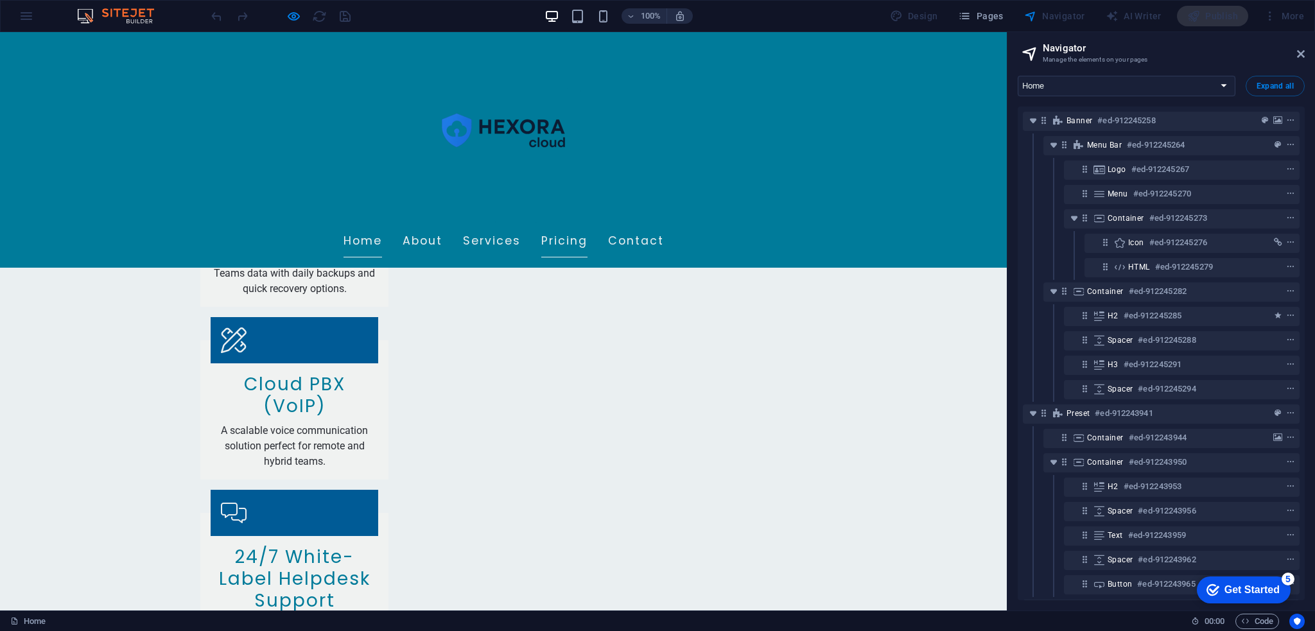
click at [382, 225] on link "Home" at bounding box center [363, 241] width 39 height 32
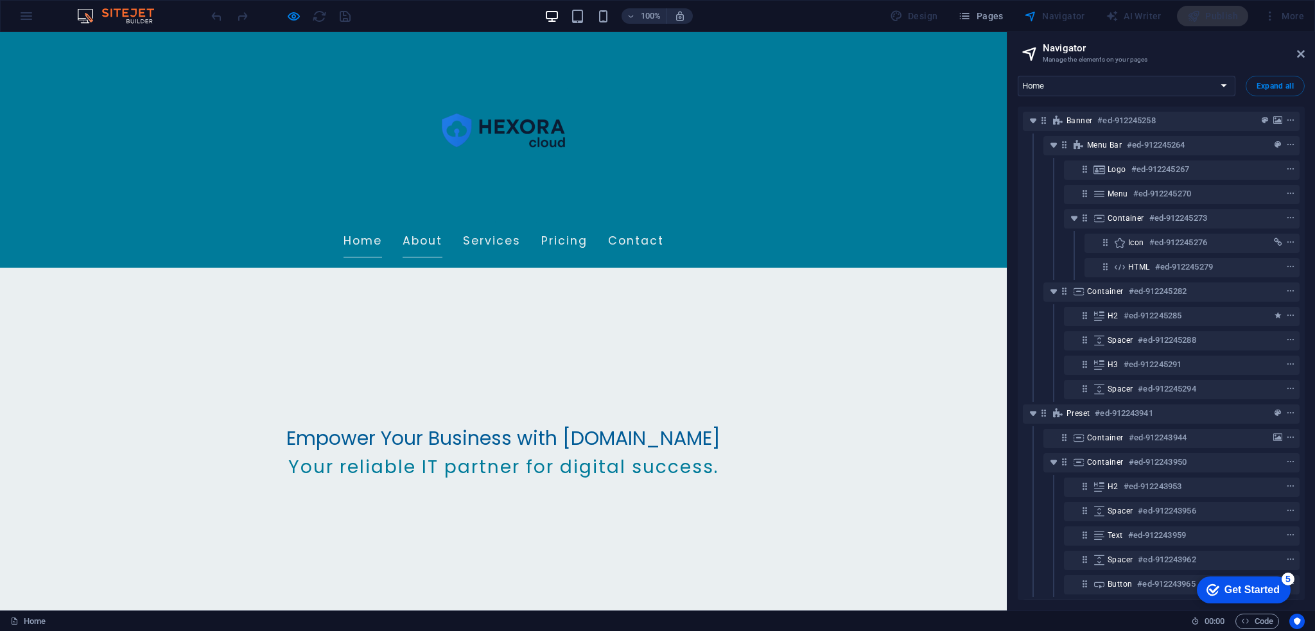
scroll to position [0, 0]
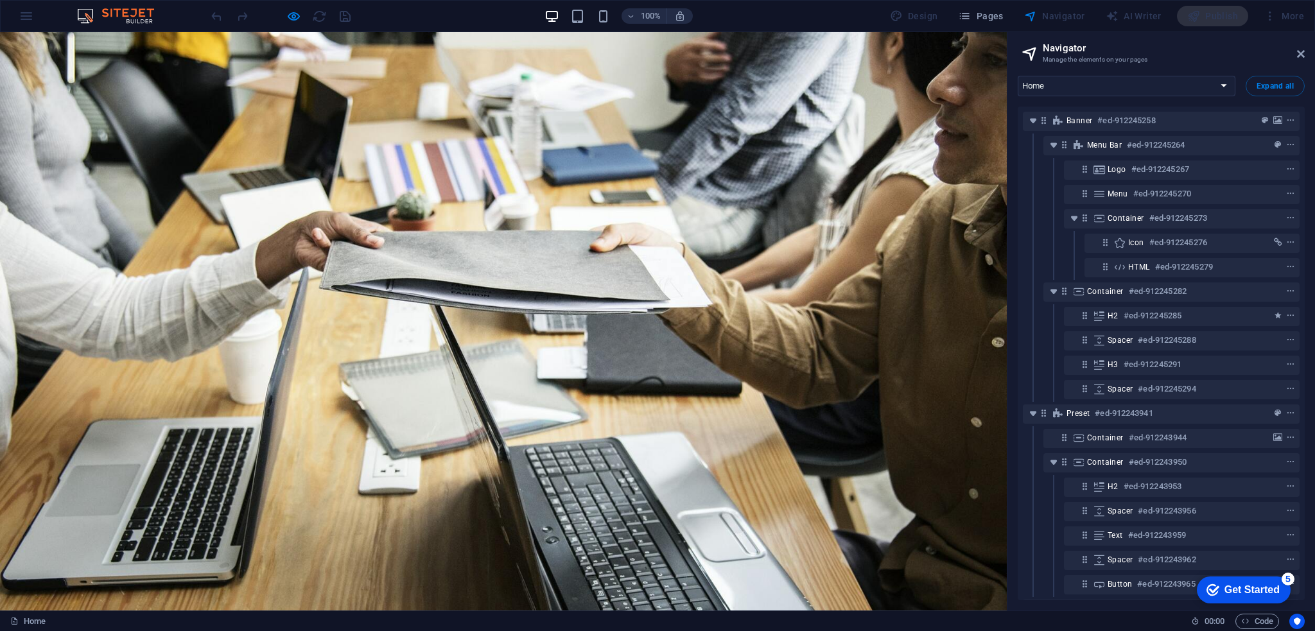
click at [27, 10] on div "100% Design Pages Navigator AI Writer Publish More" at bounding box center [658, 16] width 1314 height 31
click at [28, 15] on div "100% Design Pages Navigator AI Writer Publish More" at bounding box center [658, 16] width 1314 height 31
click at [30, 21] on div "100% Design Pages Navigator AI Writer Publish More" at bounding box center [658, 16] width 1314 height 31
click at [29, 19] on div "100% Design Pages Navigator AI Writer Publish More" at bounding box center [658, 16] width 1314 height 31
click at [996, 18] on span "Pages" at bounding box center [980, 16] width 45 height 13
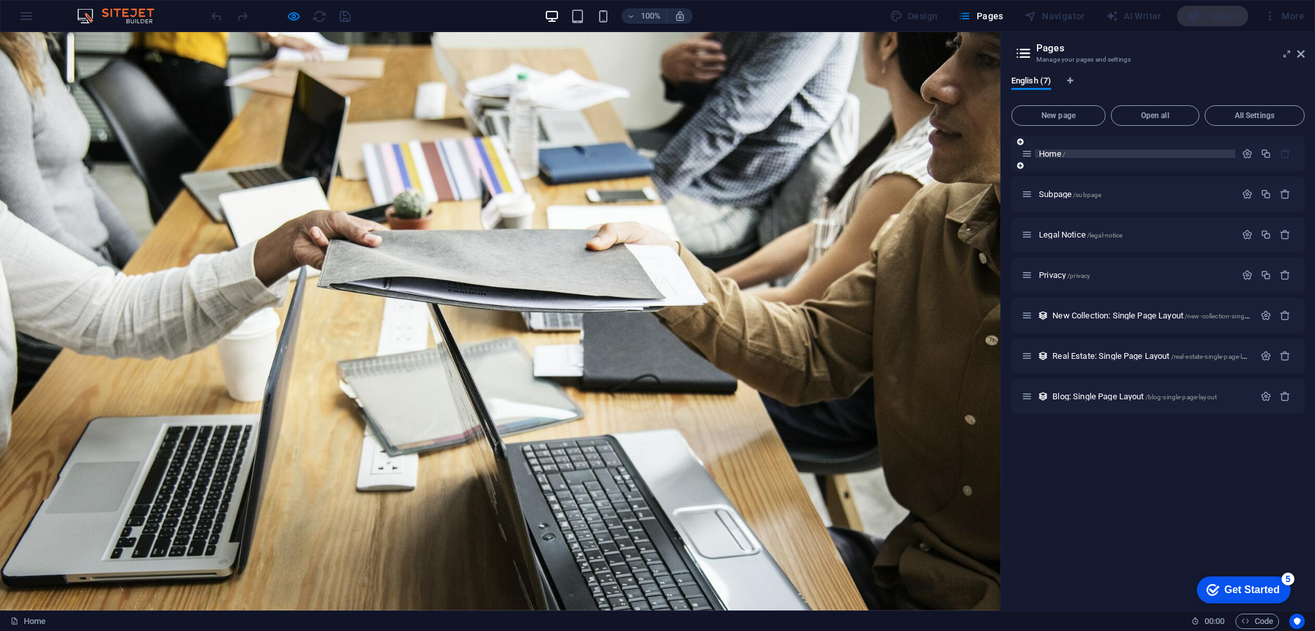
click at [1112, 156] on p "Home /" at bounding box center [1135, 154] width 193 height 8
click at [1049, 154] on span "Home /" at bounding box center [1052, 154] width 26 height 10
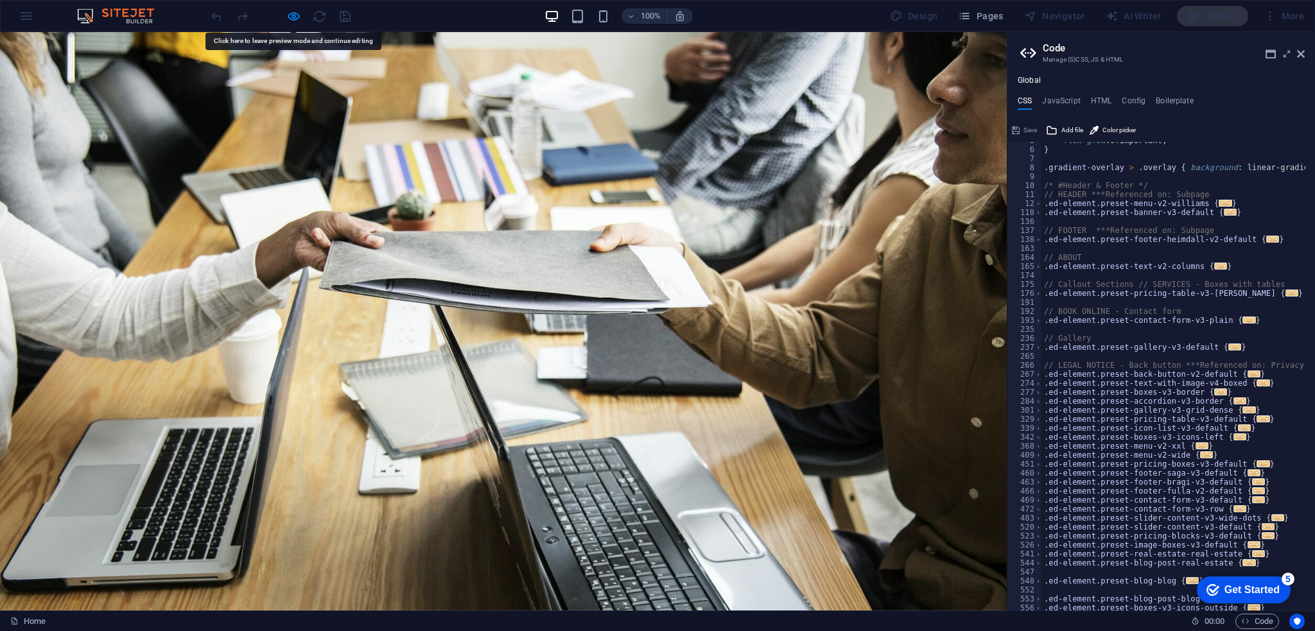
scroll to position [349, 0]
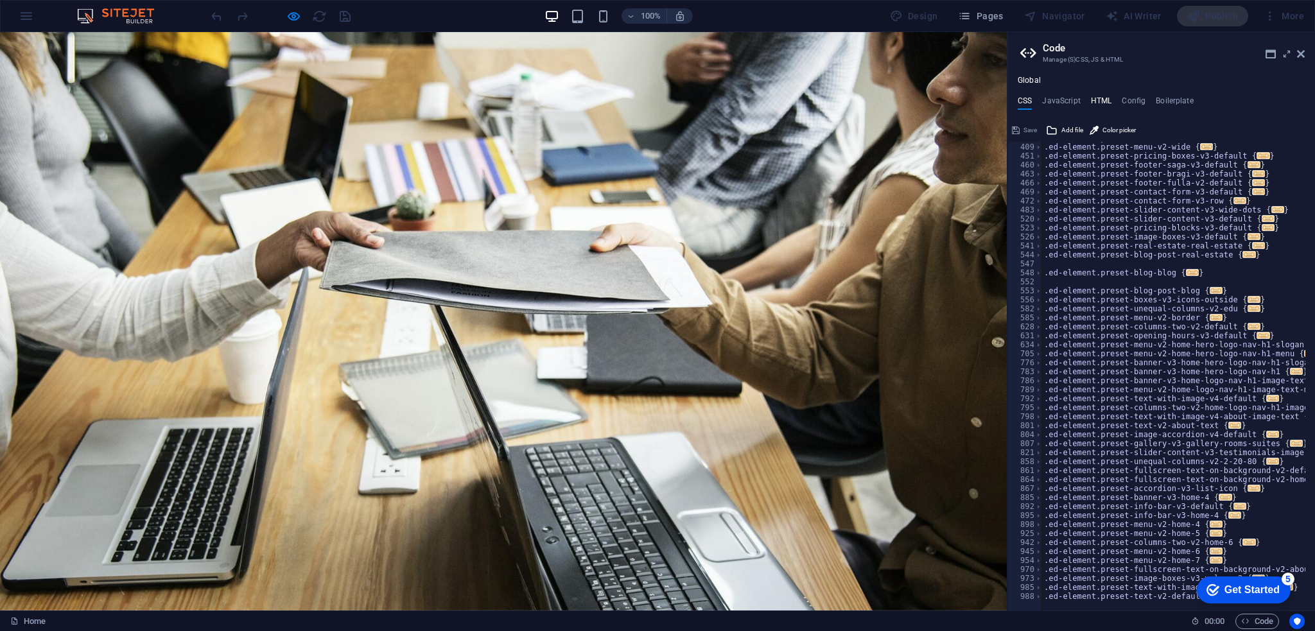
click at [1099, 102] on h4 "HTML" at bounding box center [1101, 103] width 21 height 14
type textarea "<a href="#main-content" class="wv-link-content button">Skip to main content</a>"
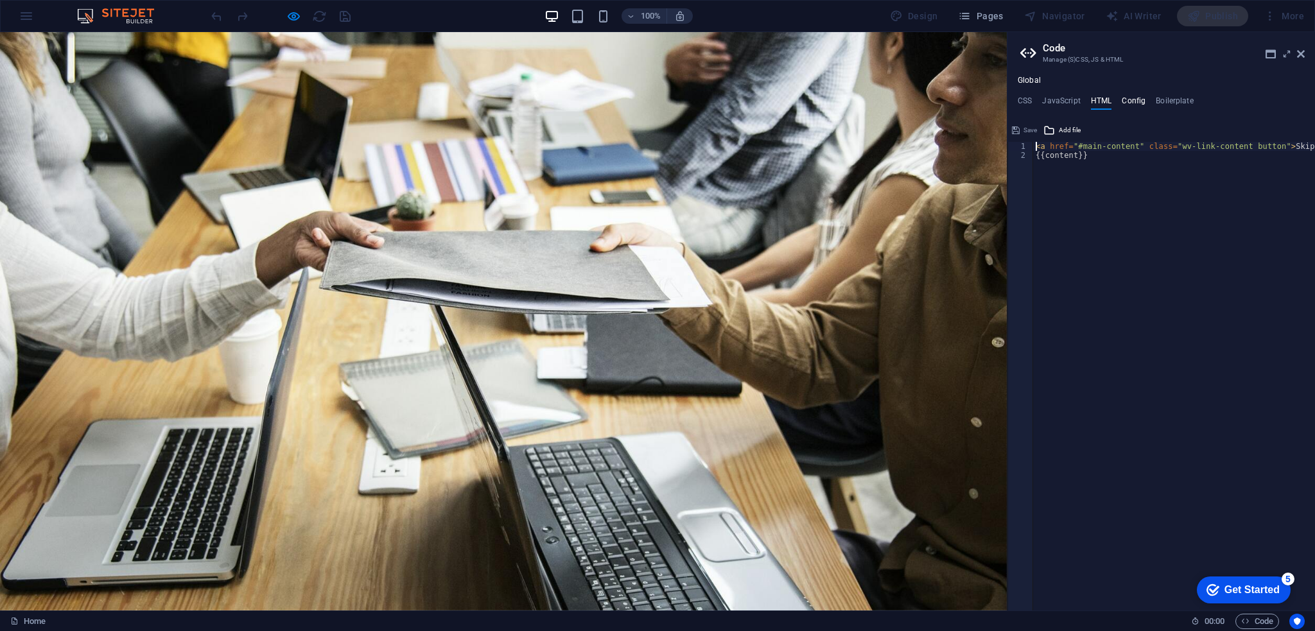
click at [1143, 101] on h4 "Config" at bounding box center [1134, 103] width 24 height 14
type textarea "$color-background: #EAEFF1;"
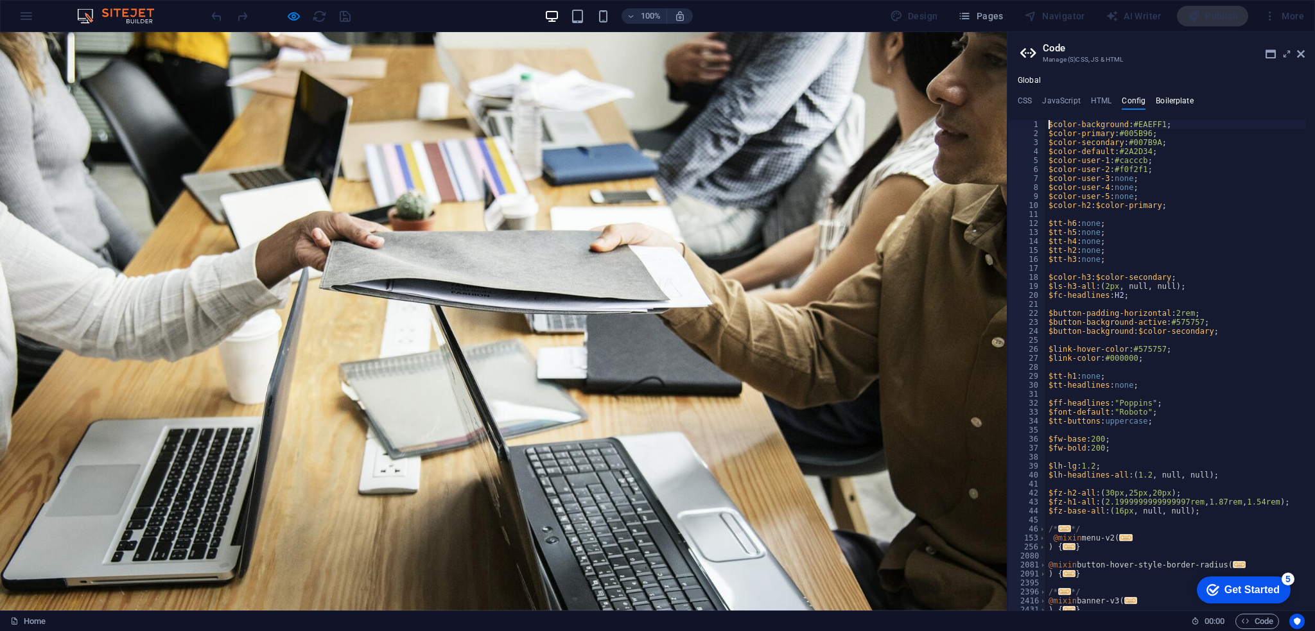
click at [1166, 102] on h4 "Boilerplate" at bounding box center [1175, 103] width 38 height 14
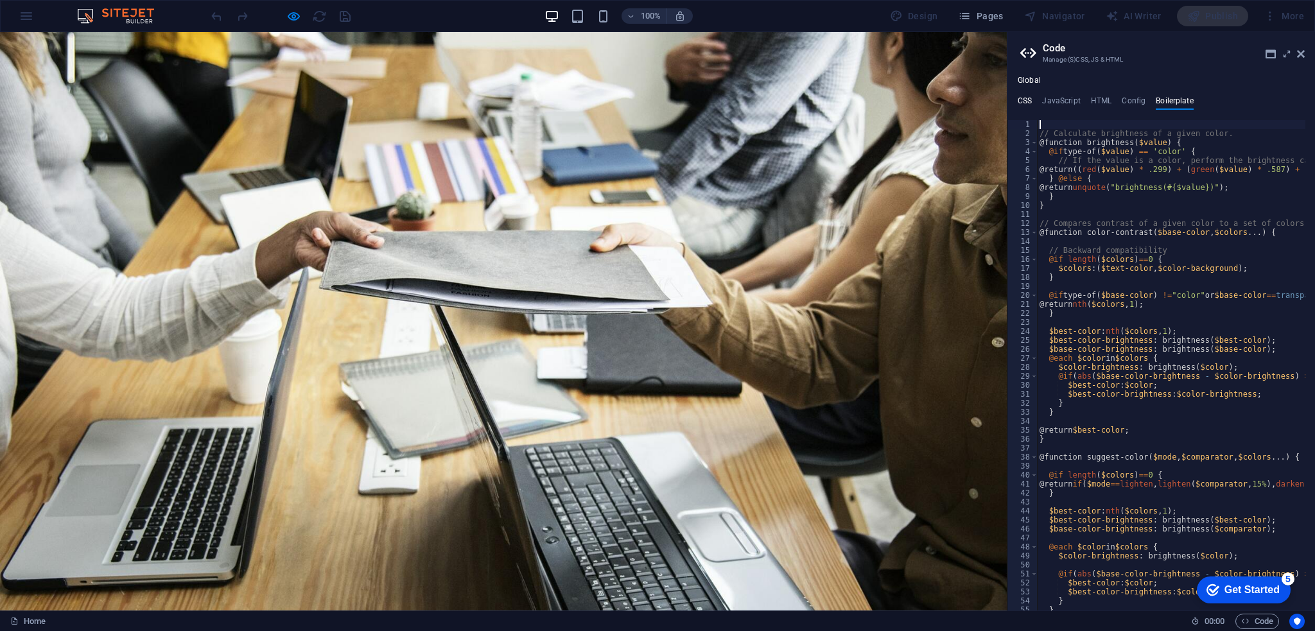
click at [1025, 105] on h4 "CSS" at bounding box center [1025, 103] width 14 height 14
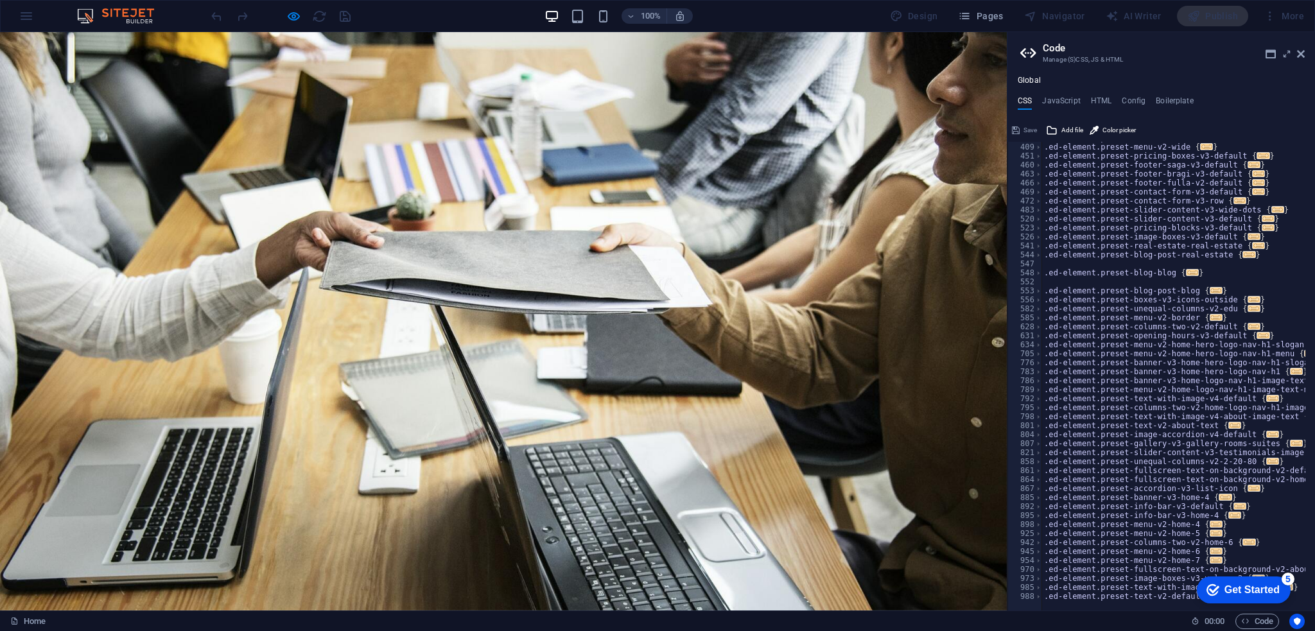
click at [1306, 55] on aside "Code Manage (S)CSS, JS & HTML Global CSS JavaScript HTML Config Boilerplate /* …" at bounding box center [1161, 321] width 308 height 579
click at [1304, 55] on icon at bounding box center [1301, 54] width 8 height 10
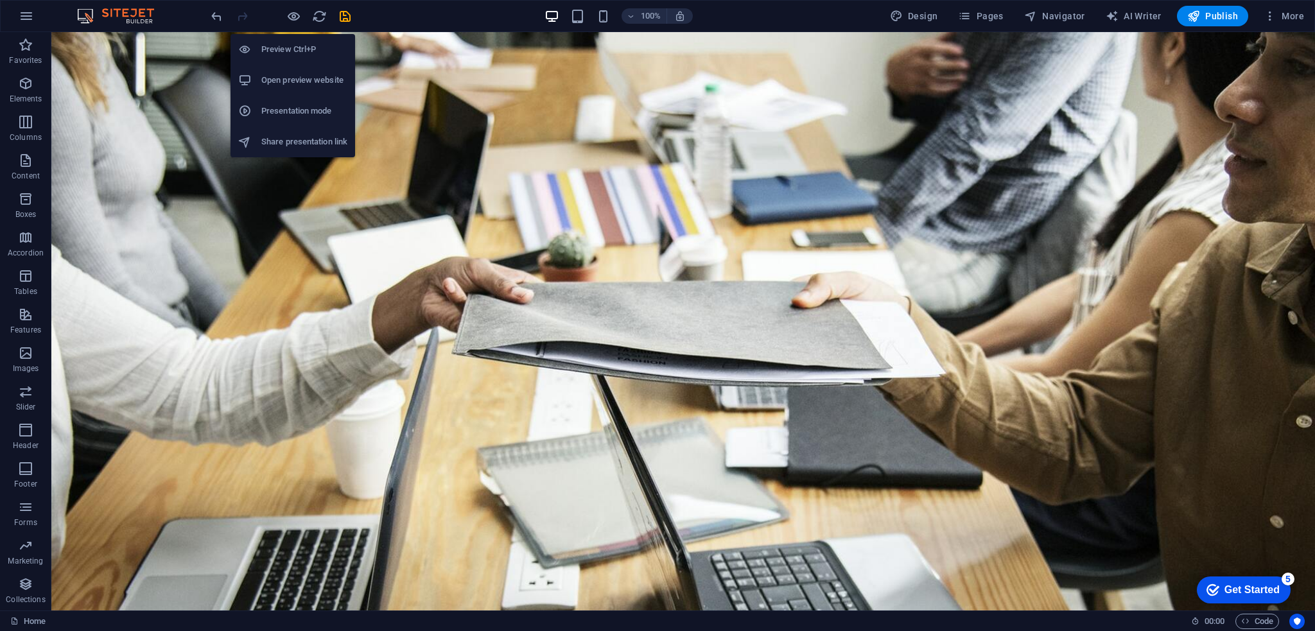
click at [313, 116] on h6 "Presentation mode" at bounding box center [304, 110] width 86 height 15
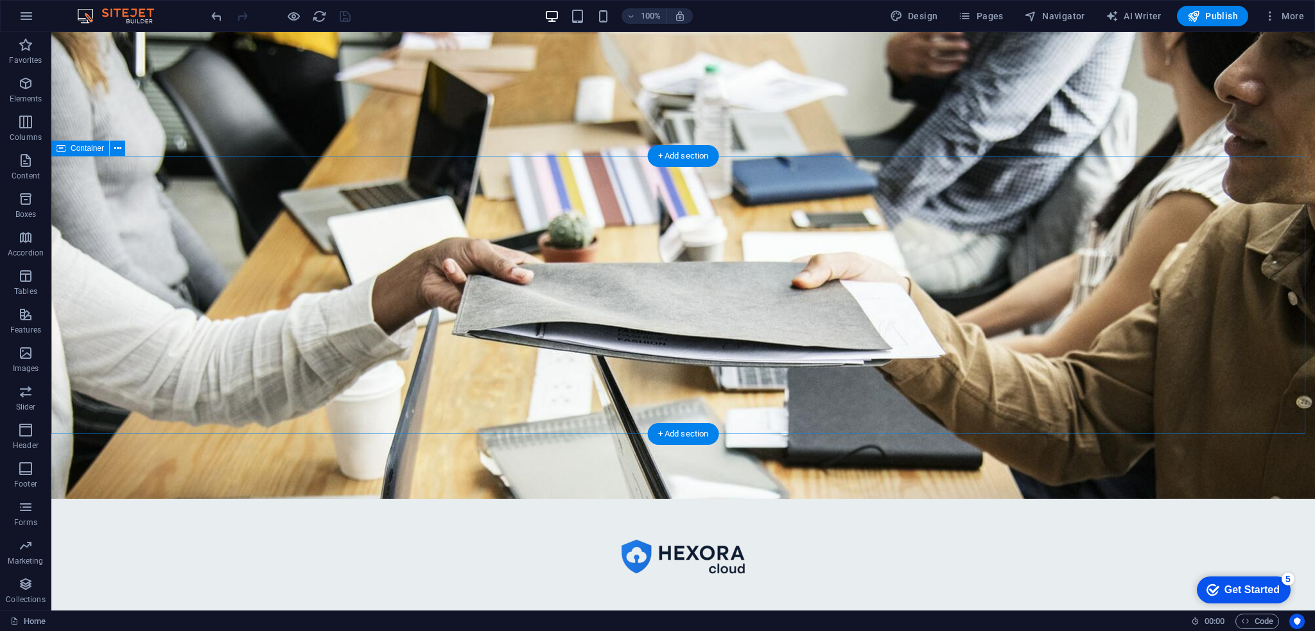
scroll to position [0, 0]
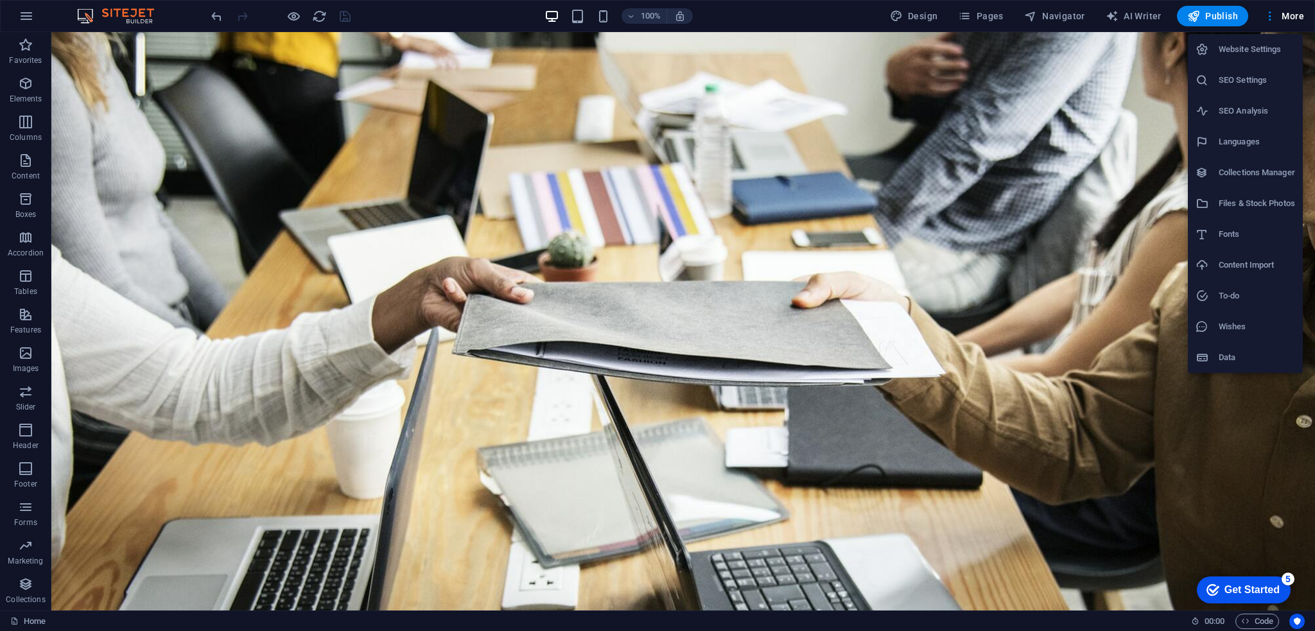
click at [21, 19] on div at bounding box center [657, 315] width 1315 height 631
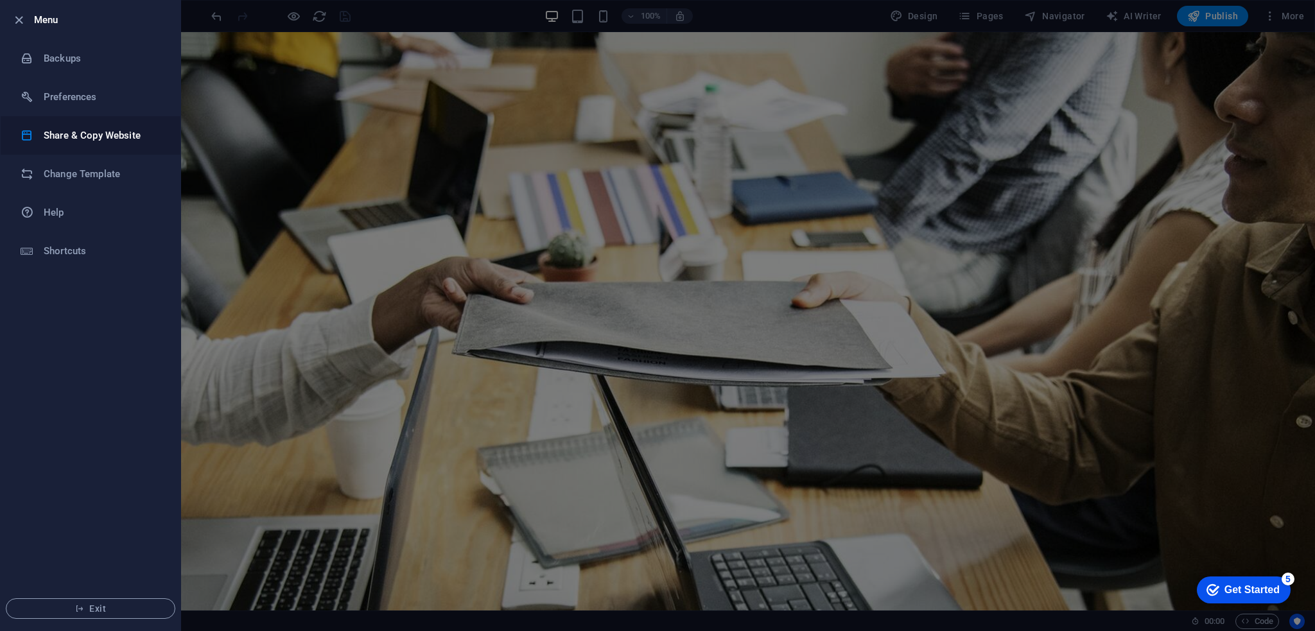
click at [96, 141] on h6 "Share & Copy Website" at bounding box center [103, 135] width 119 height 15
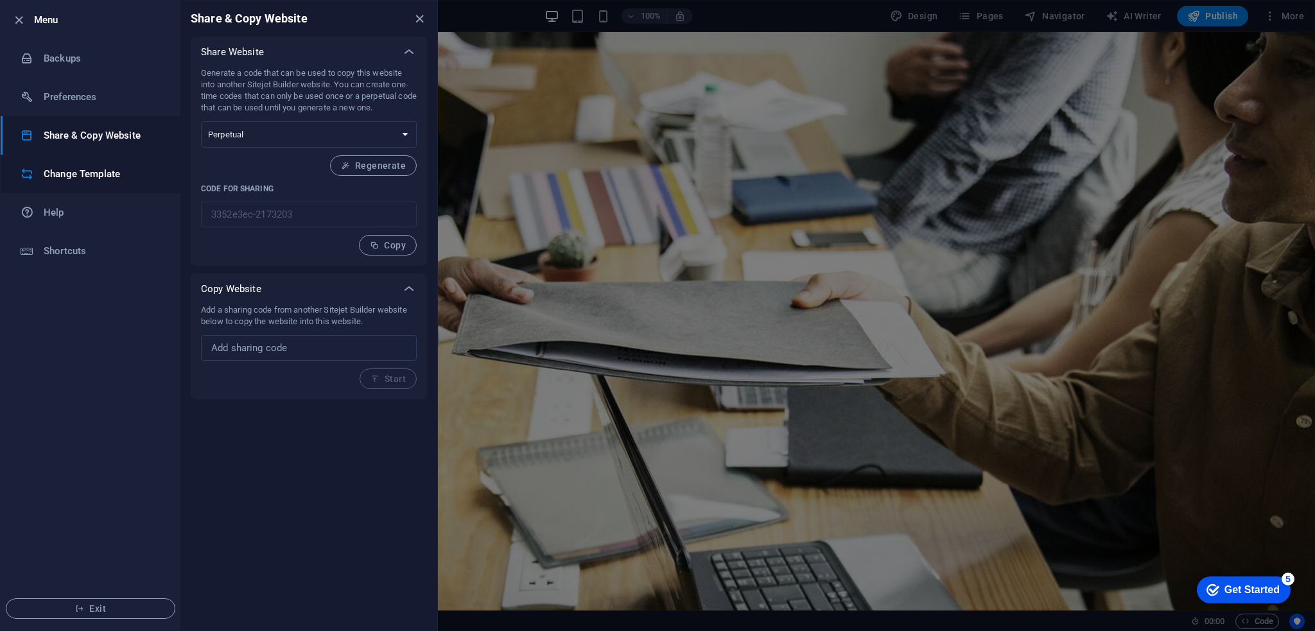
click at [101, 170] on h6 "Change Template" at bounding box center [103, 173] width 119 height 15
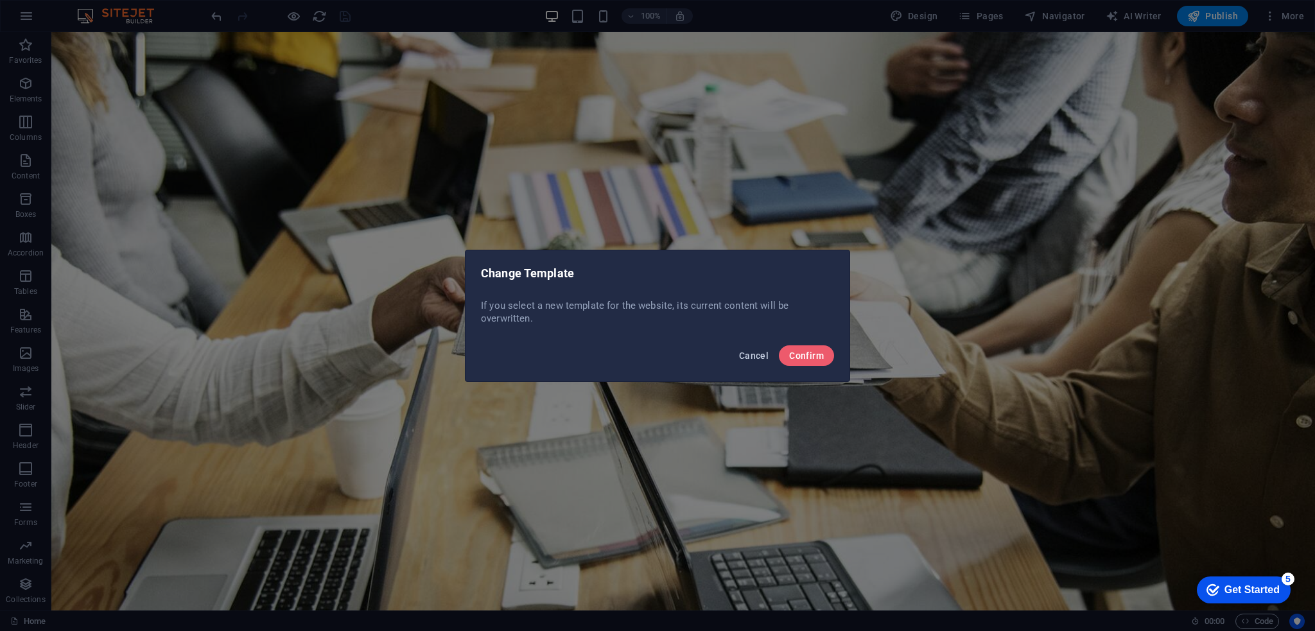
click at [752, 351] on span "Cancel" at bounding box center [754, 356] width 30 height 10
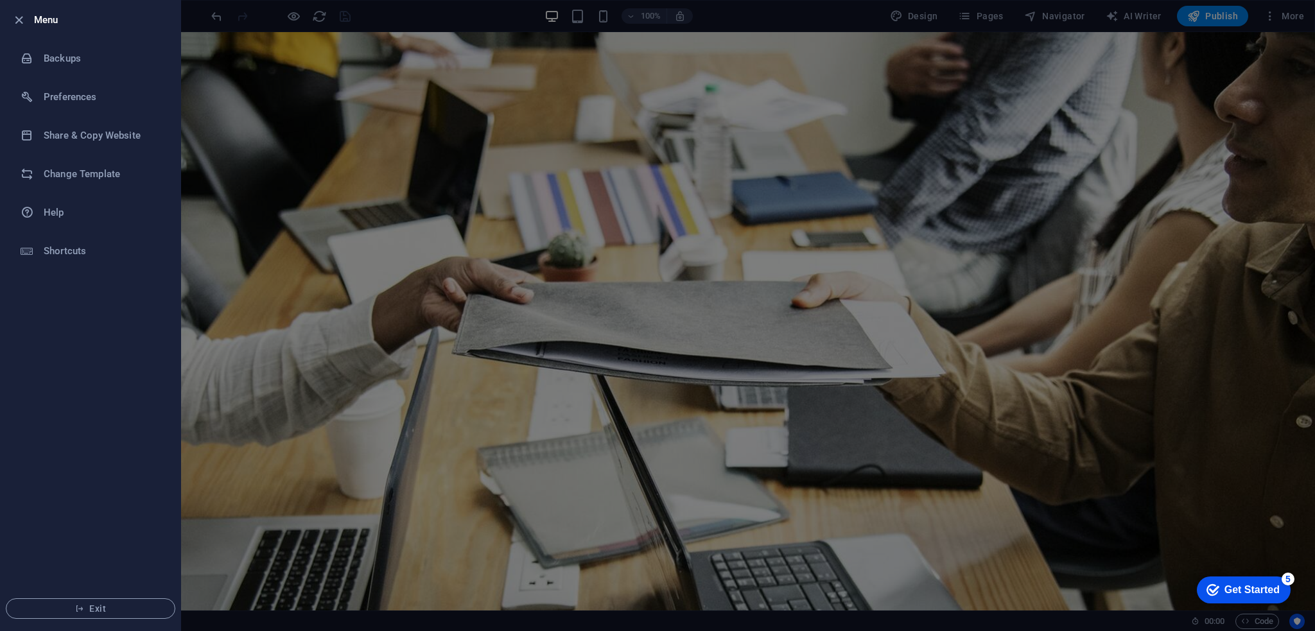
click at [295, 171] on div at bounding box center [657, 315] width 1315 height 631
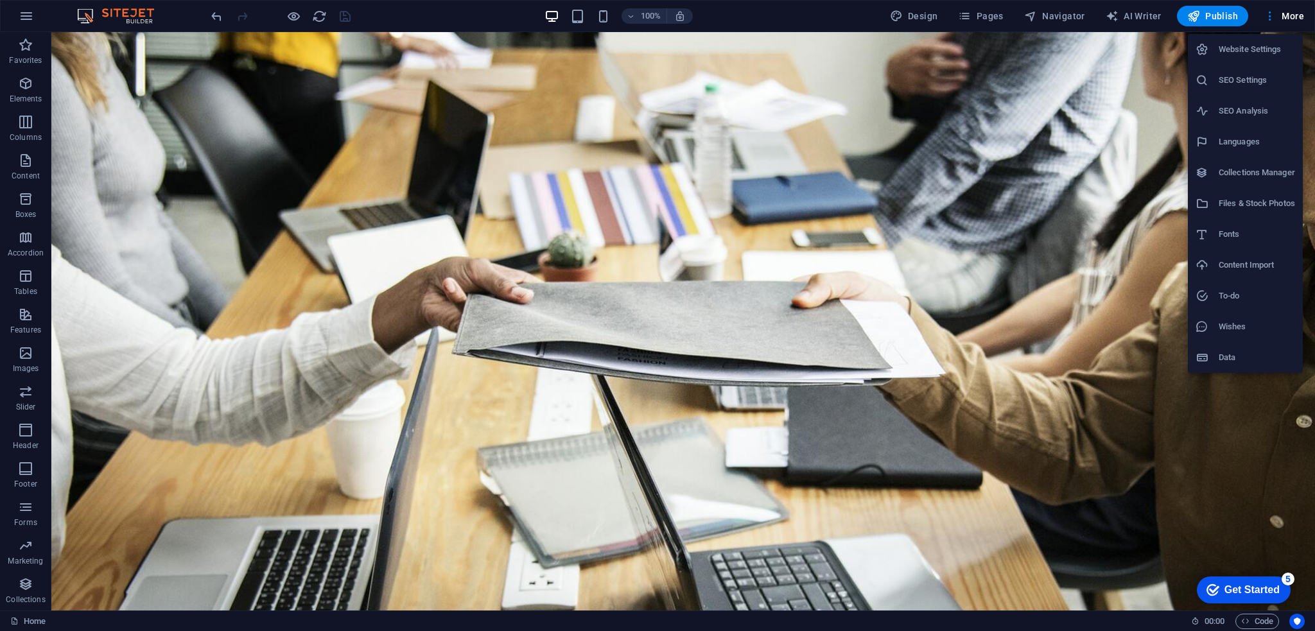
click at [1269, 18] on div at bounding box center [657, 315] width 1315 height 631
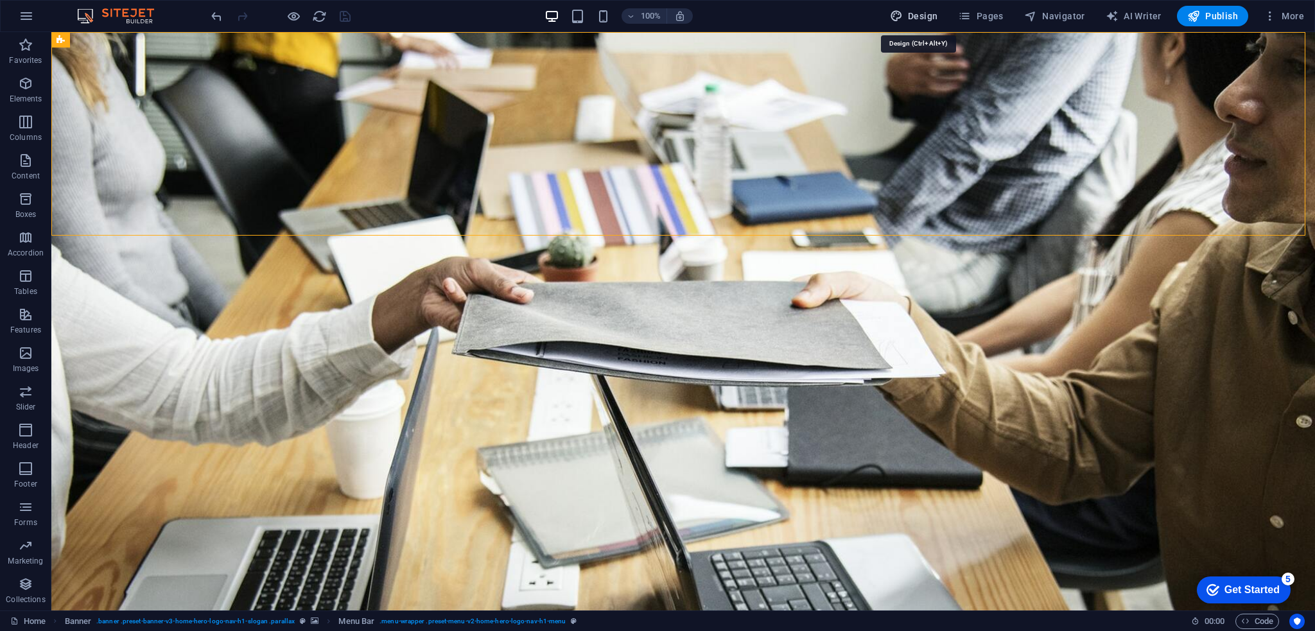
click at [919, 15] on span "Design" at bounding box center [914, 16] width 48 height 13
select select "px"
select select "200"
select select "px"
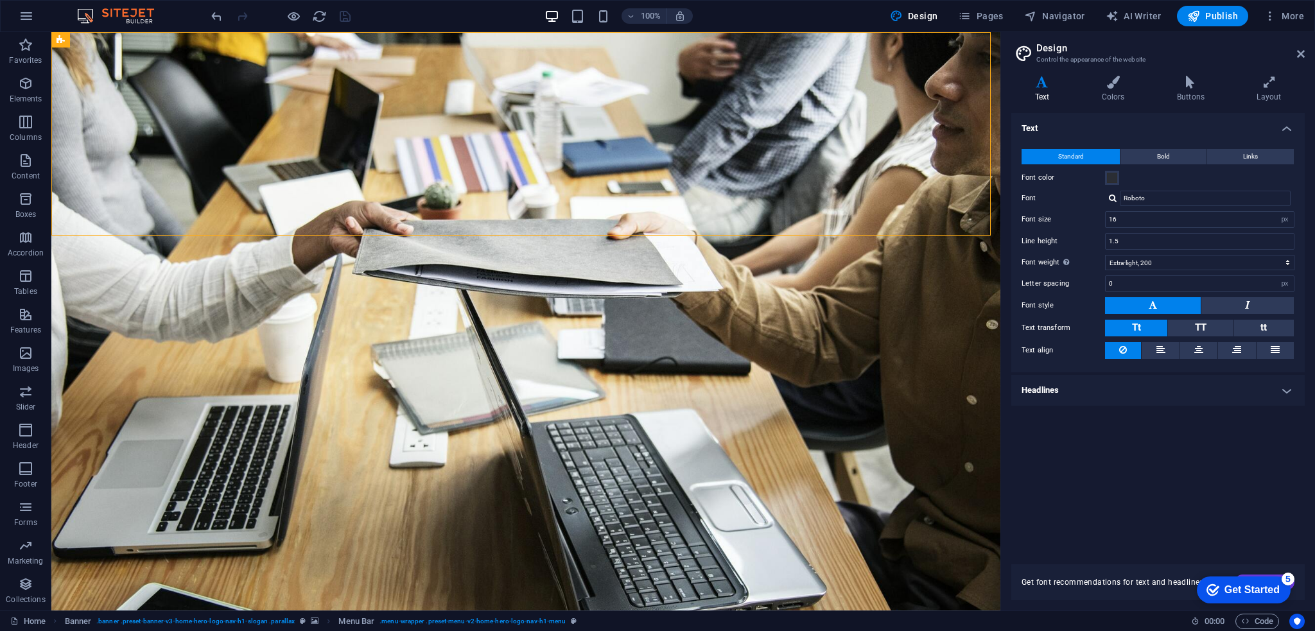
click at [1065, 56] on h3 "Control the appearance of the website" at bounding box center [1158, 60] width 243 height 12
click at [1116, 87] on icon at bounding box center [1113, 82] width 70 height 13
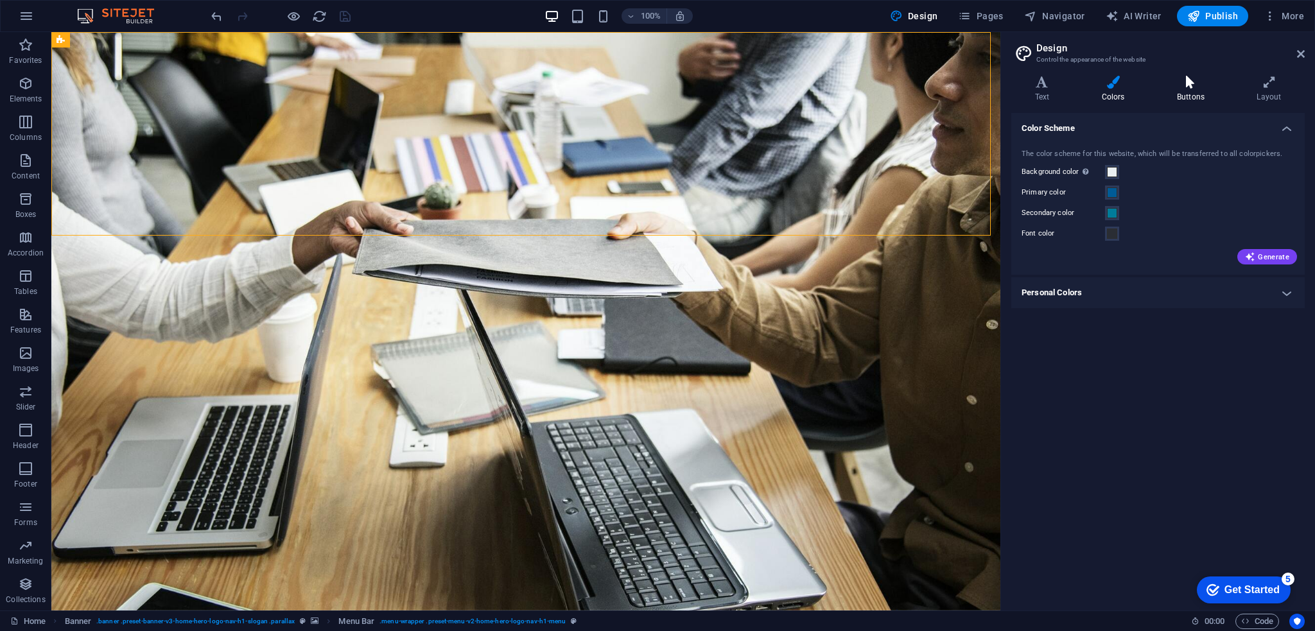
click at [1185, 88] on icon at bounding box center [1191, 82] width 75 height 13
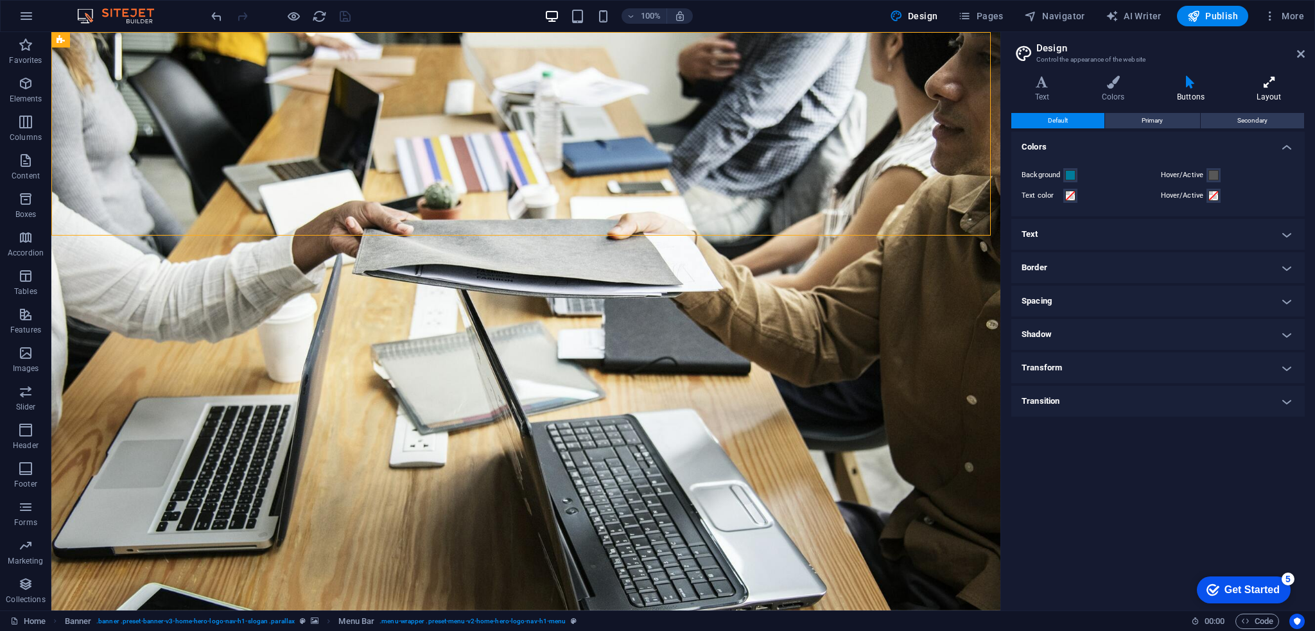
click at [1251, 89] on h4 "Layout" at bounding box center [1269, 89] width 71 height 27
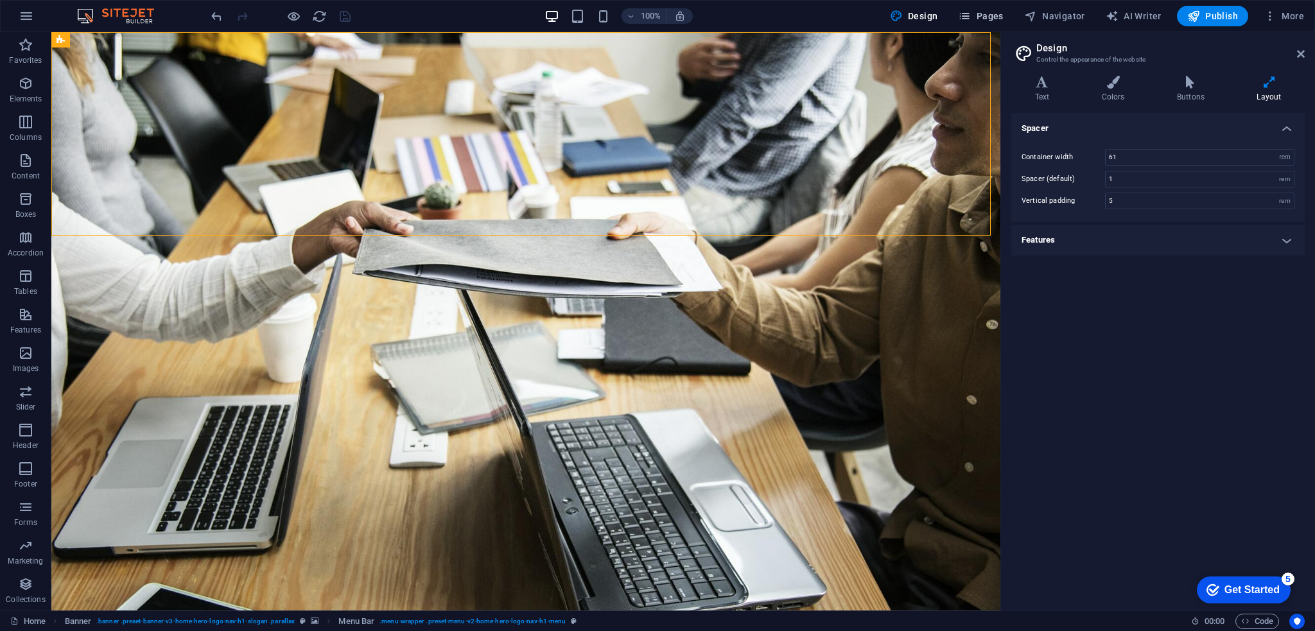
click at [997, 12] on span "Pages" at bounding box center [980, 16] width 45 height 13
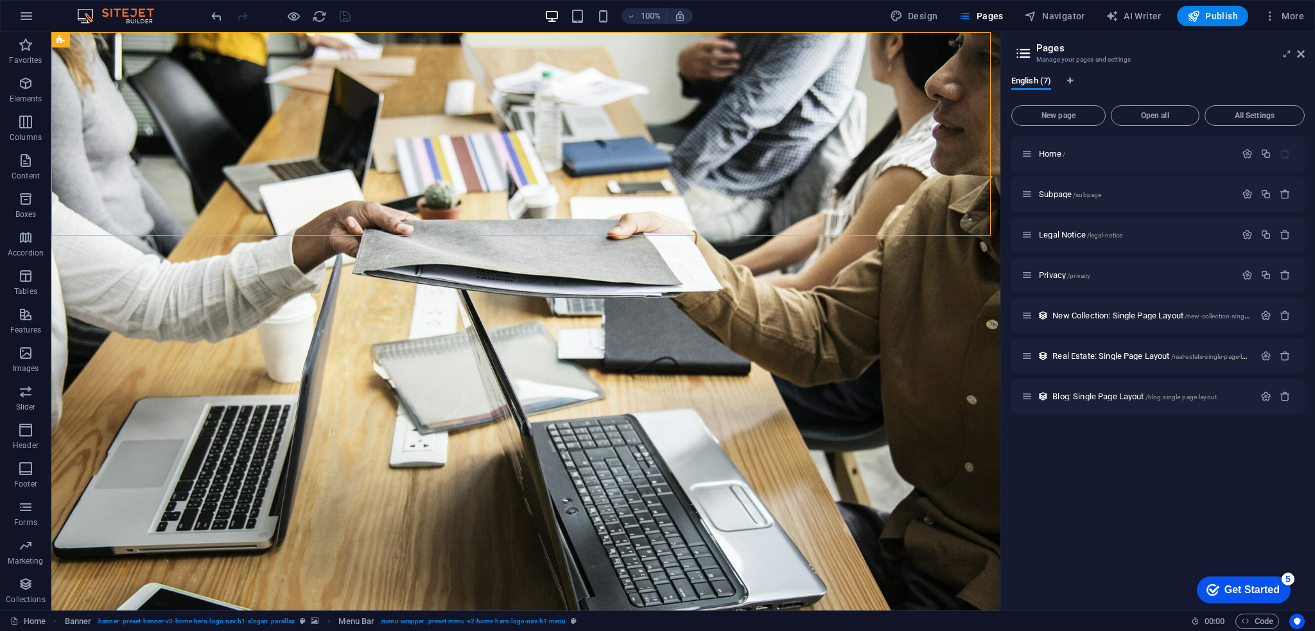
click at [1038, 48] on h2 "Pages" at bounding box center [1171, 48] width 268 height 12
click at [1025, 48] on icon at bounding box center [1023, 53] width 19 height 18
click at [1287, 54] on icon at bounding box center [1287, 54] width 0 height 10
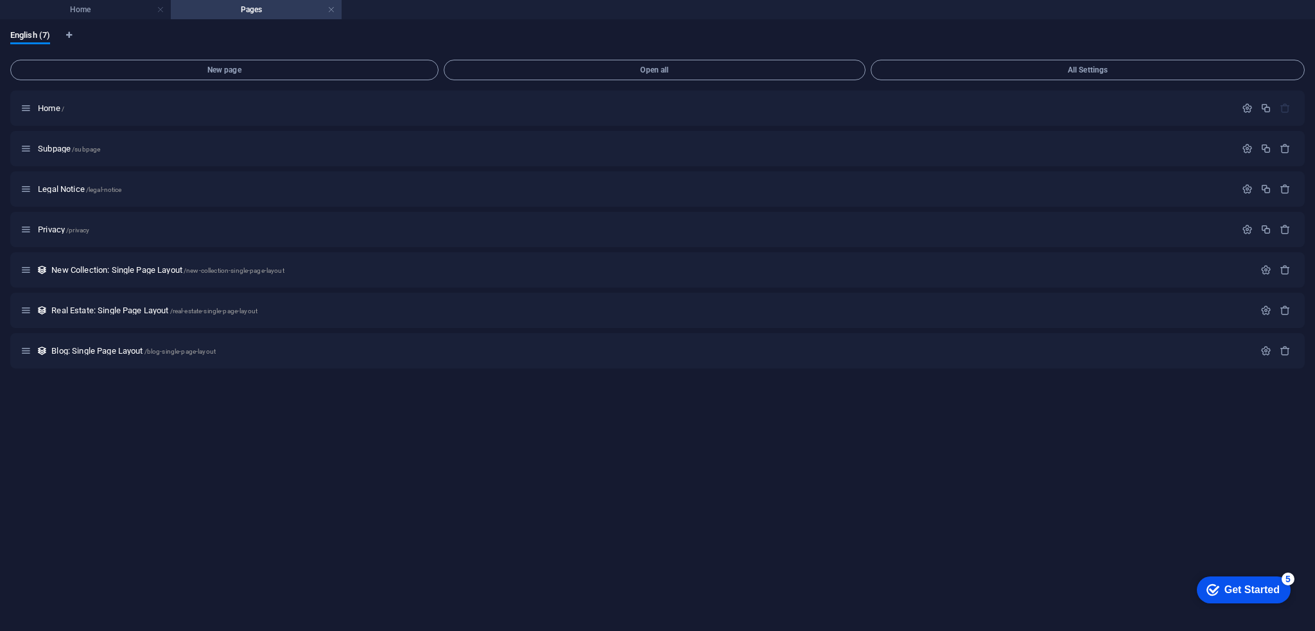
click at [244, 15] on h4 "Pages" at bounding box center [256, 10] width 171 height 14
click at [114, 10] on h4 "Home" at bounding box center [85, 10] width 171 height 14
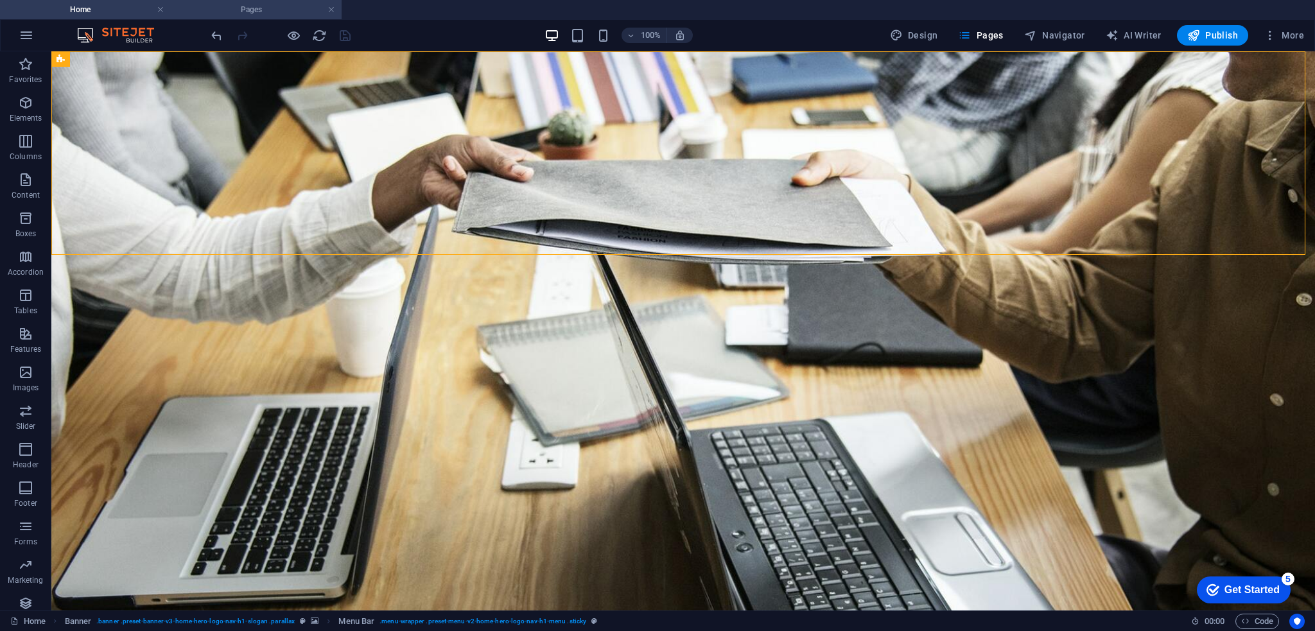
click at [212, 9] on h4 "Pages" at bounding box center [256, 10] width 171 height 14
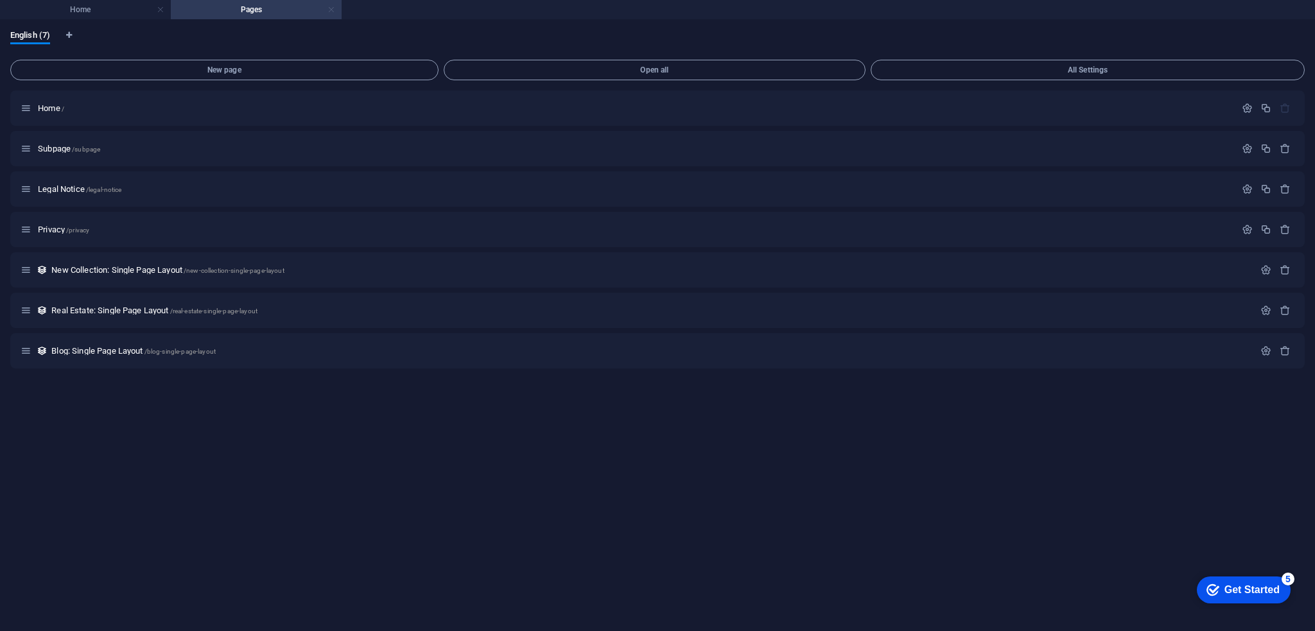
click at [331, 10] on link at bounding box center [332, 10] width 8 height 12
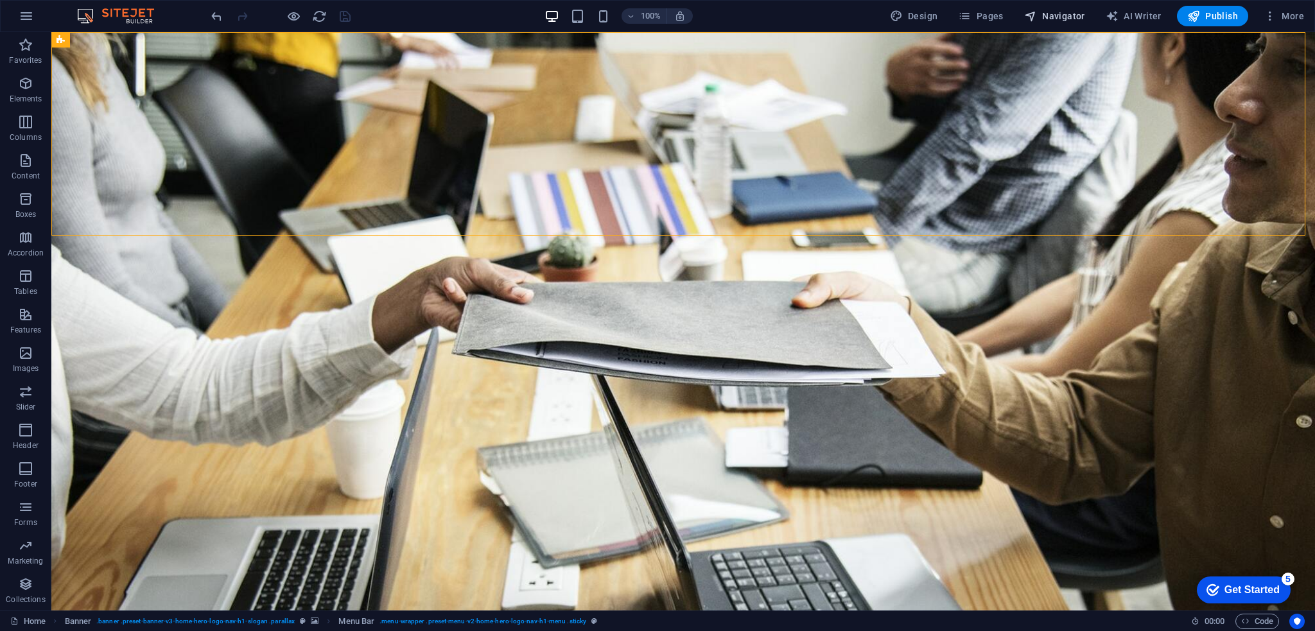
click at [1054, 21] on span "Navigator" at bounding box center [1054, 16] width 61 height 13
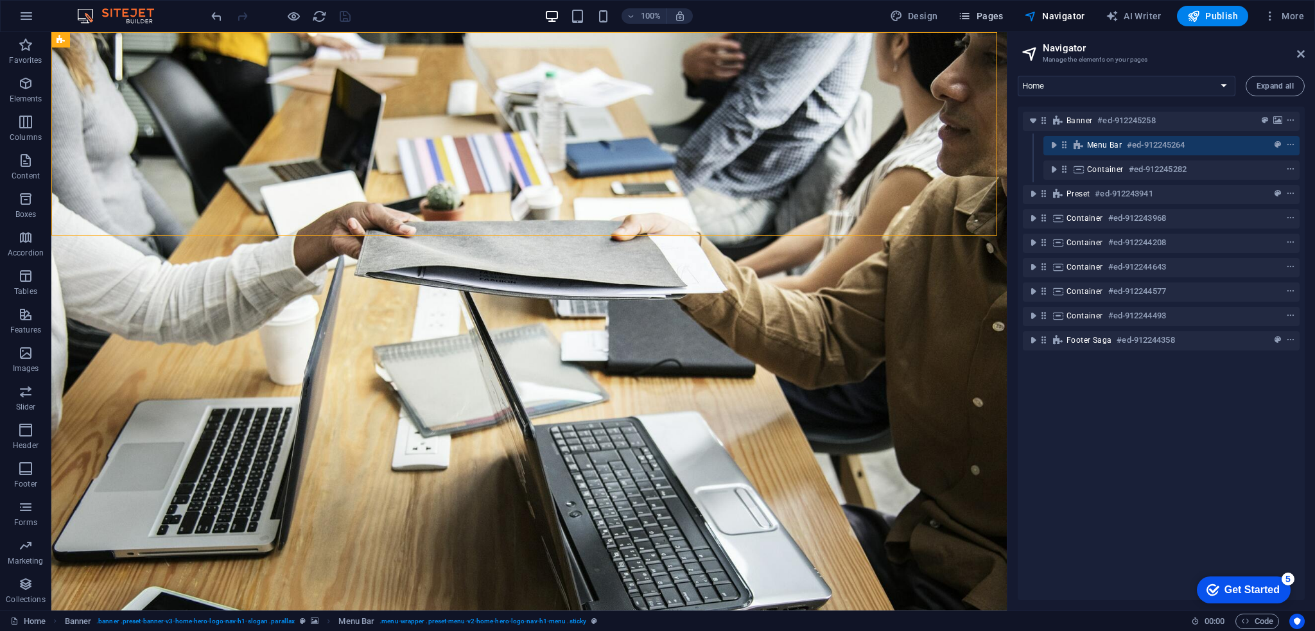
click at [1001, 19] on span "Pages" at bounding box center [980, 16] width 45 height 13
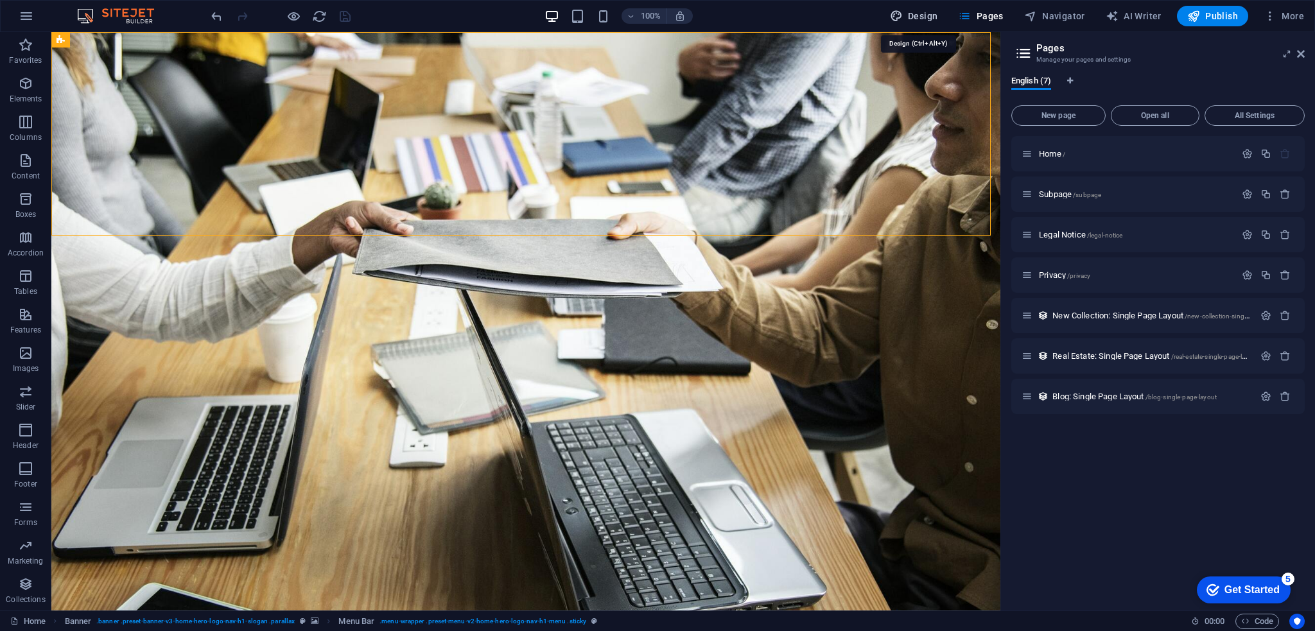
click at [909, 15] on span "Design" at bounding box center [914, 16] width 48 height 13
select select "rem"
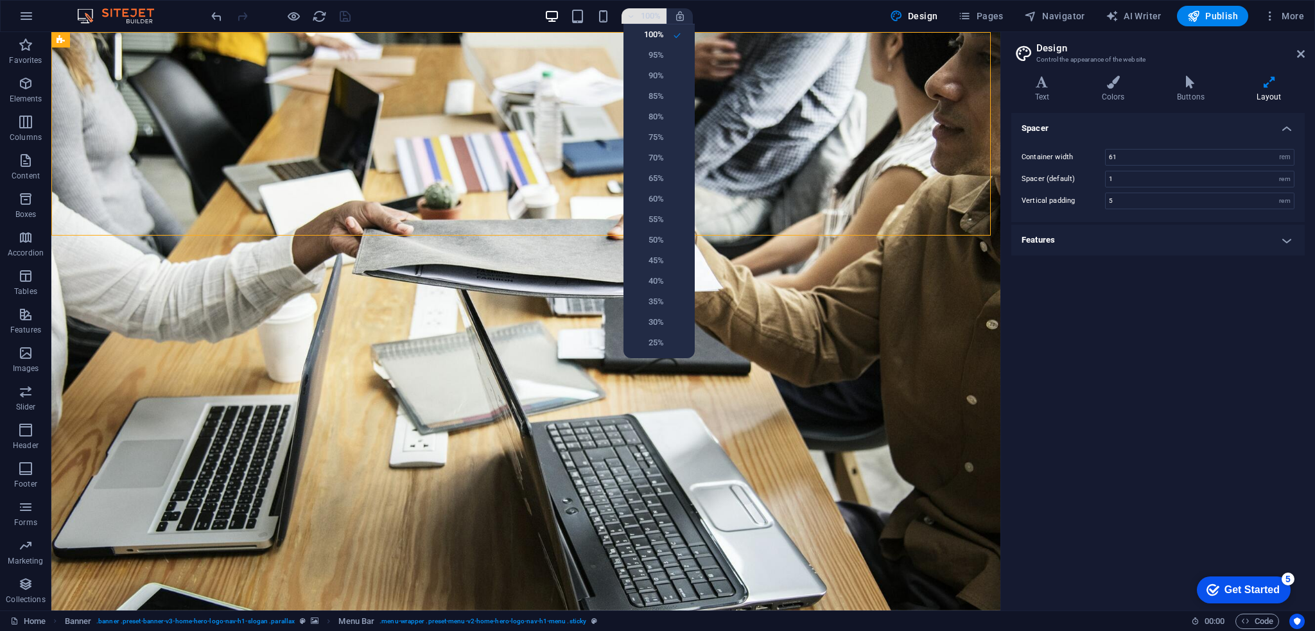
click at [642, 15] on div at bounding box center [657, 315] width 1315 height 631
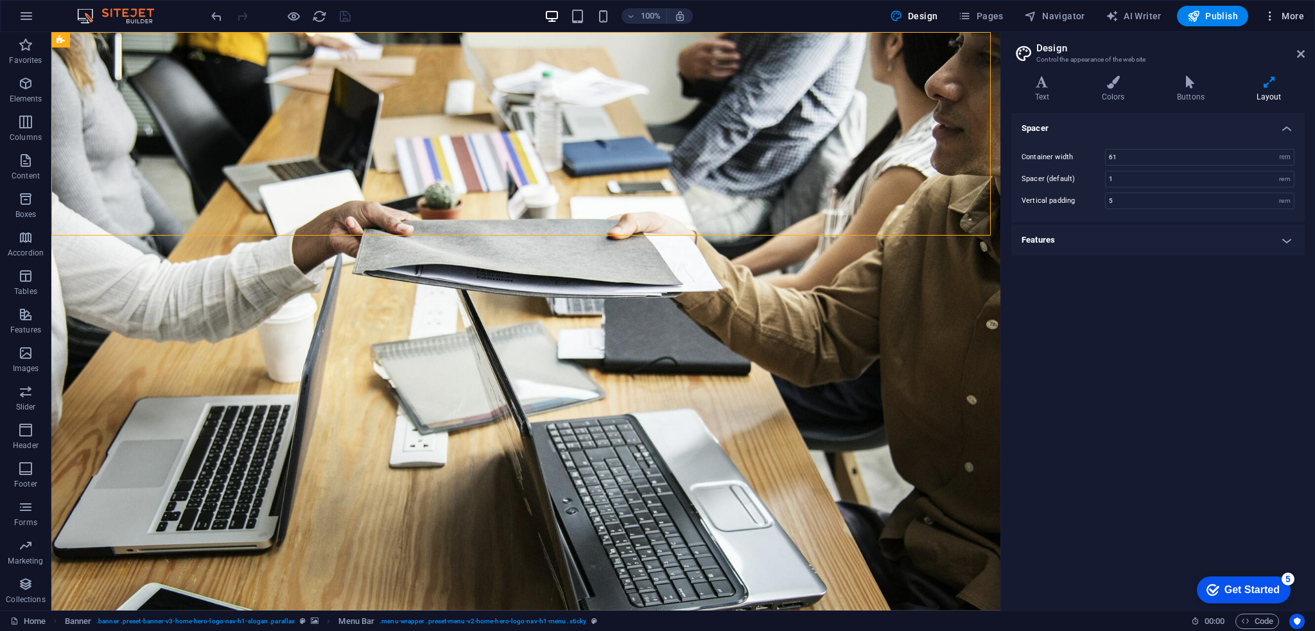
click at [1268, 17] on div at bounding box center [657, 315] width 1315 height 631
click at [1270, 51] on h6 "Website Settings" at bounding box center [1257, 49] width 76 height 15
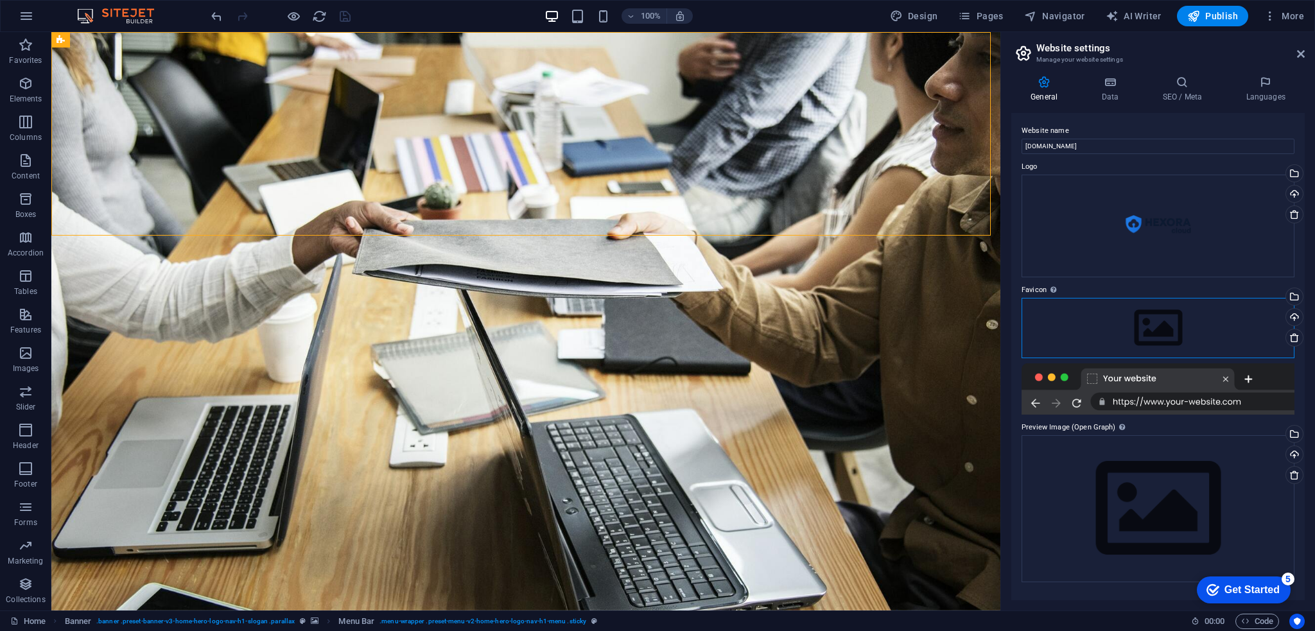
click at [1161, 324] on div "Drag files here, click to choose files or select files from Files or our free s…" at bounding box center [1158, 328] width 273 height 60
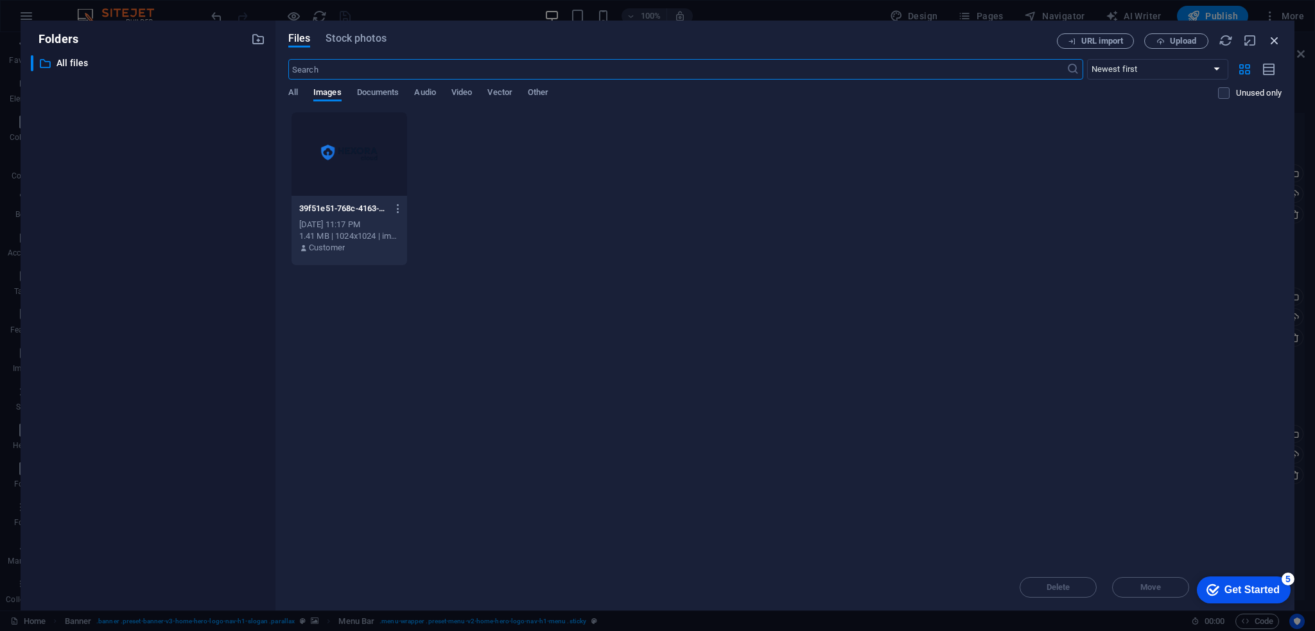
click at [1278, 45] on icon "button" at bounding box center [1275, 40] width 14 height 14
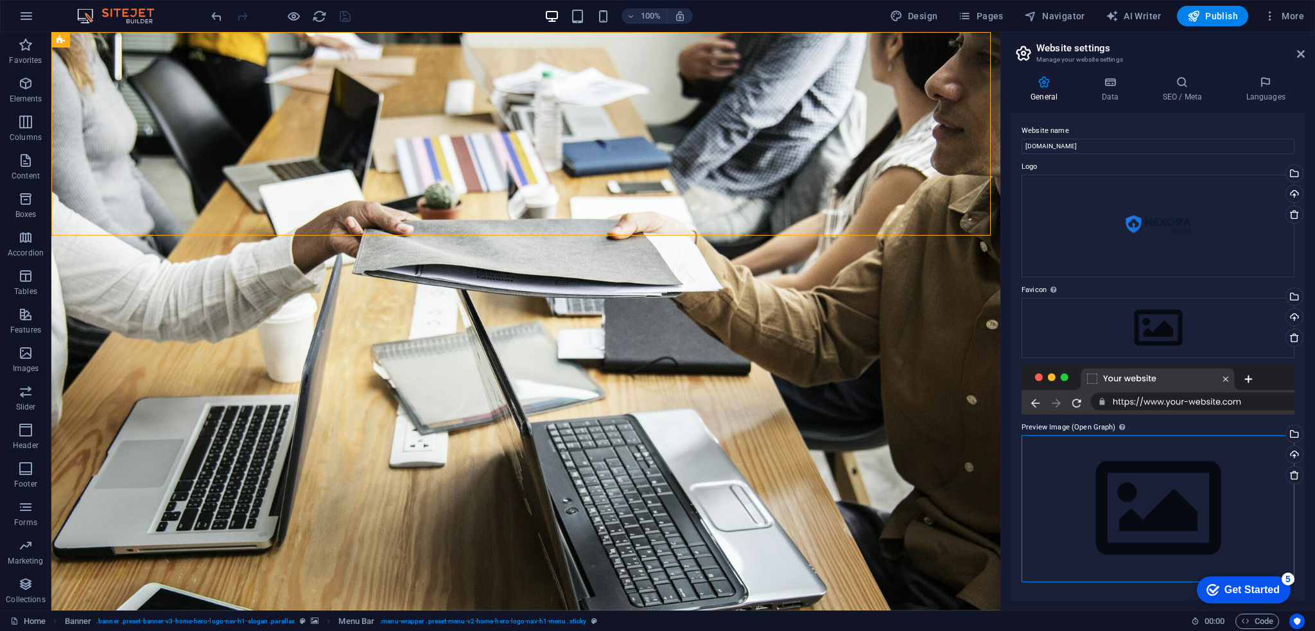
click at [1128, 469] on div "Drag files here, click to choose files or select files from Files or our free s…" at bounding box center [1158, 508] width 273 height 147
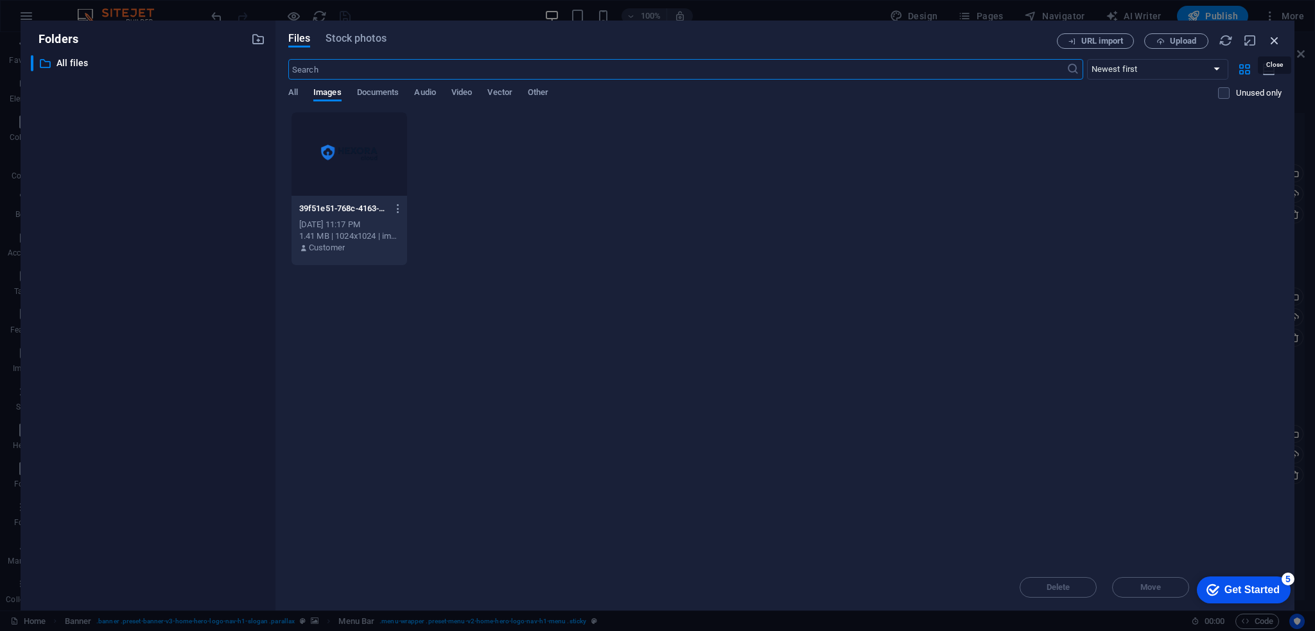
click at [1279, 42] on icon "button" at bounding box center [1275, 40] width 14 height 14
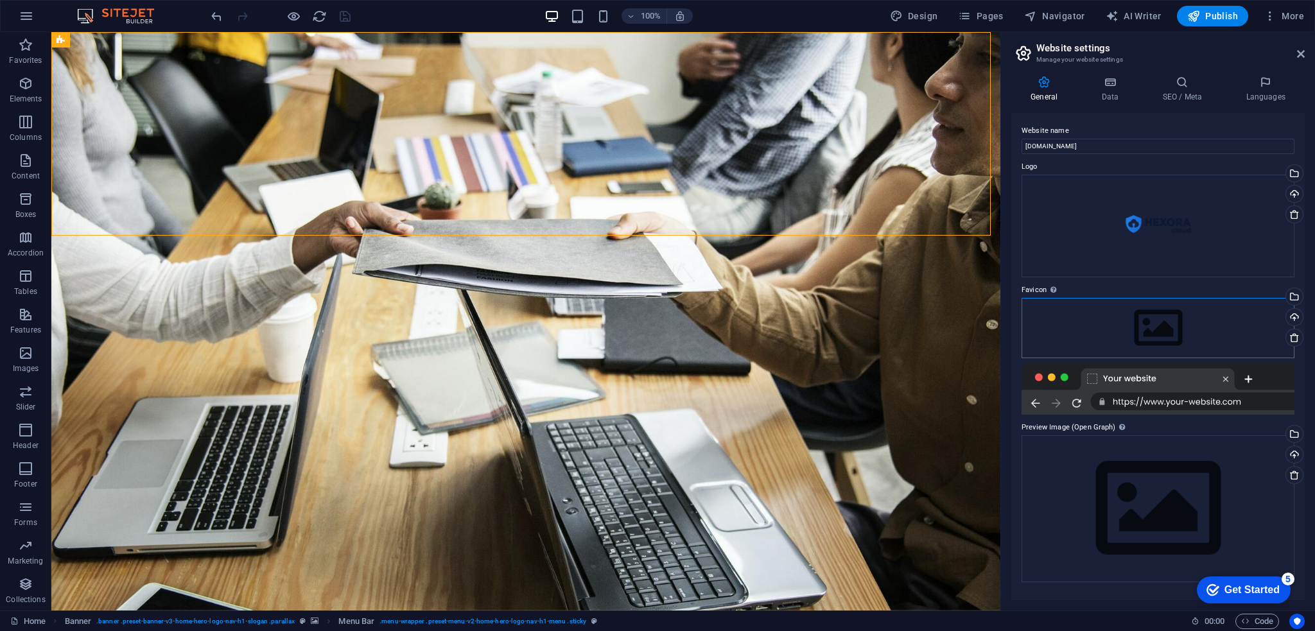
click at [1173, 337] on div "Drag files here, click to choose files or select files from Files or our free s…" at bounding box center [1158, 328] width 273 height 60
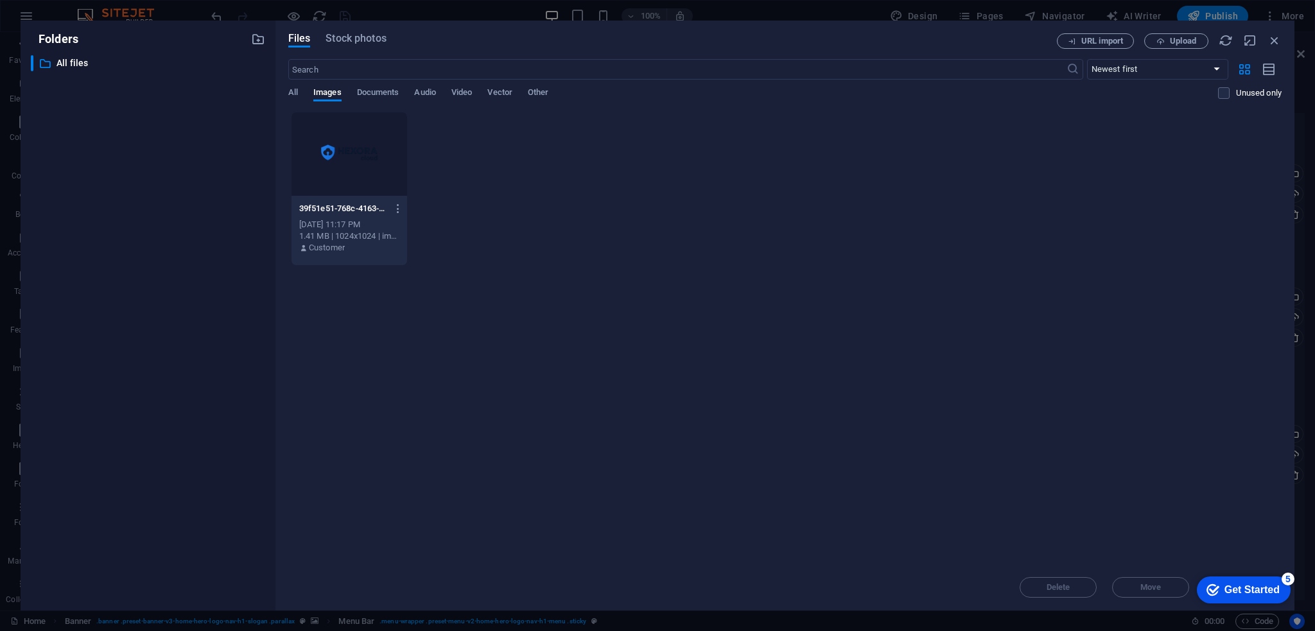
click at [333, 154] on div at bounding box center [350, 153] width 116 height 83
drag, startPoint x: 1255, startPoint y: 594, endPoint x: 1335, endPoint y: 845, distance: 263.5
click at [1207, 588] on icon "checkmark" at bounding box center [1213, 590] width 13 height 13
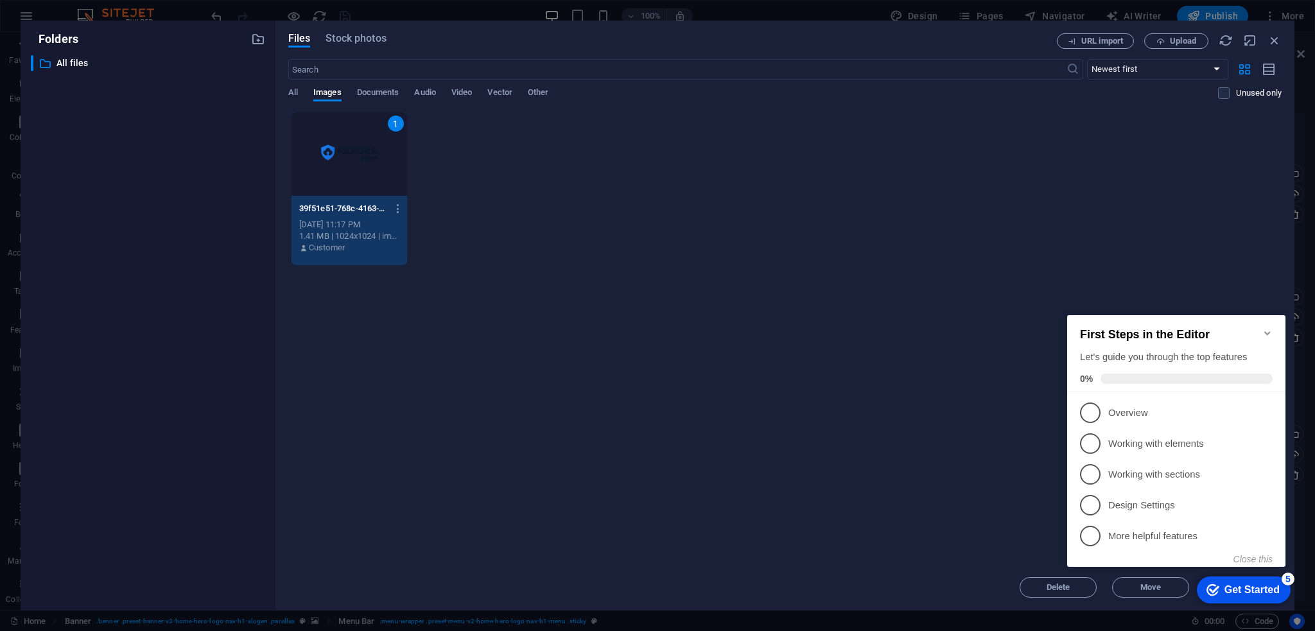
click at [1265, 274] on div "Drop files here to upload them instantly 1 39f51e51-768c-4163-8a17-8c1ae12906e7…" at bounding box center [785, 338] width 994 height 453
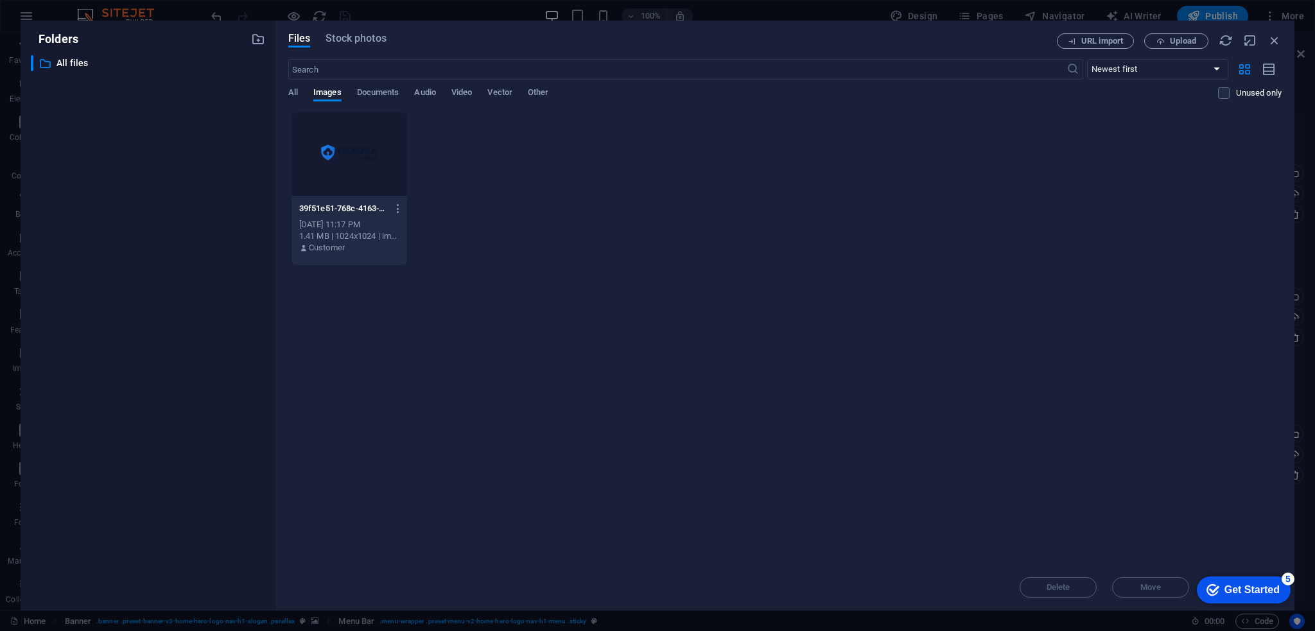
click at [1291, 604] on div "checkmark Get Started 5" at bounding box center [1244, 590] width 94 height 27
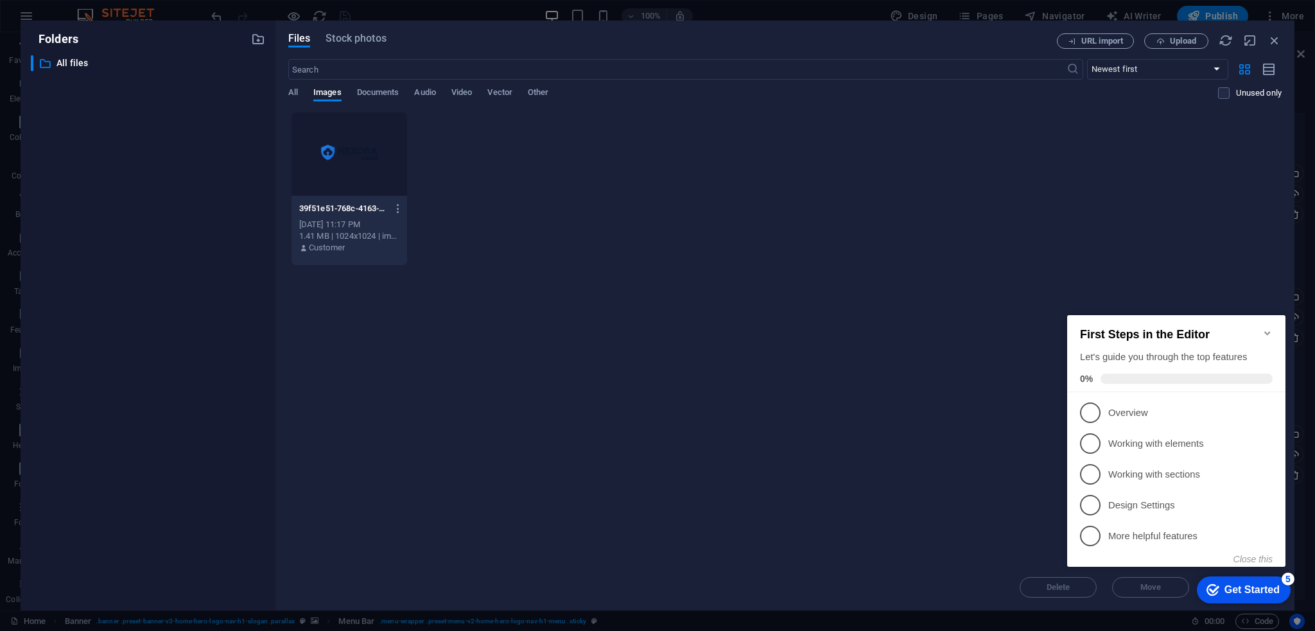
click at [1276, 320] on div "First Steps in the Editor Let's guide you through the top features 0%" at bounding box center [1176, 353] width 218 height 77
click at [1261, 322] on div "First Steps in the Editor Let's guide you through the top features 0%" at bounding box center [1176, 353] width 218 height 77
click at [1269, 331] on icon "Minimize checklist" at bounding box center [1268, 333] width 10 height 10
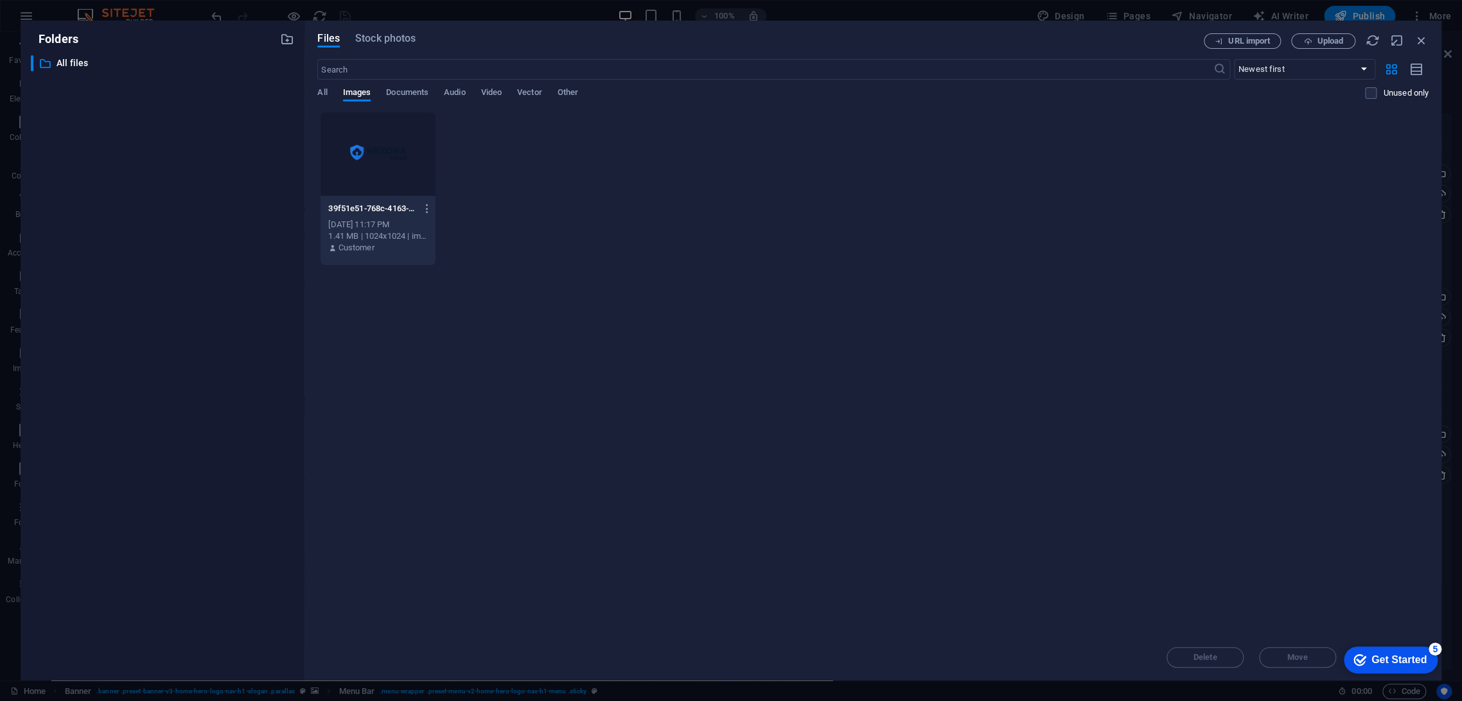
click at [394, 226] on div "[DATE] 11:17 PM" at bounding box center [378, 225] width 100 height 12
click at [1268, 631] on span "Move" at bounding box center [1298, 658] width 66 height 8
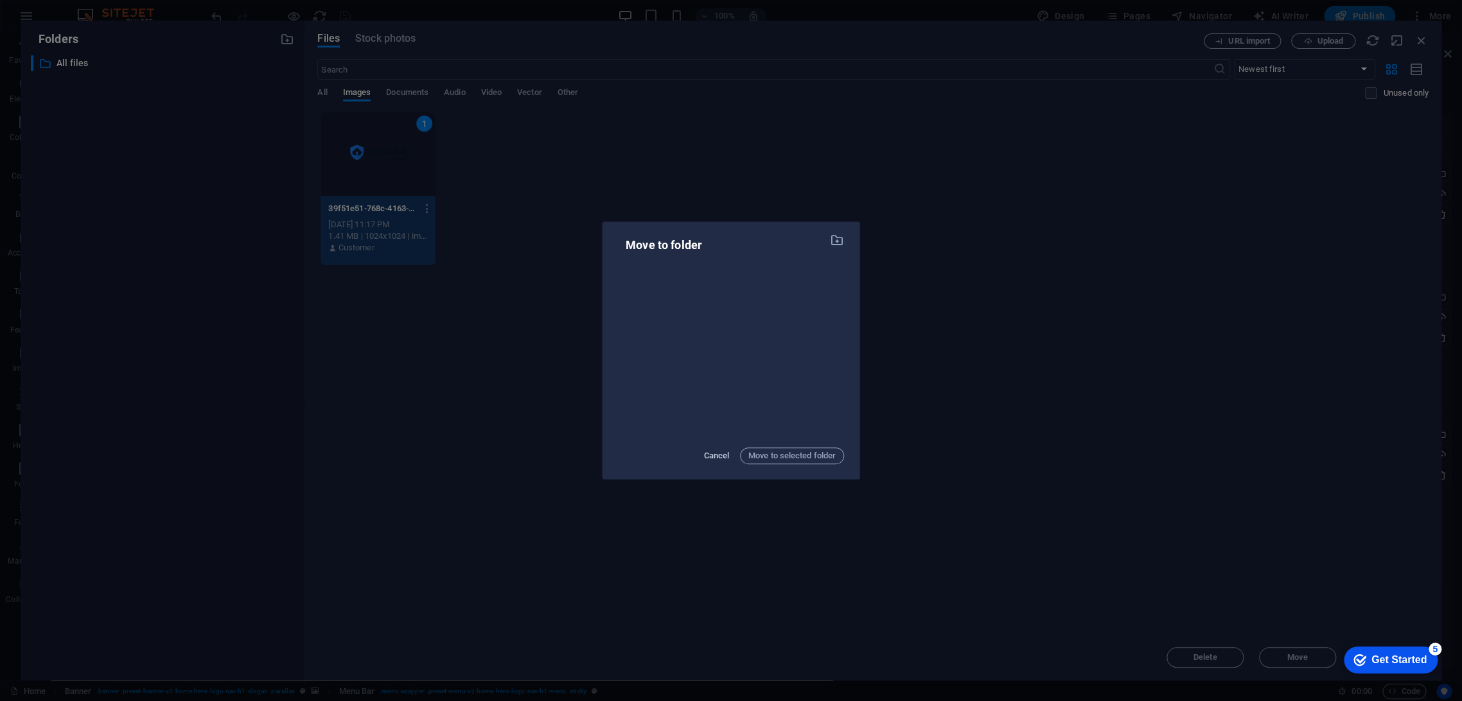
click at [714, 448] on span "Cancel" at bounding box center [716, 455] width 26 height 15
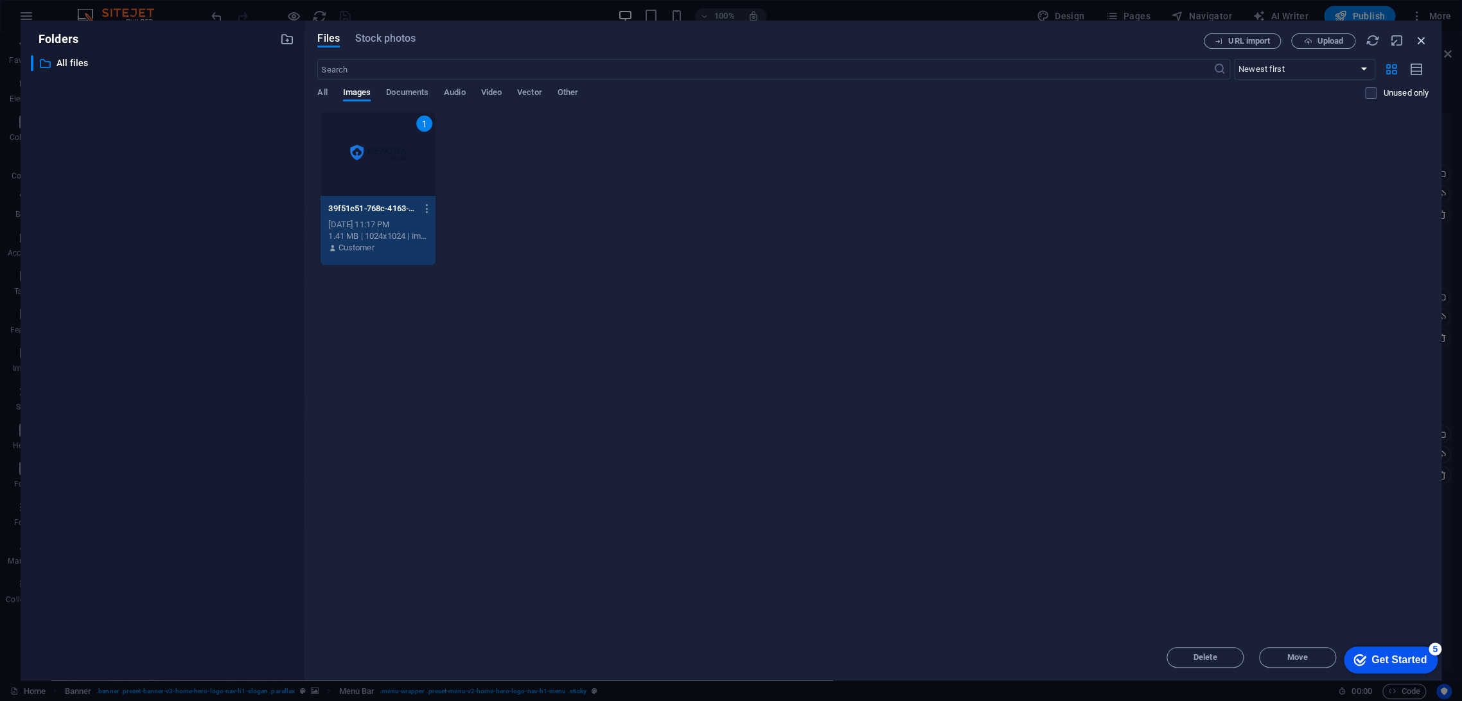
click at [1315, 44] on icon "button" at bounding box center [1421, 40] width 14 height 14
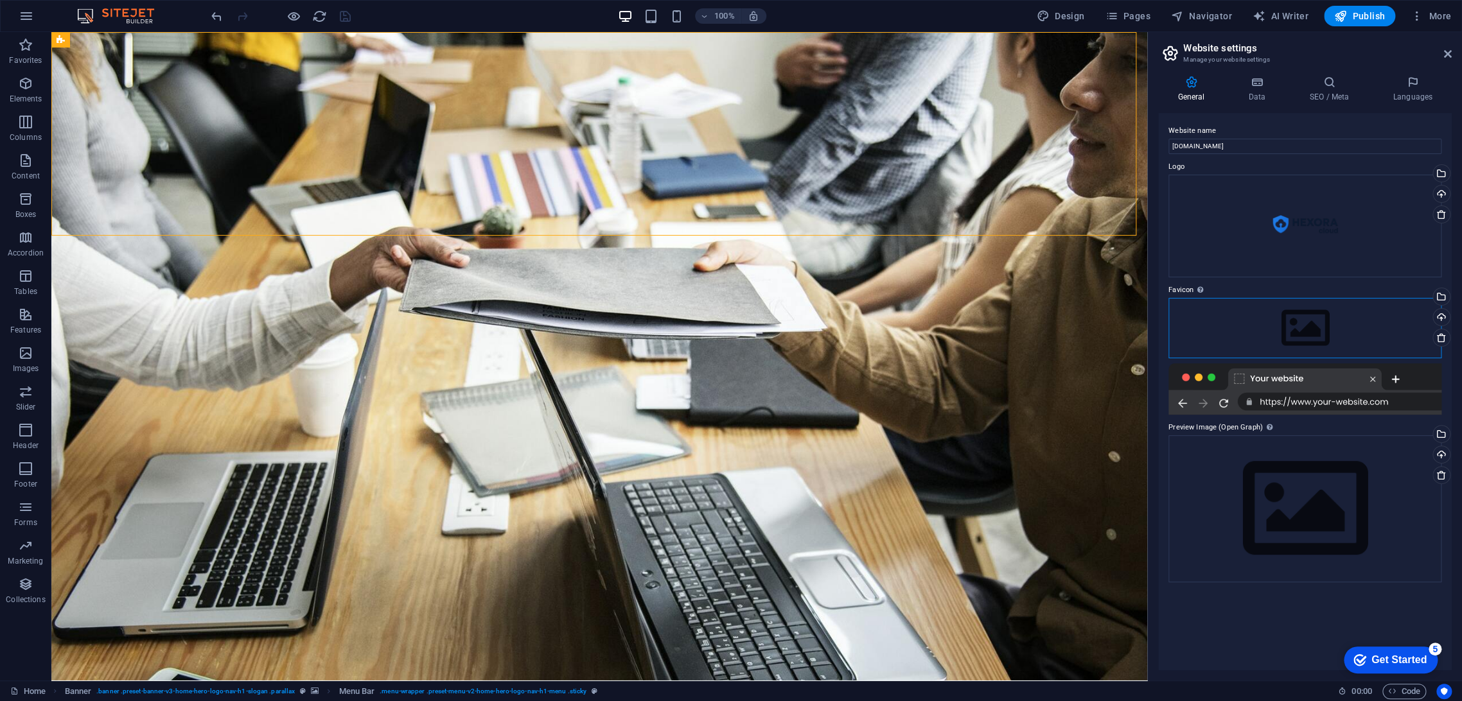
click at [1292, 326] on div "Drag files here, click to choose files or select files from Files or our free s…" at bounding box center [1304, 328] width 273 height 60
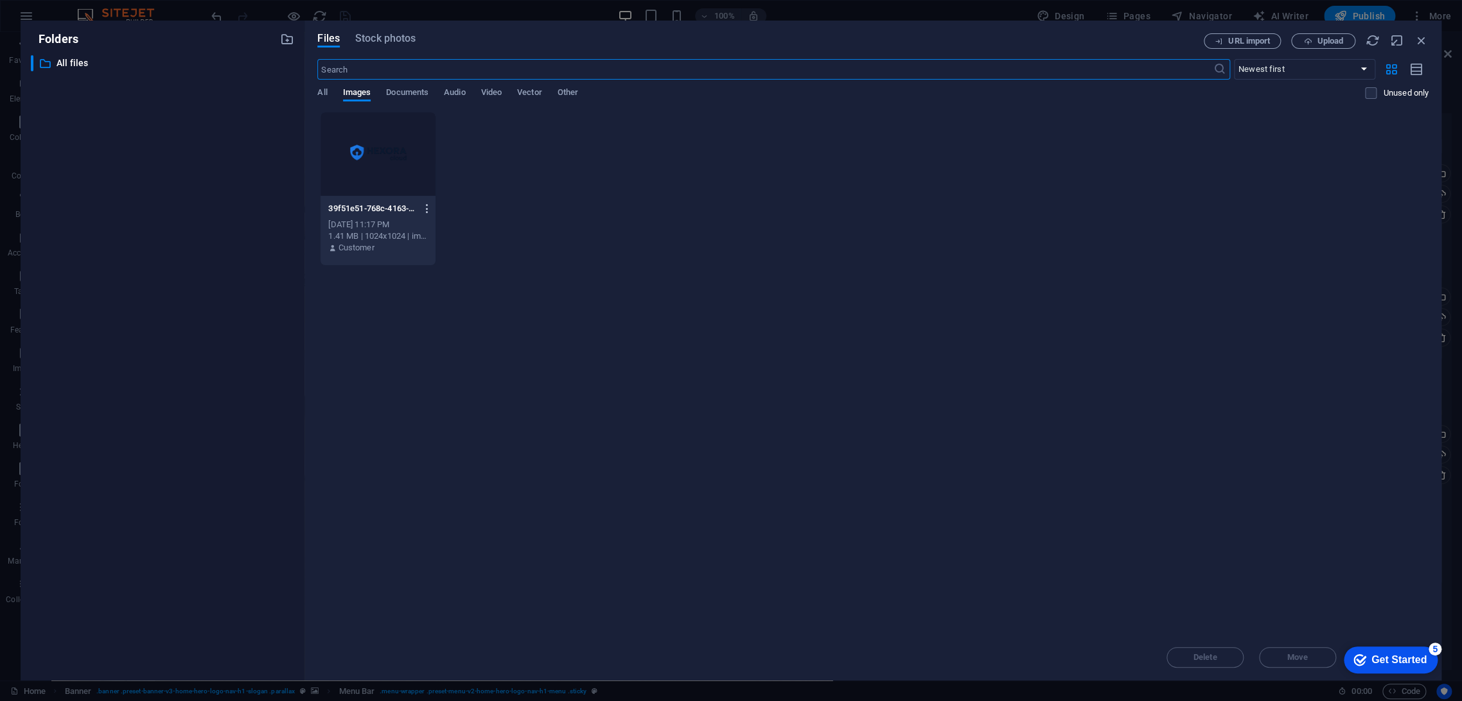
click at [426, 206] on icon "button" at bounding box center [427, 209] width 12 height 12
click at [450, 274] on h6 "Get link" at bounding box center [434, 272] width 55 height 15
click at [1315, 37] on icon "button" at bounding box center [1421, 40] width 14 height 14
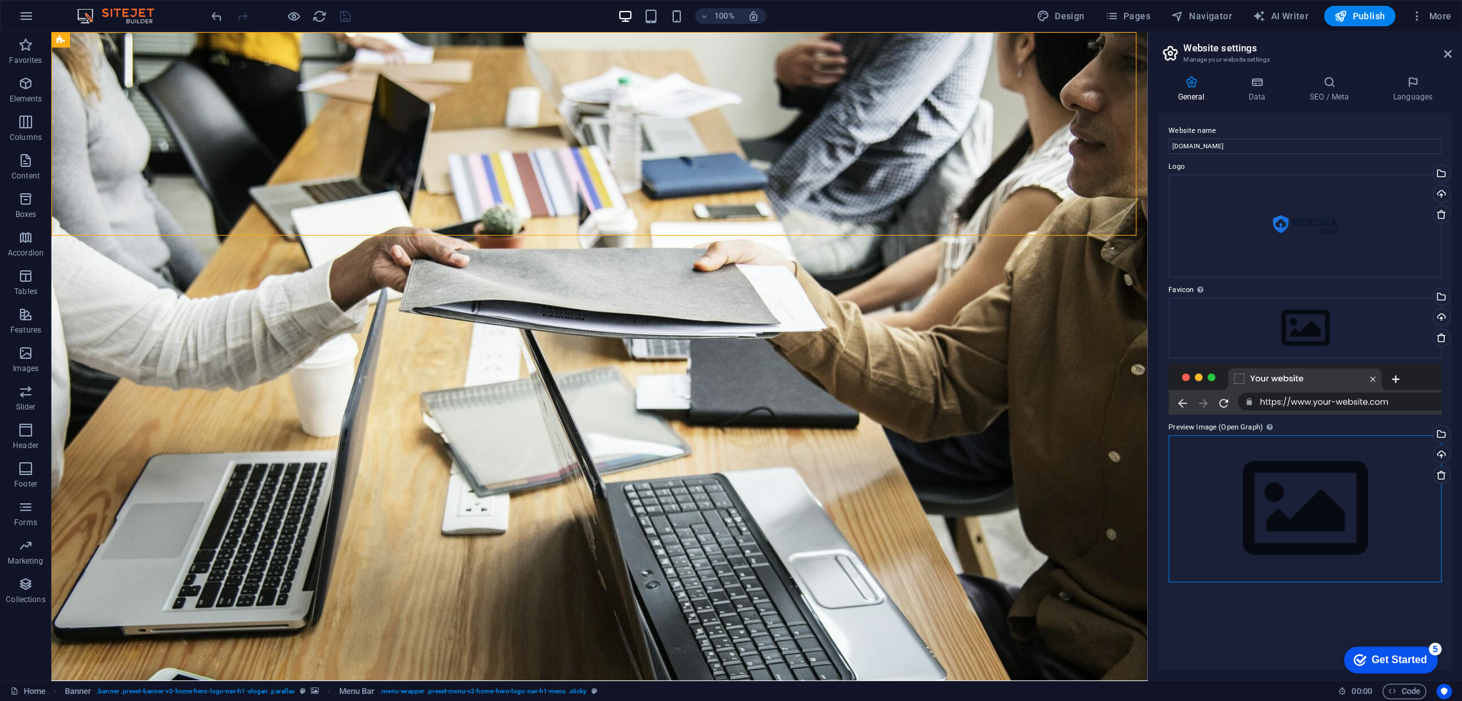
click at [1297, 472] on div "Drag files here, click to choose files or select files from Files or our free s…" at bounding box center [1304, 508] width 273 height 147
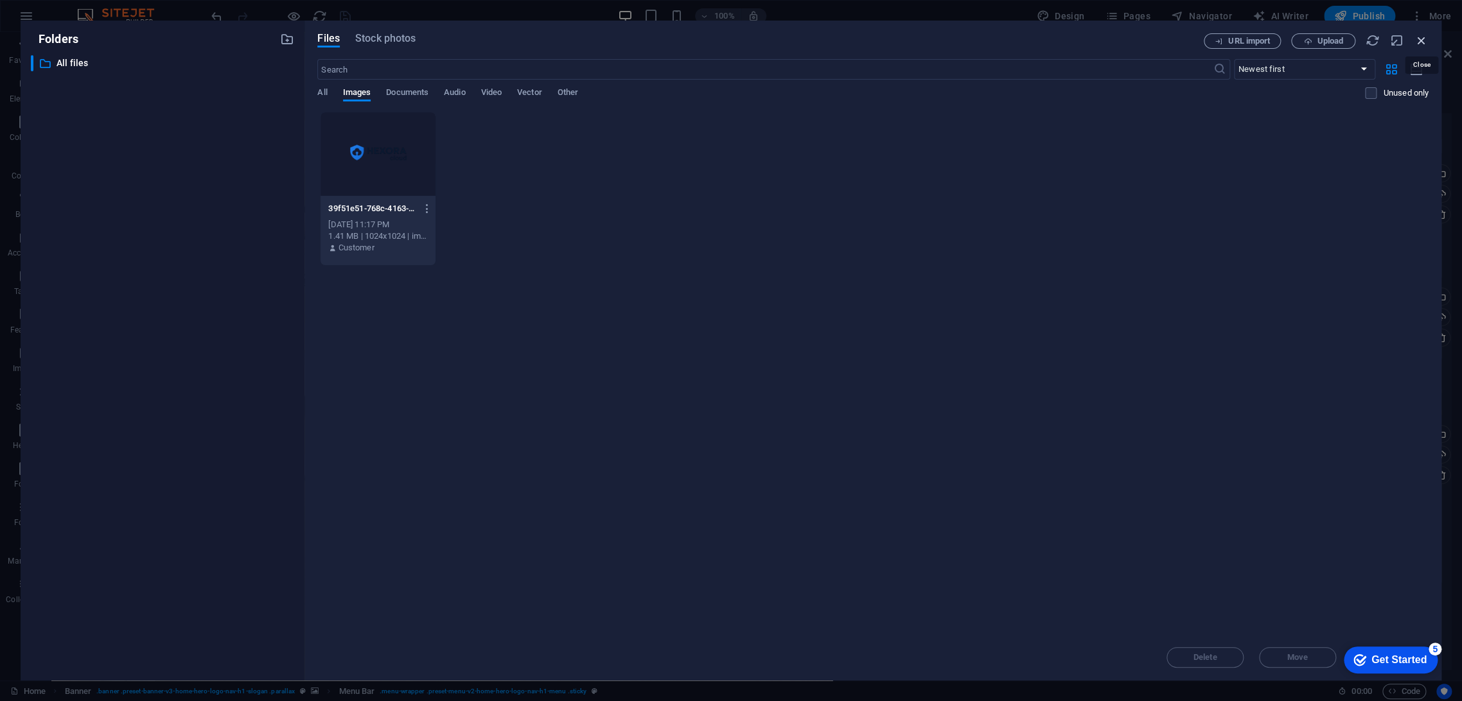
click at [1315, 40] on icon "button" at bounding box center [1421, 40] width 14 height 14
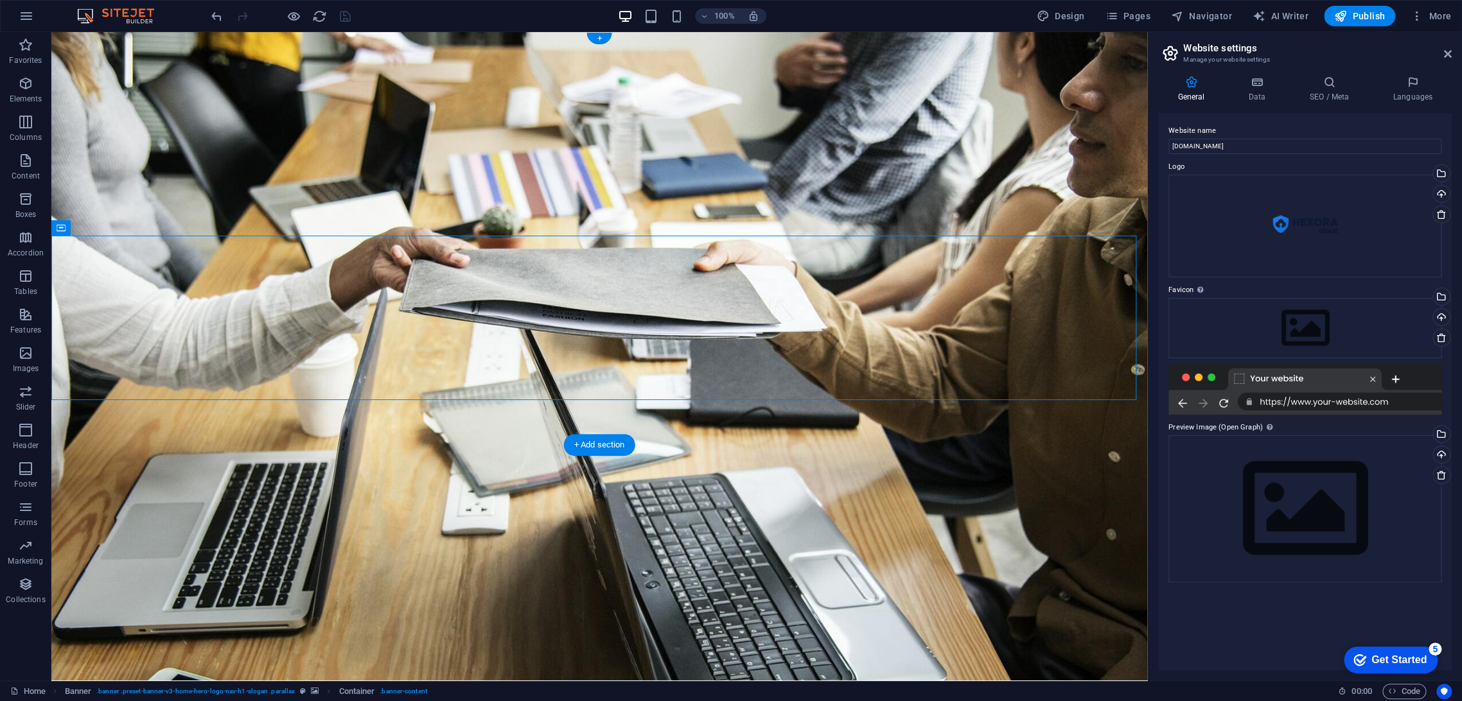
click at [959, 429] on figure at bounding box center [599, 356] width 1096 height 649
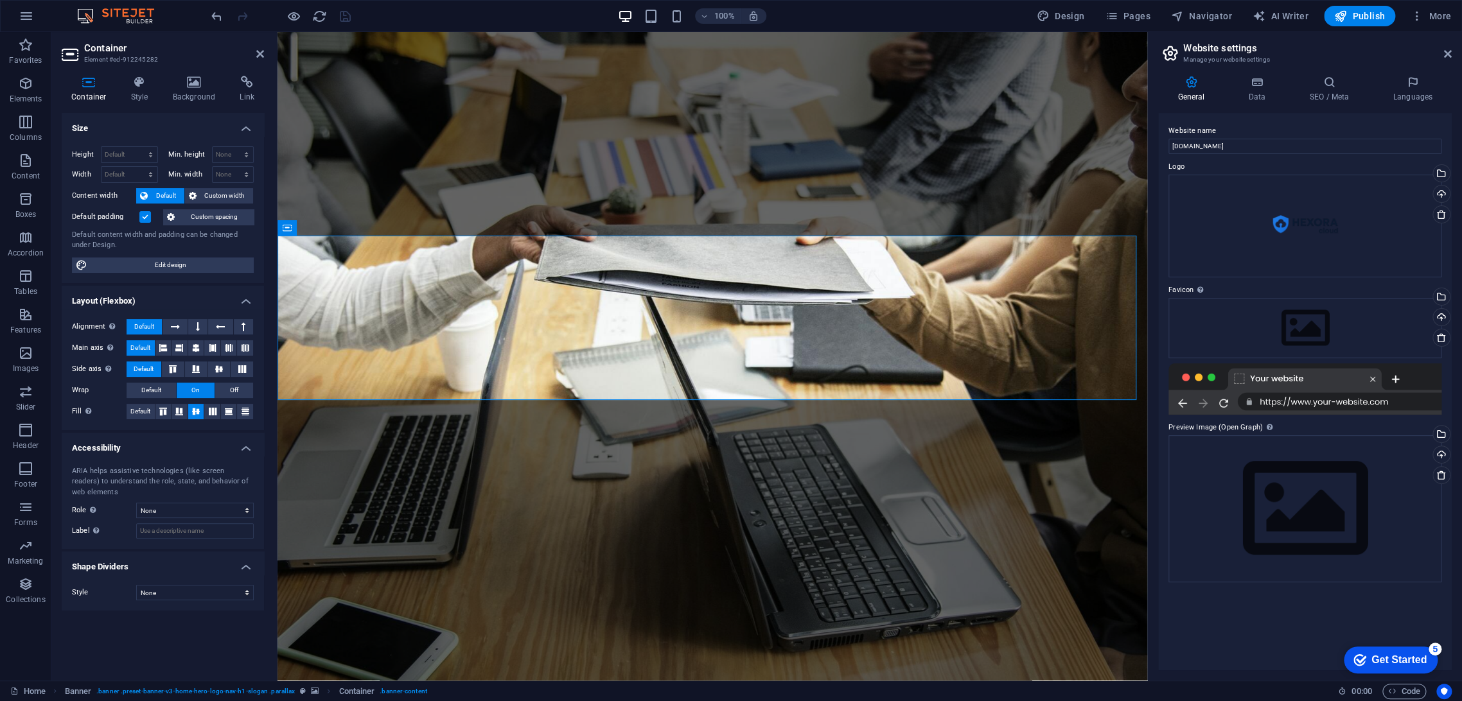
click at [936, 435] on figure at bounding box center [712, 356] width 870 height 649
click at [935, 435] on figure at bounding box center [712, 356] width 870 height 649
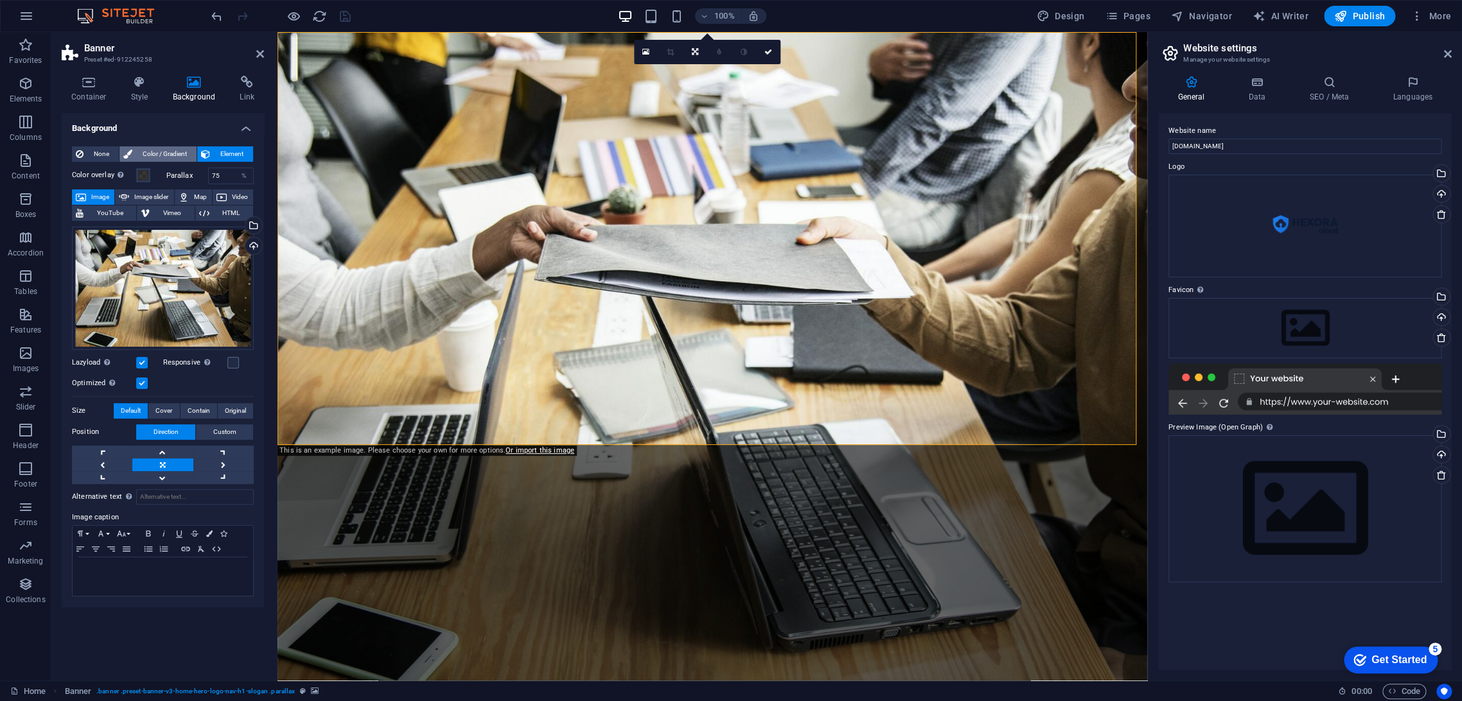
click at [154, 153] on span "Color / Gradient" at bounding box center [164, 153] width 57 height 15
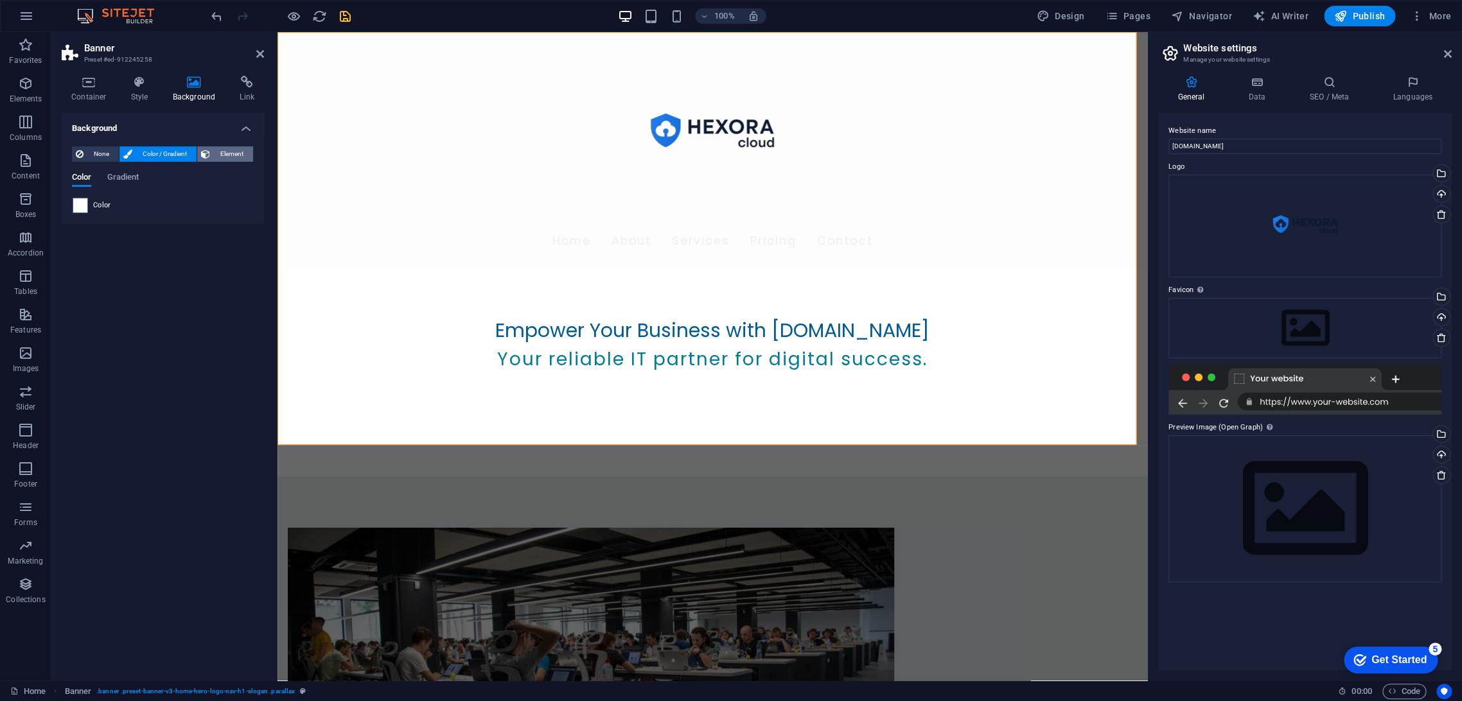
click at [206, 152] on icon at bounding box center [205, 153] width 9 height 15
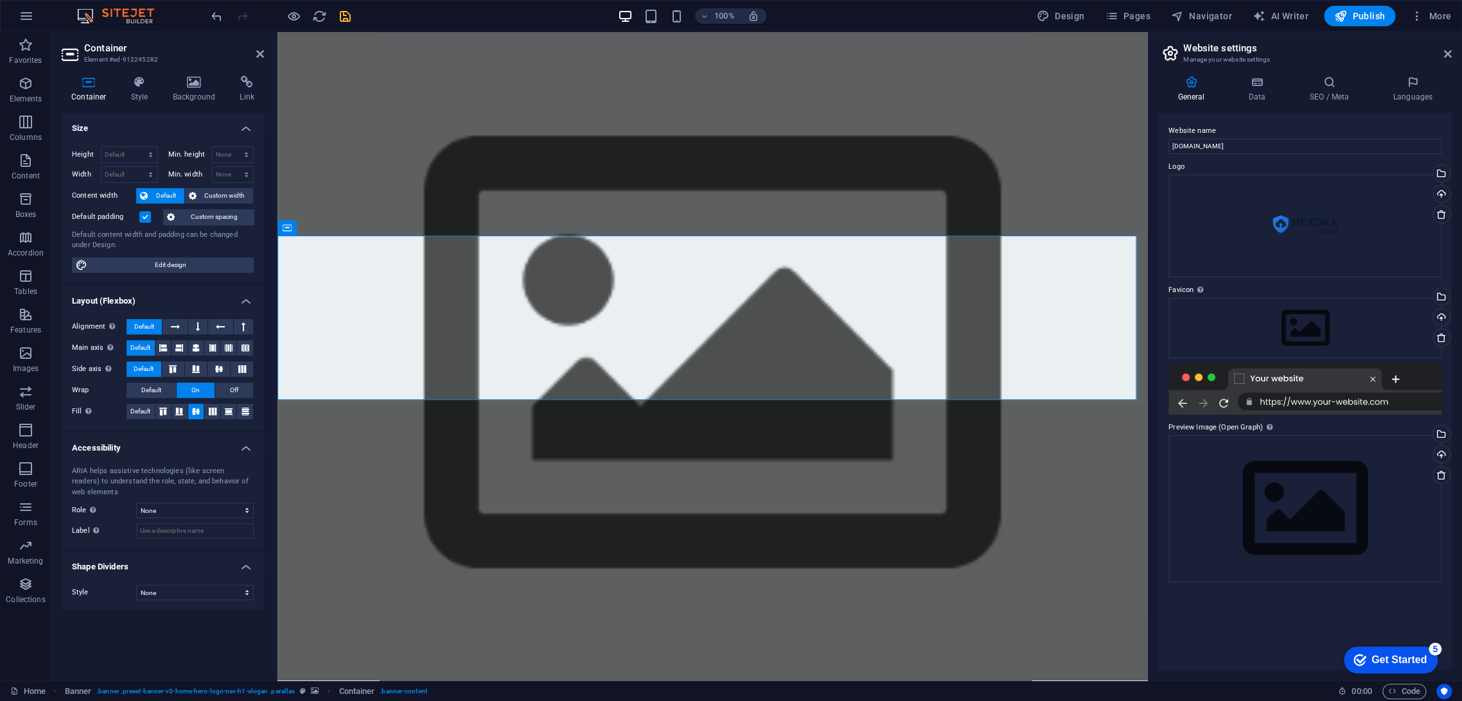
click at [983, 416] on figure at bounding box center [712, 356] width 870 height 649
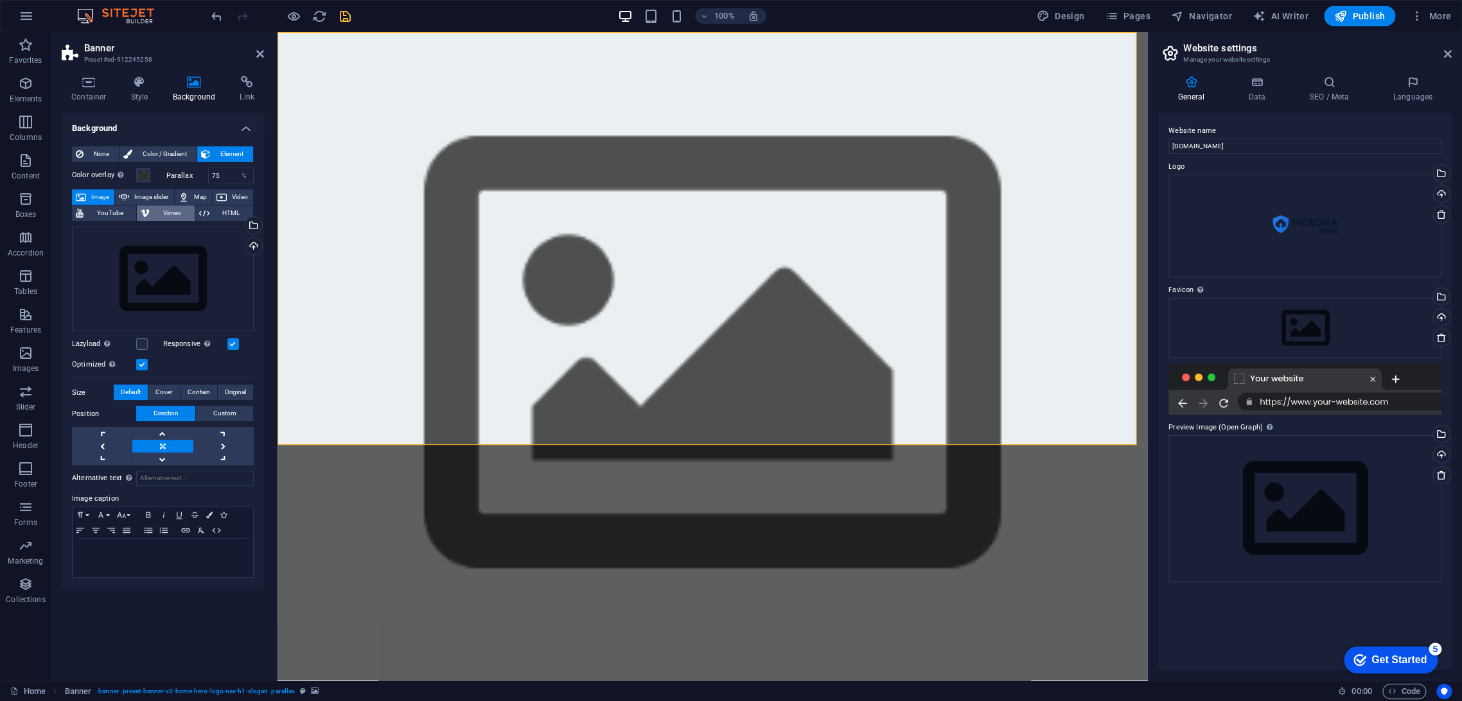
click at [156, 207] on span "Vimeo" at bounding box center [172, 213] width 37 height 15
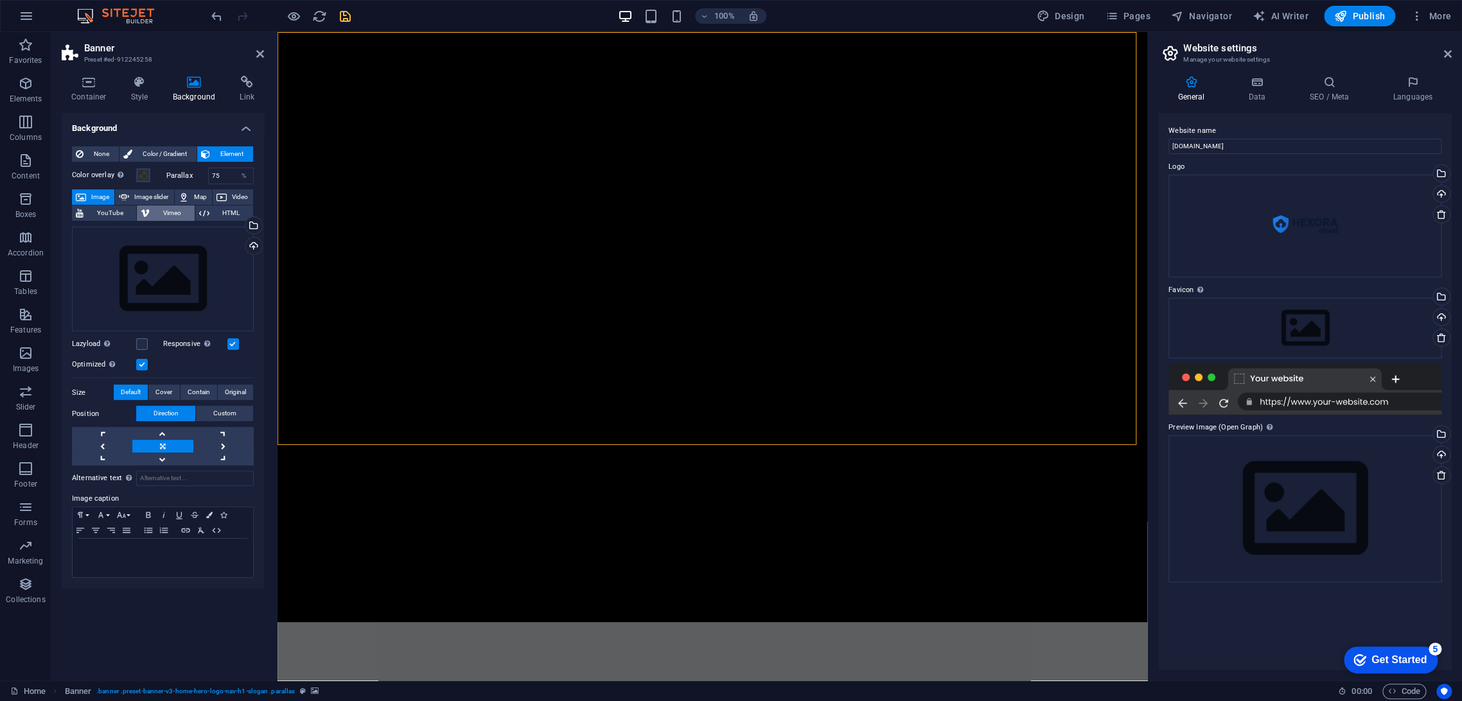
select select "ar16_9"
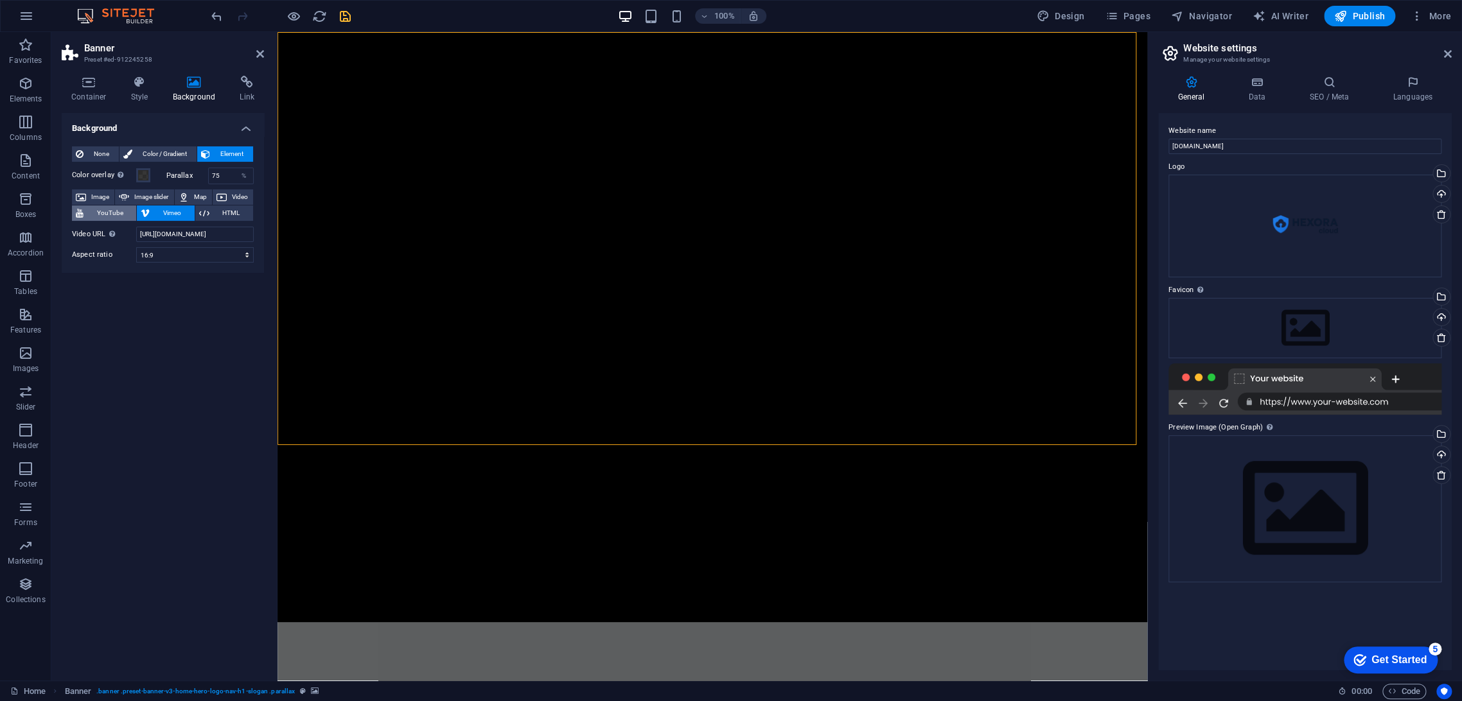
click at [119, 211] on span "YouTube" at bounding box center [109, 213] width 45 height 15
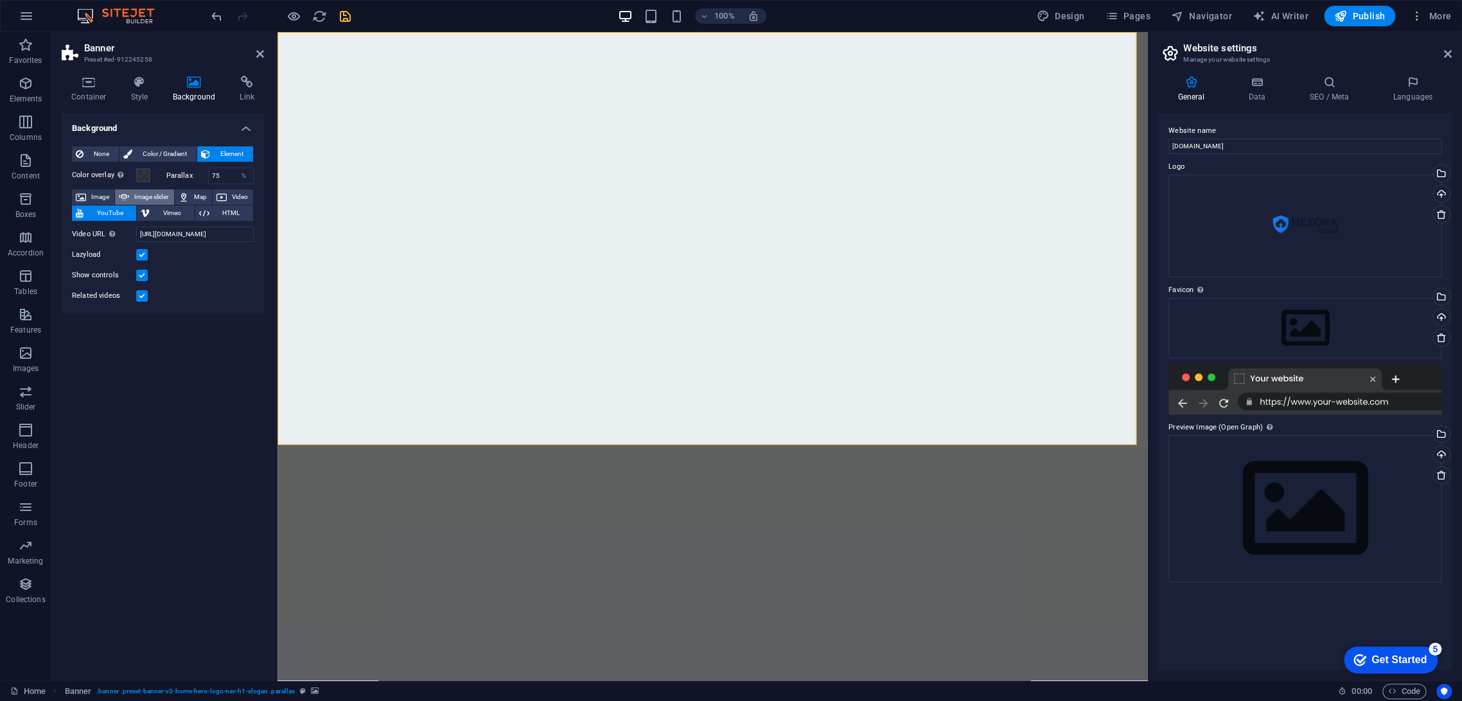
click at [145, 194] on span "Image slider" at bounding box center [151, 196] width 37 height 15
select select "ms"
select select "s"
select select "progressive"
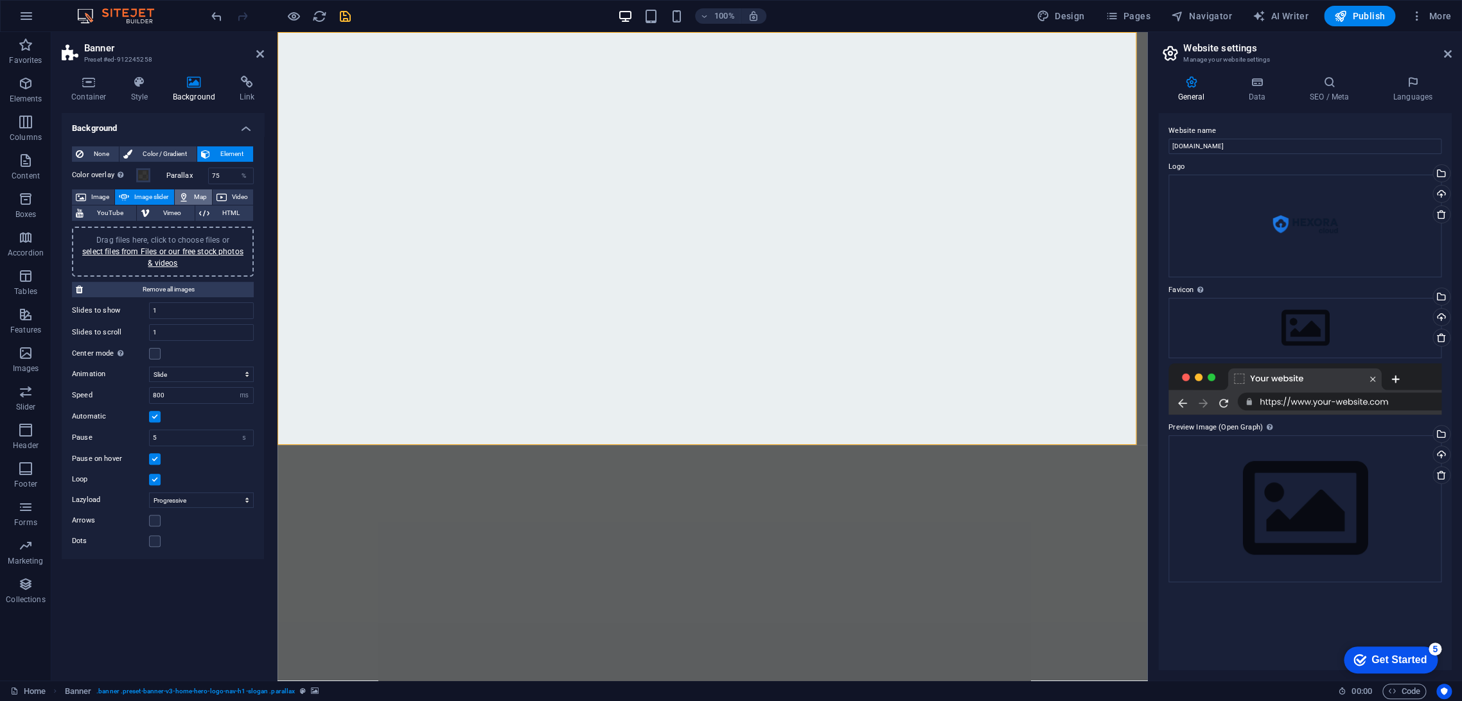
click at [191, 194] on button "Map" at bounding box center [193, 196] width 37 height 15
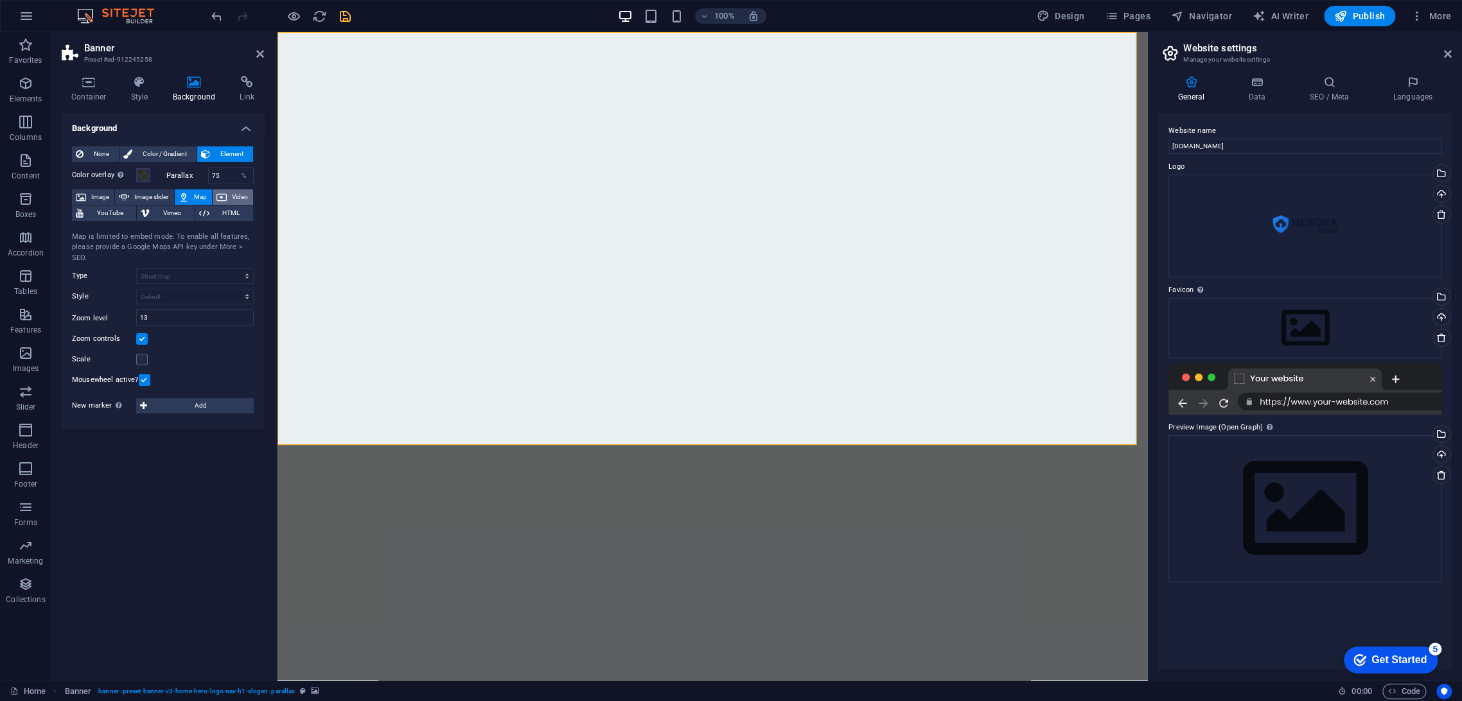
click at [234, 195] on span "Video" at bounding box center [240, 196] width 19 height 15
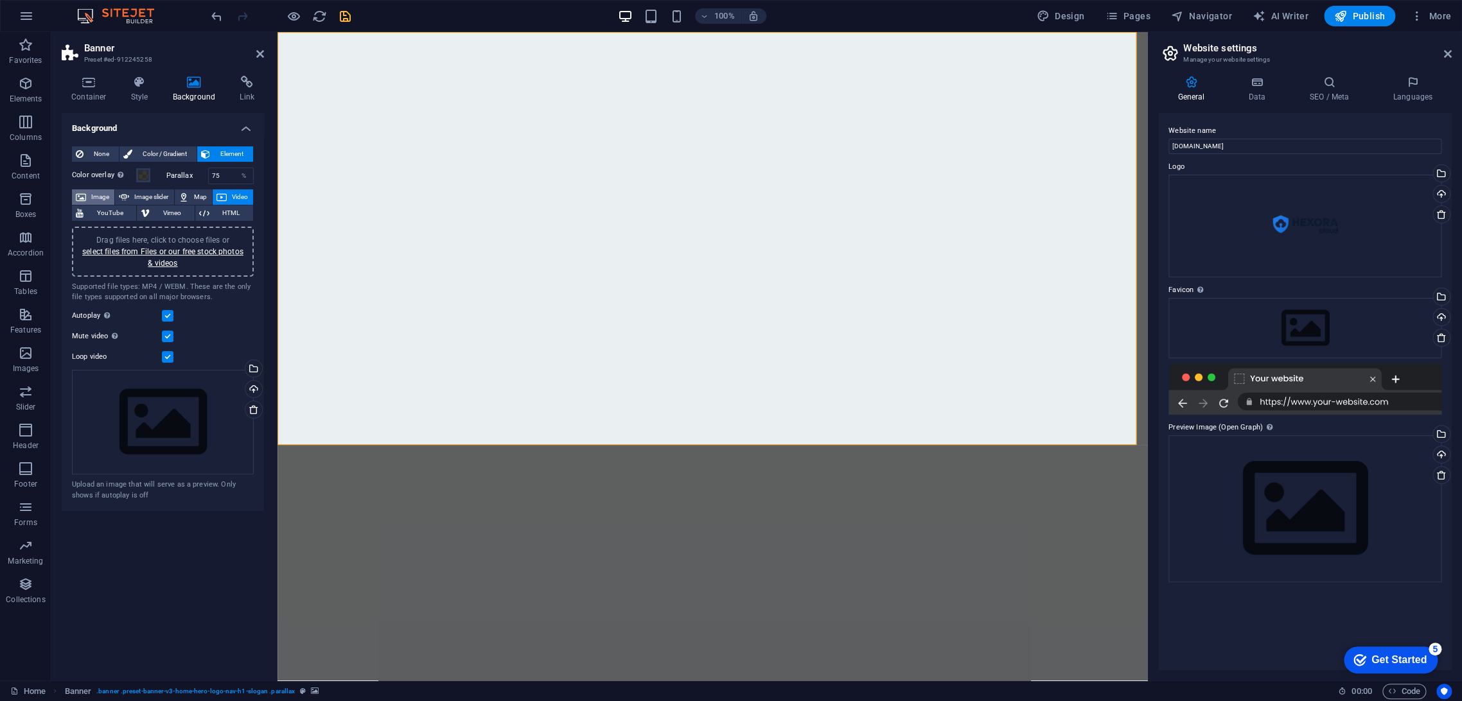
click at [103, 193] on span "Image" at bounding box center [100, 196] width 21 height 15
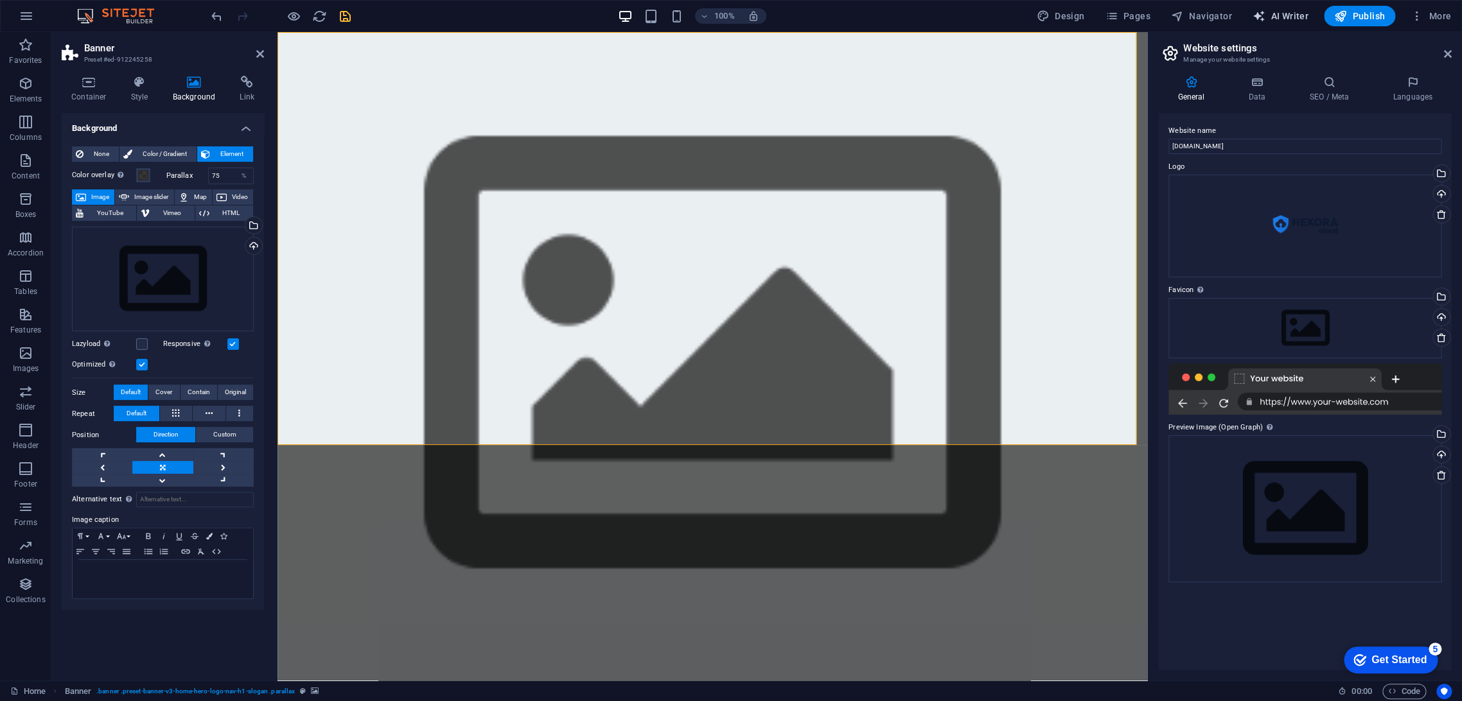
click at [1265, 15] on icon "button" at bounding box center [1258, 16] width 13 height 13
select select "English"
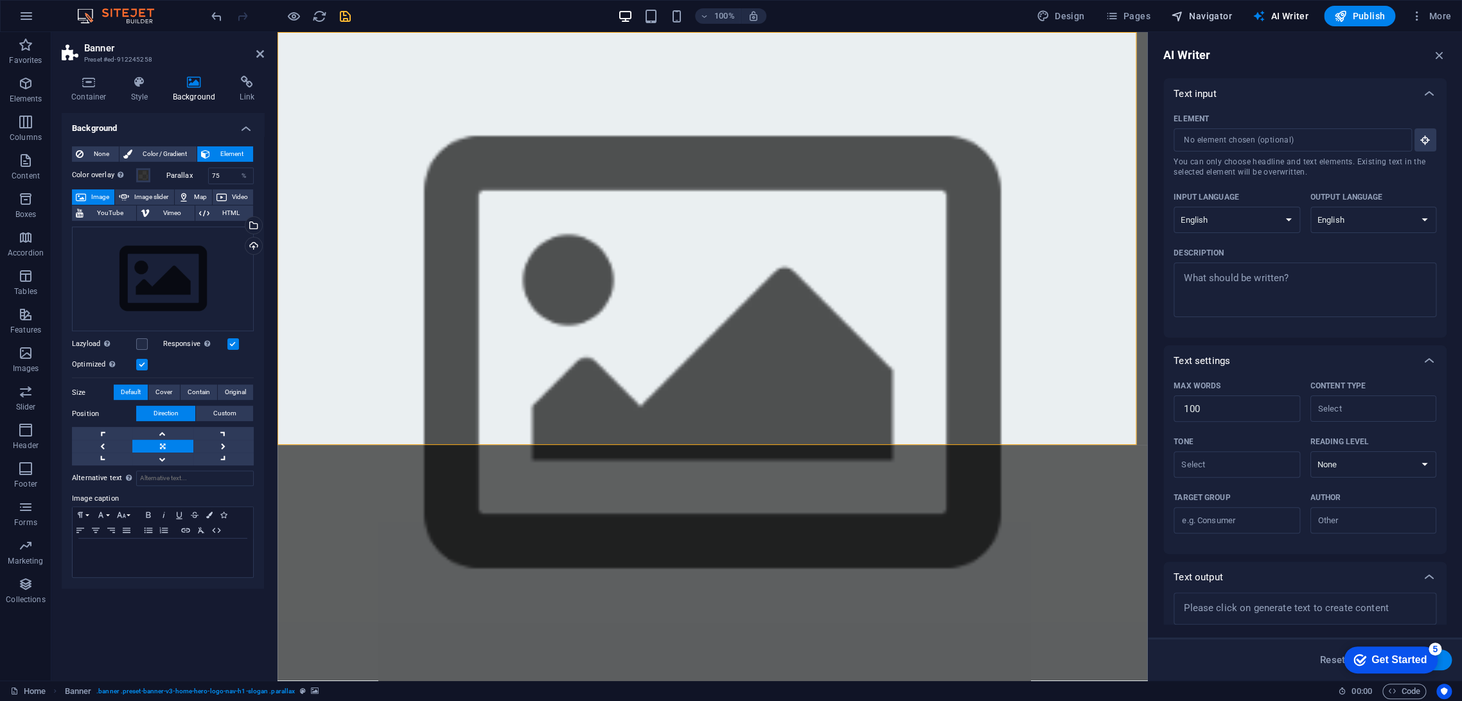
click at [1211, 21] on span "Navigator" at bounding box center [1201, 16] width 61 height 13
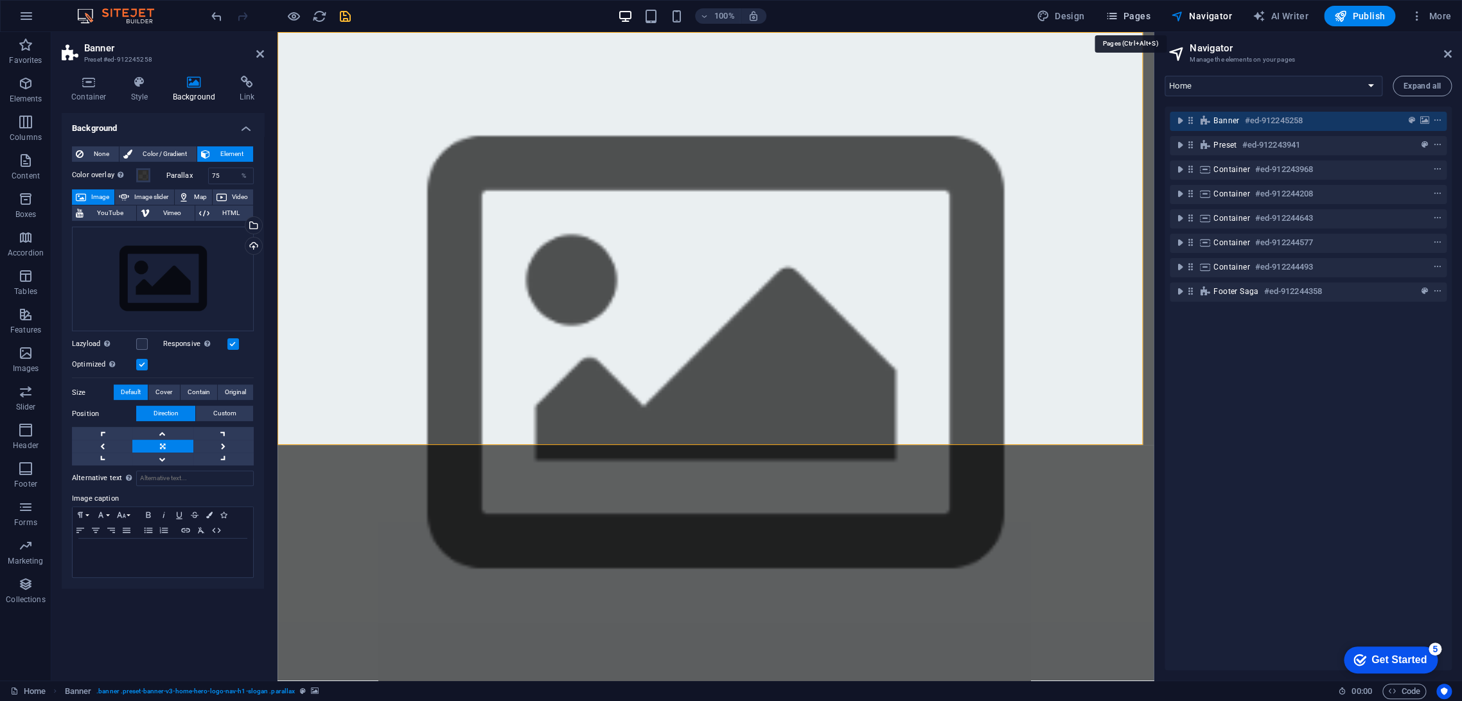
click at [1139, 17] on span "Pages" at bounding box center [1127, 16] width 45 height 13
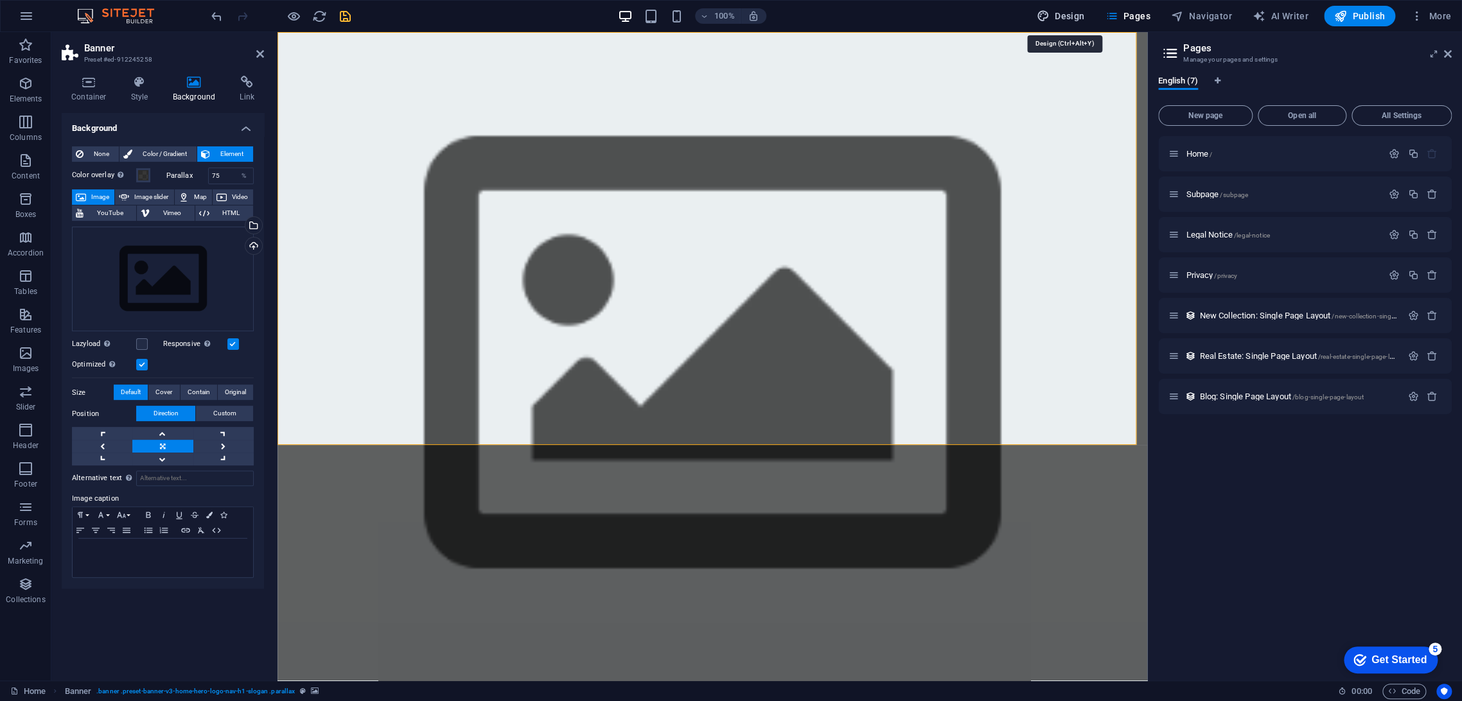
click at [1085, 16] on span "Design" at bounding box center [1061, 16] width 48 height 13
select select "rem"
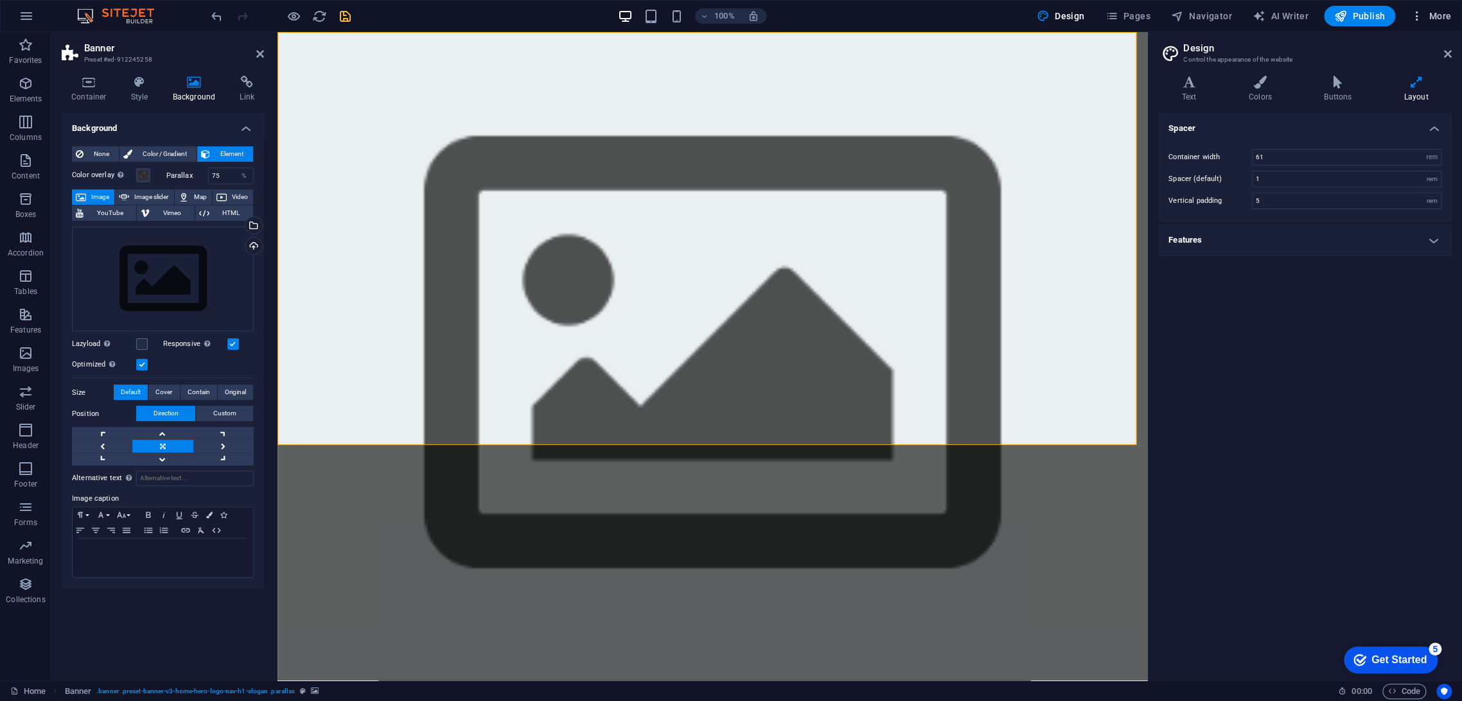
click at [1315, 166] on h6 "Collections Manager" at bounding box center [1403, 172] width 76 height 15
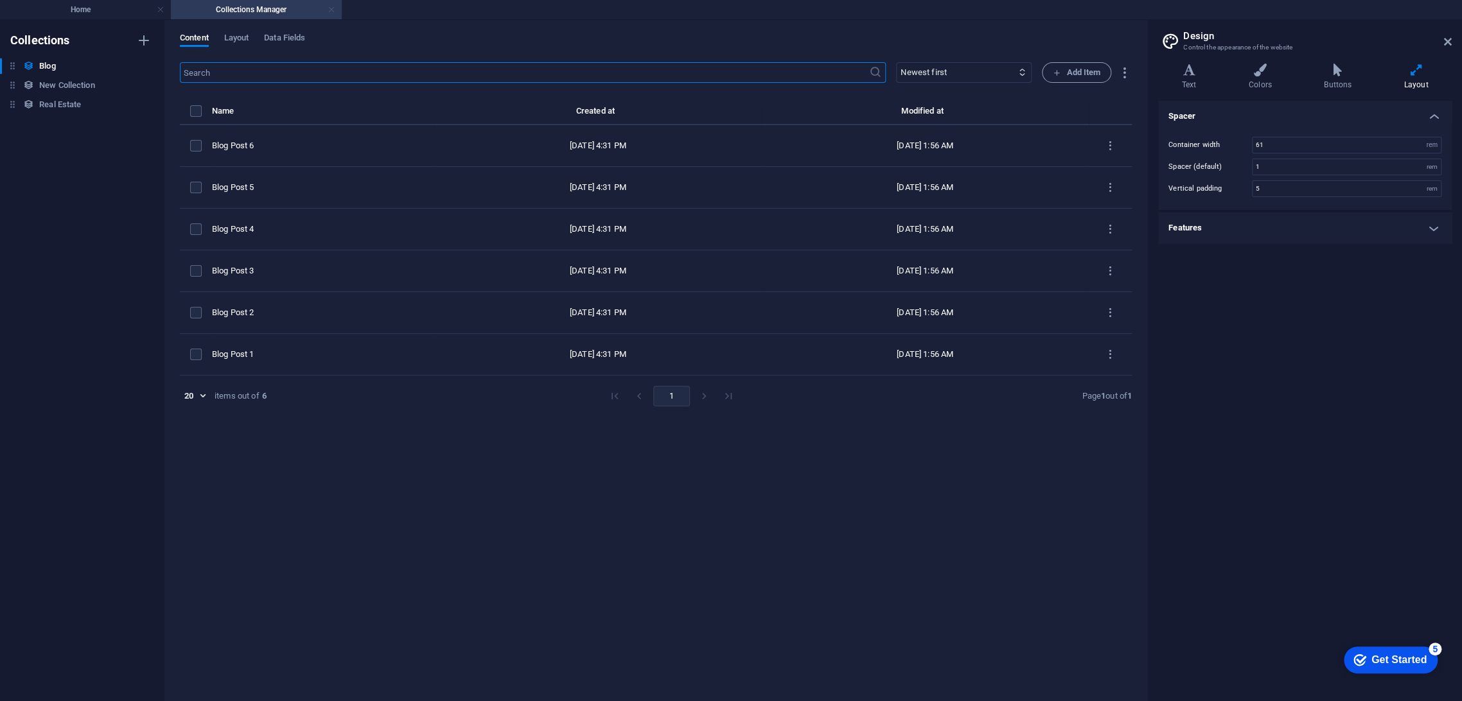
click at [331, 14] on link at bounding box center [332, 10] width 8 height 12
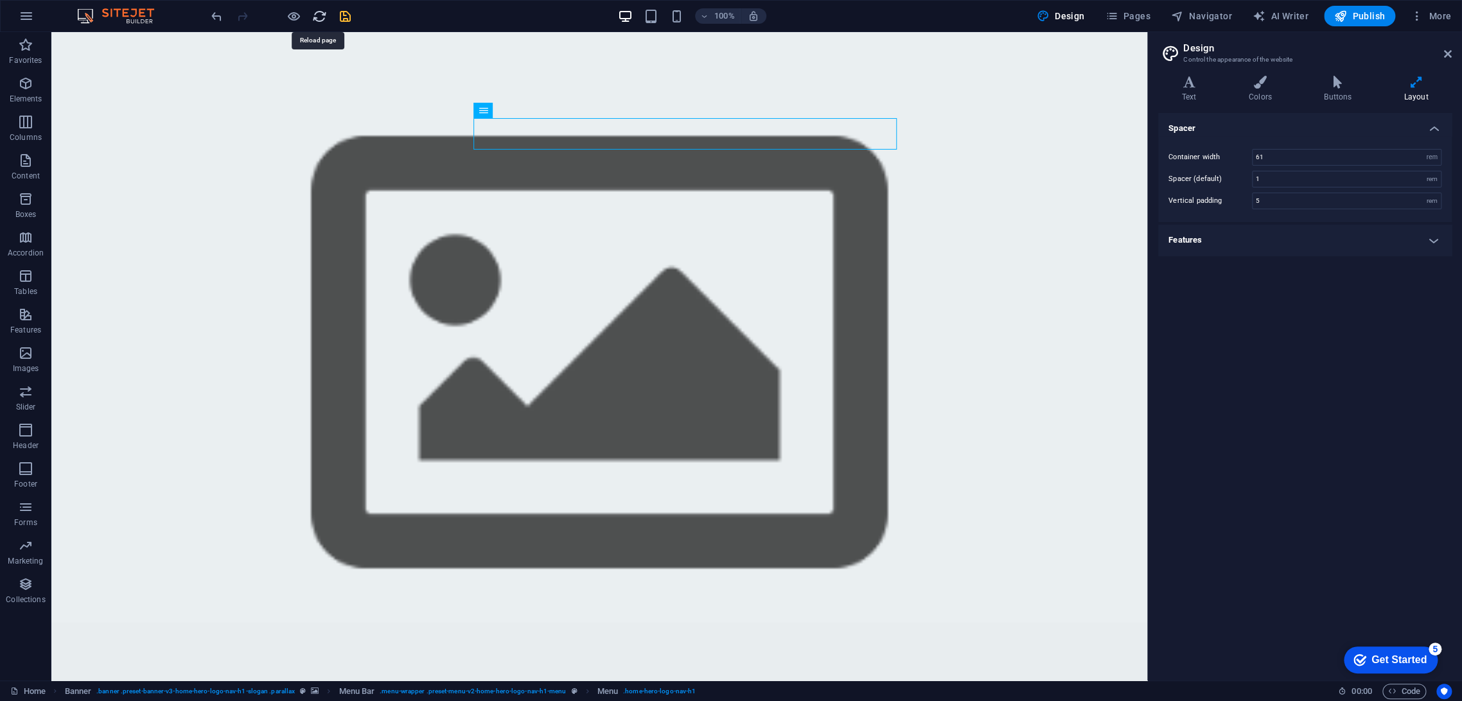
click at [316, 13] on icon "reload" at bounding box center [319, 16] width 15 height 15
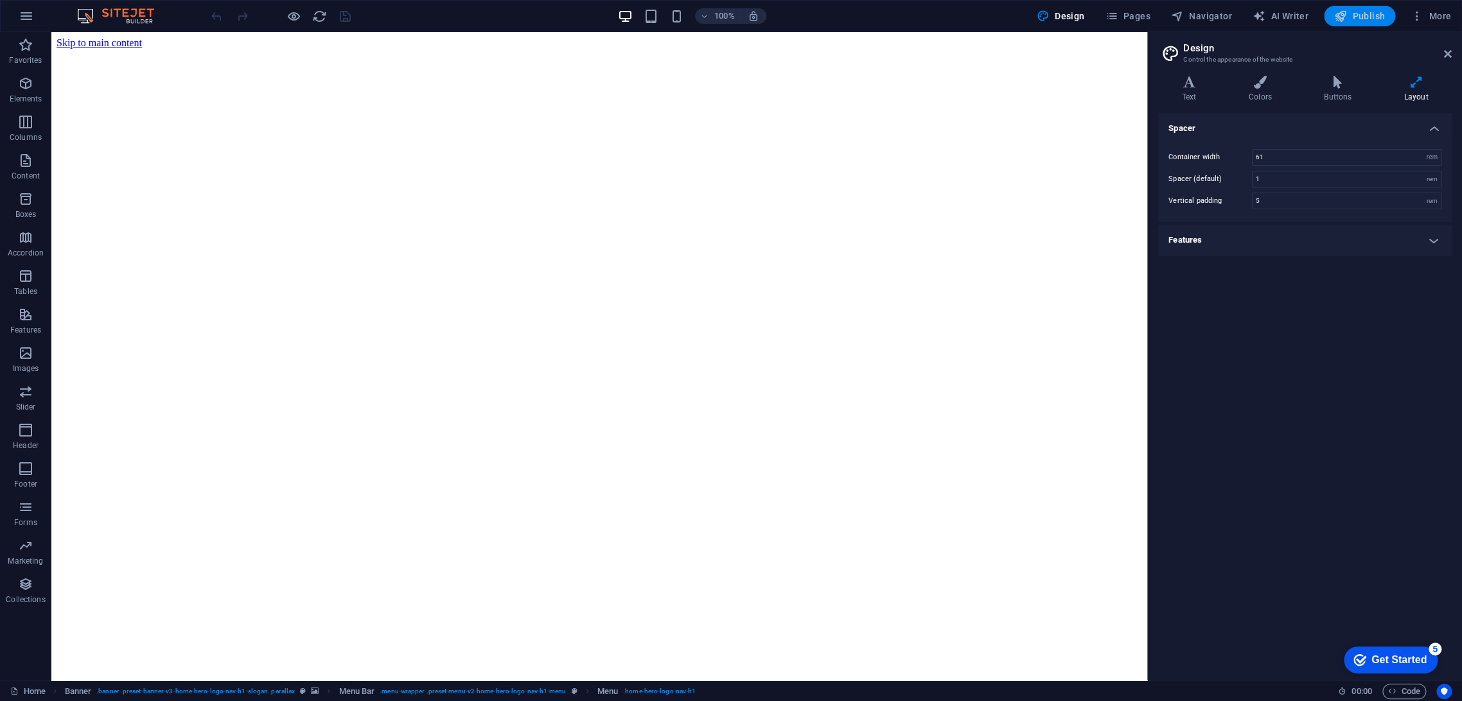
click at [1315, 20] on span "Publish" at bounding box center [1359, 16] width 51 height 13
